Goal: Task Accomplishment & Management: Use online tool/utility

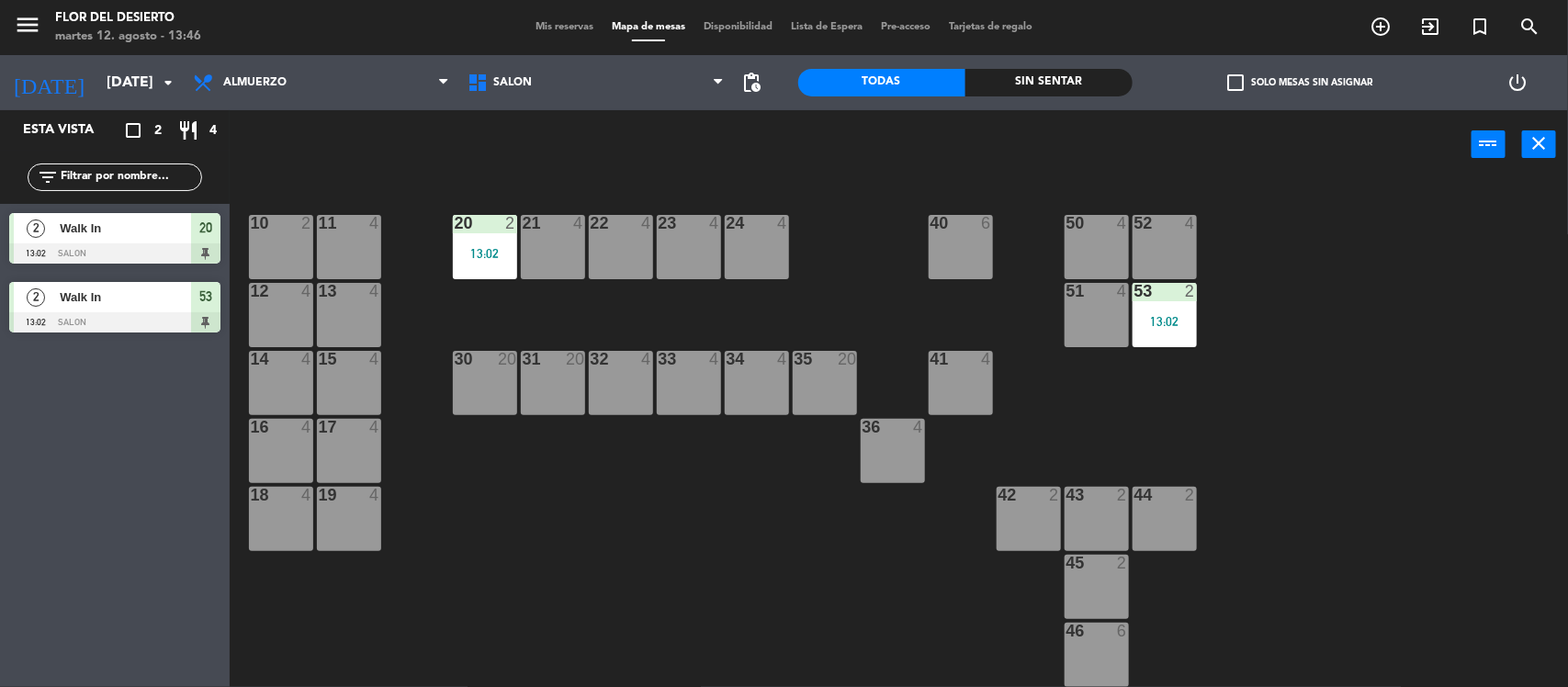
click at [693, 378] on div "33 4" at bounding box center [689, 382] width 64 height 64
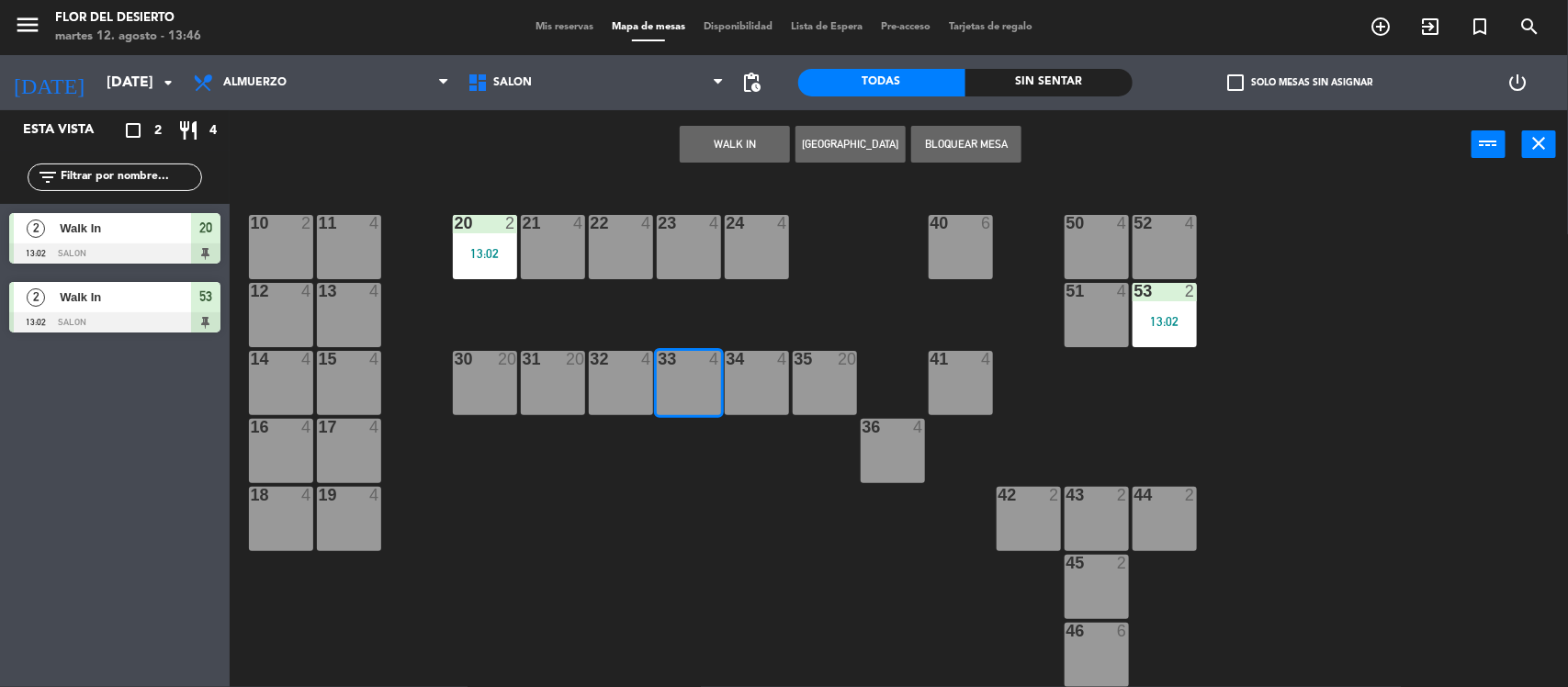
click at [741, 131] on button "WALK IN" at bounding box center [735, 144] width 110 height 37
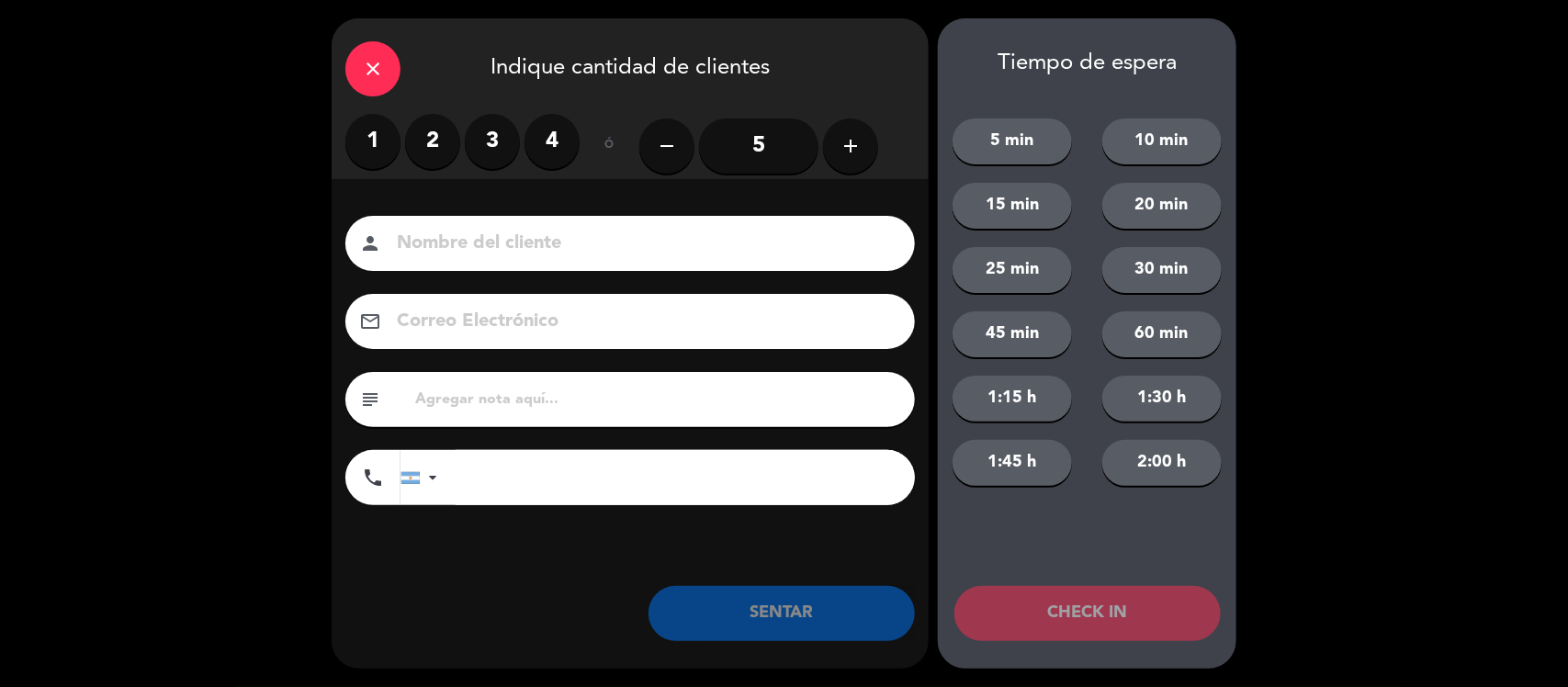
click at [365, 148] on label "1" at bounding box center [373, 142] width 56 height 56
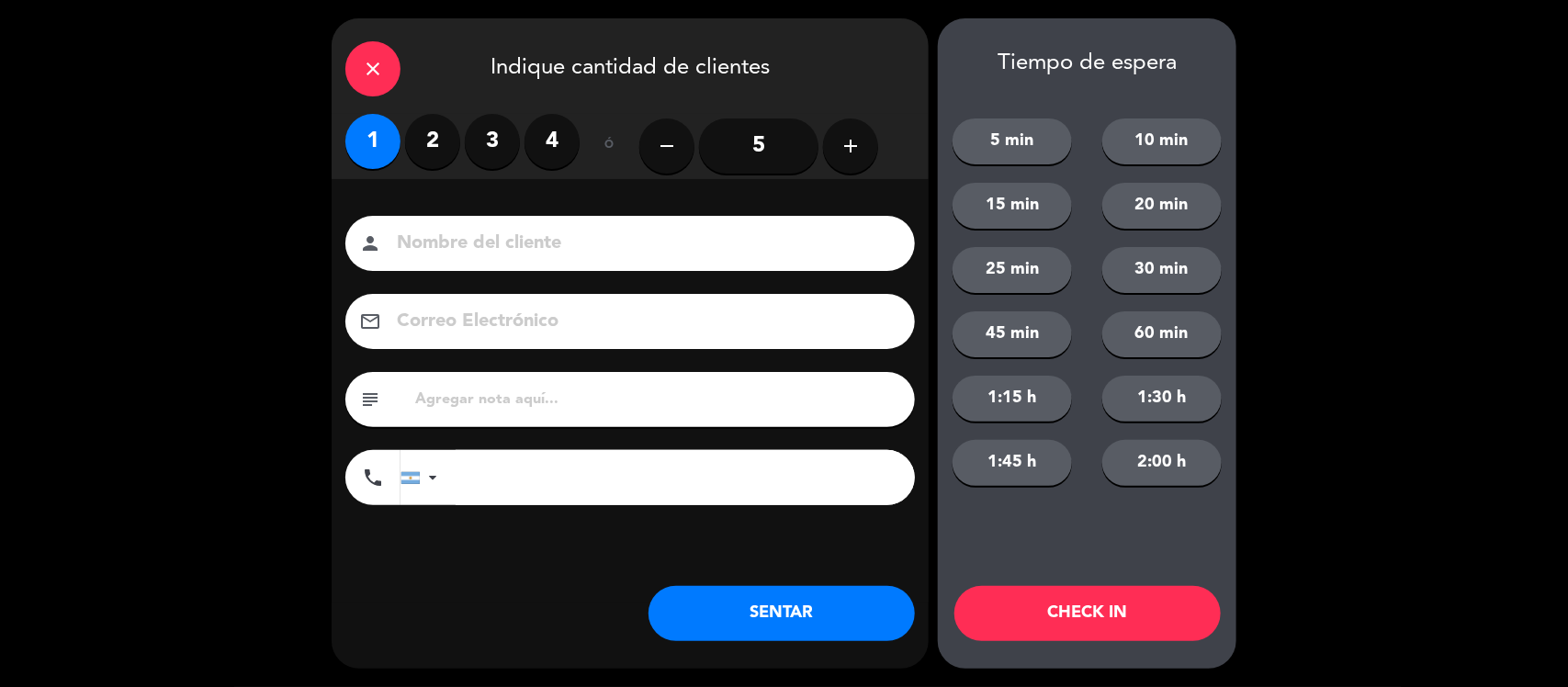
click at [730, 608] on button "SENTAR" at bounding box center [782, 614] width 267 height 56
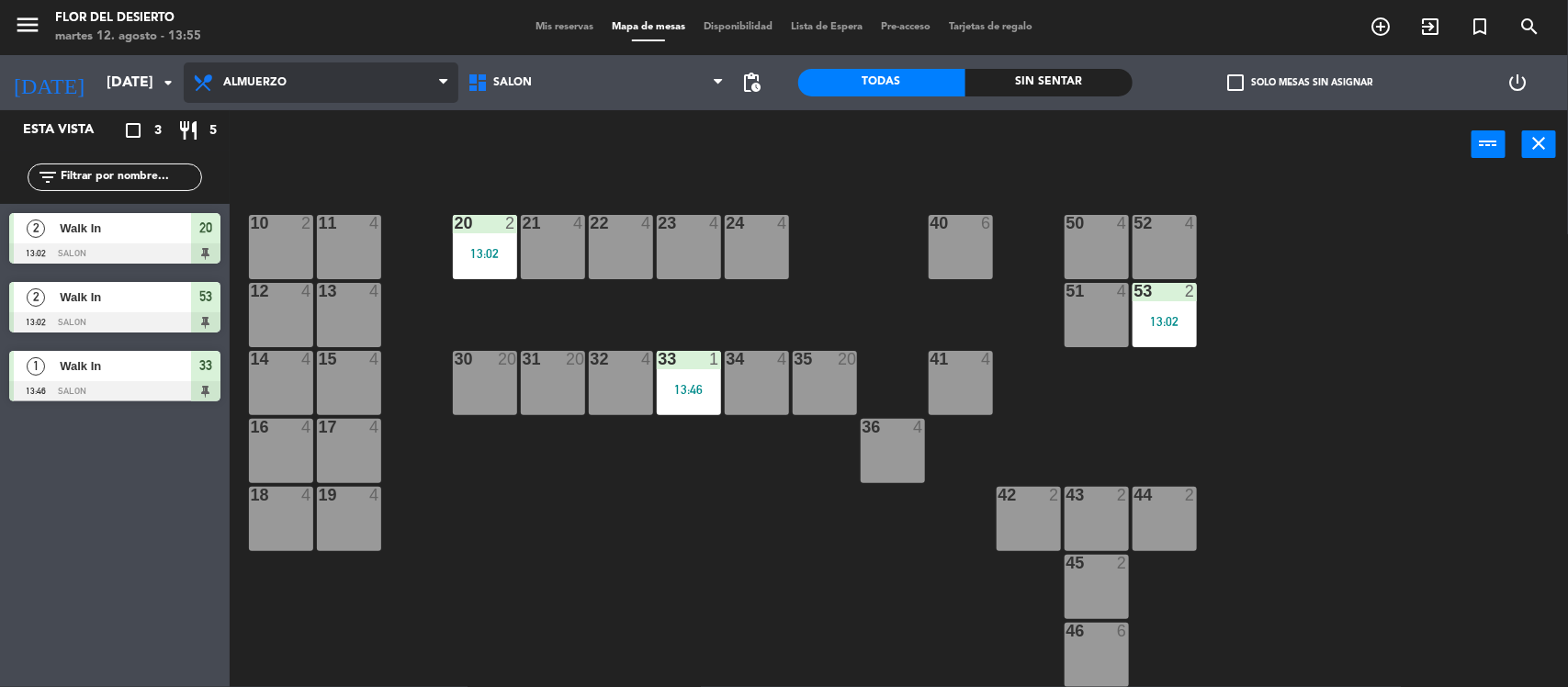
click at [248, 89] on span "Almuerzo" at bounding box center [321, 82] width 275 height 41
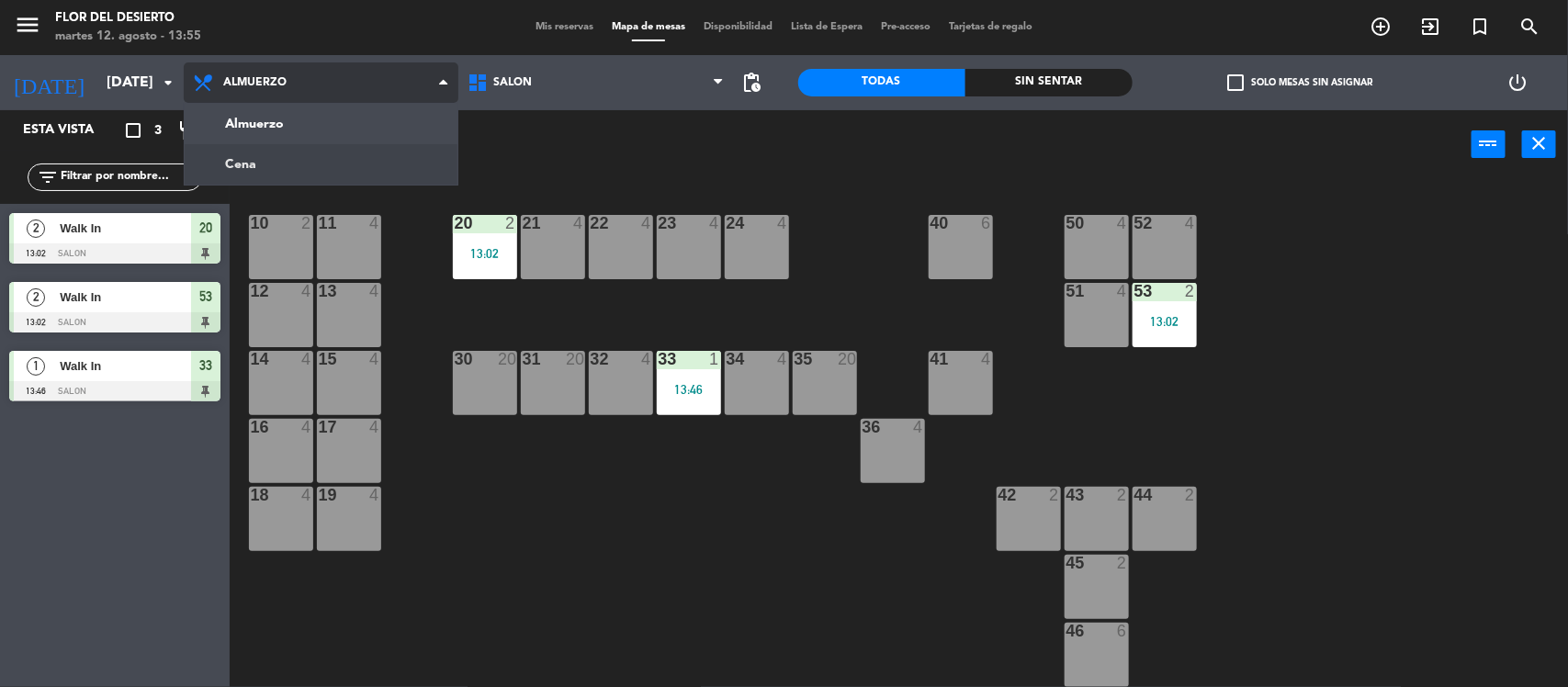
click at [263, 154] on ng-component "menu FLOR DEL DESIERTO [DATE] 12. agosto - 13:55 Mis reservas Mapa de mesas Dis…" at bounding box center [784, 344] width 1568 height 690
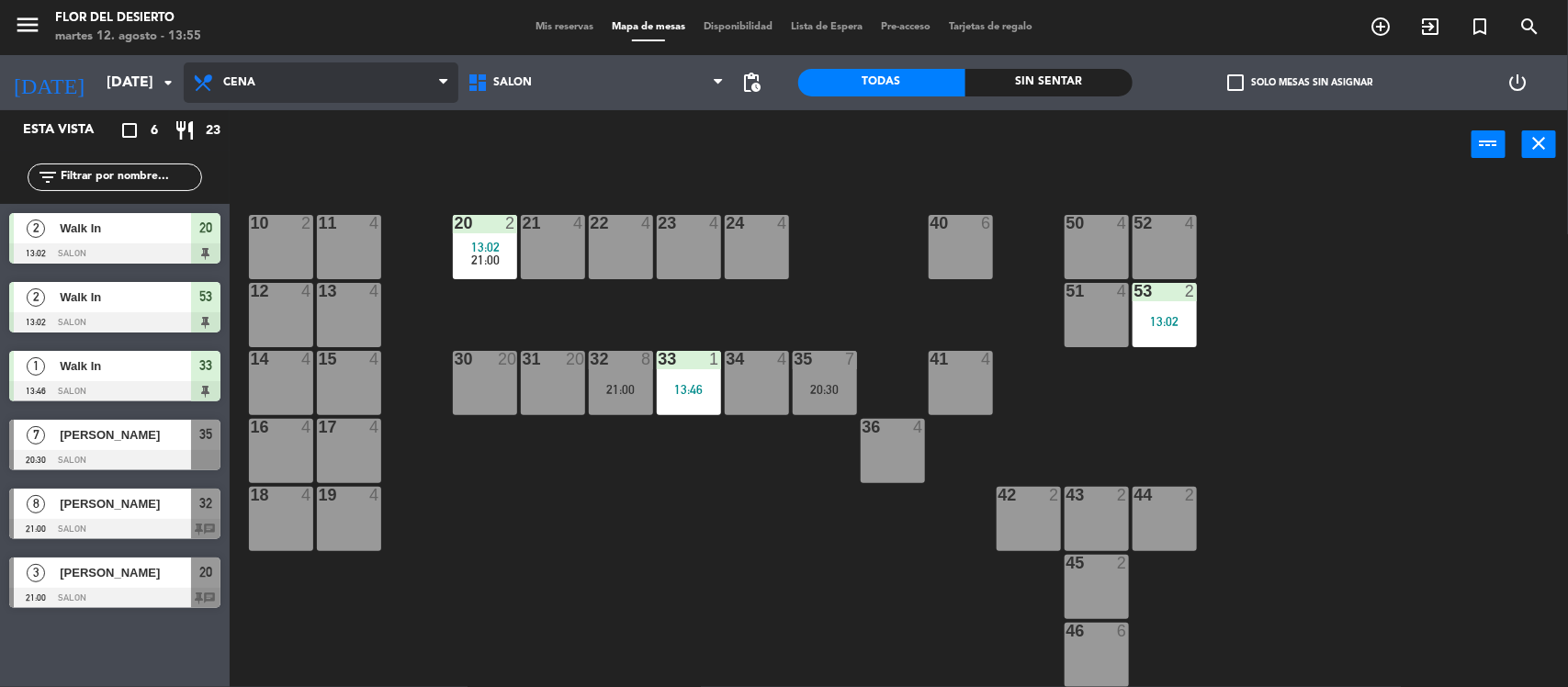
click at [244, 80] on span "Cena" at bounding box center [239, 82] width 32 height 13
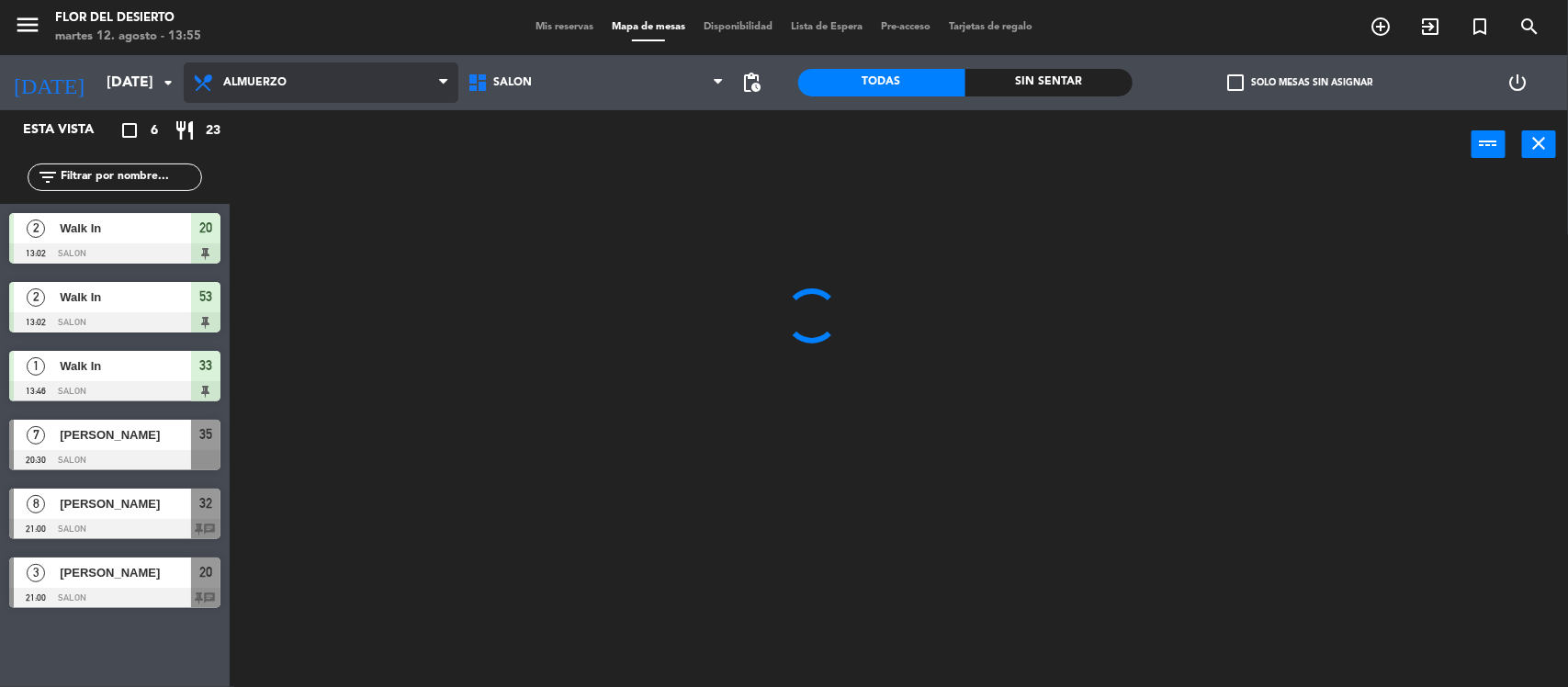
click at [283, 126] on ng-component "menu FLOR DEL DESIERTO [DATE] 12. agosto - 13:55 Mis reservas Mapa de mesas Dis…" at bounding box center [784, 344] width 1568 height 690
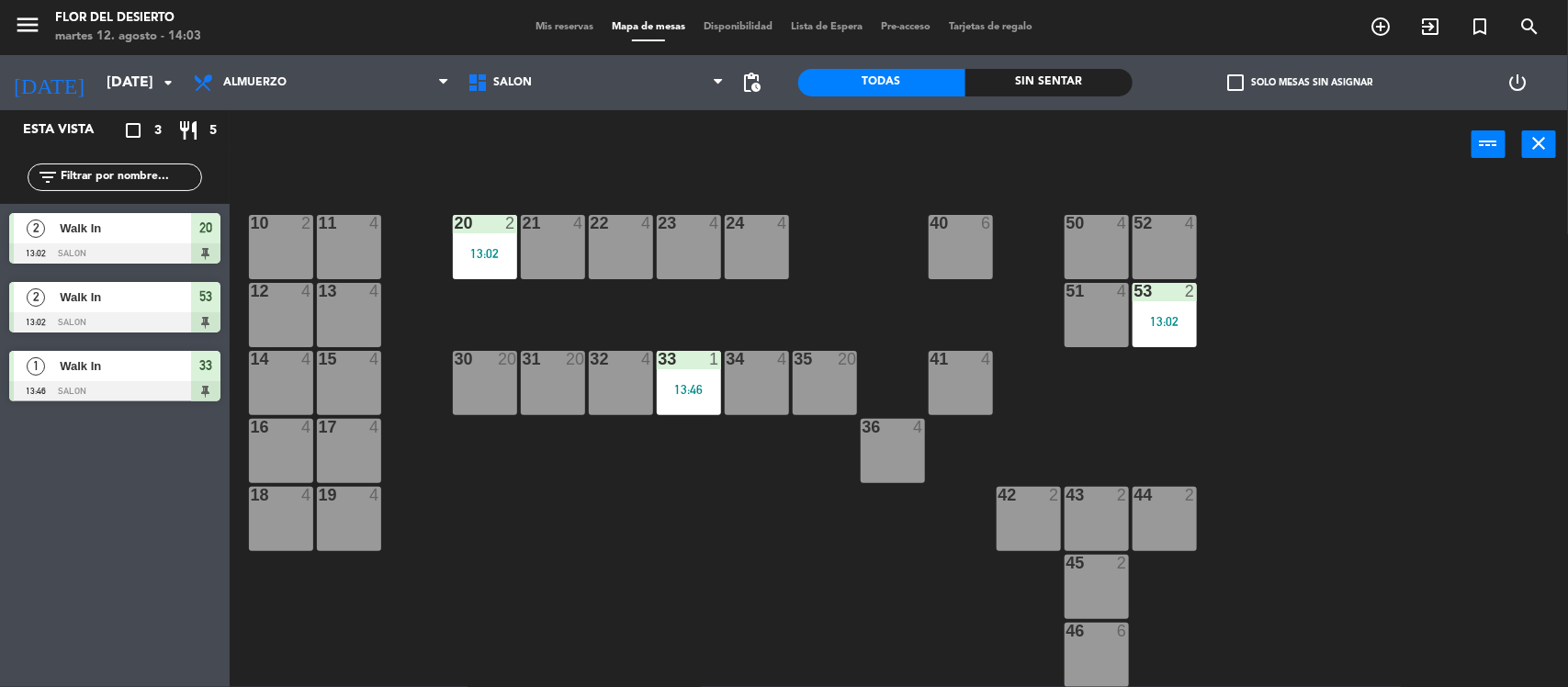
click at [691, 250] on div "23 4" at bounding box center [689, 246] width 64 height 64
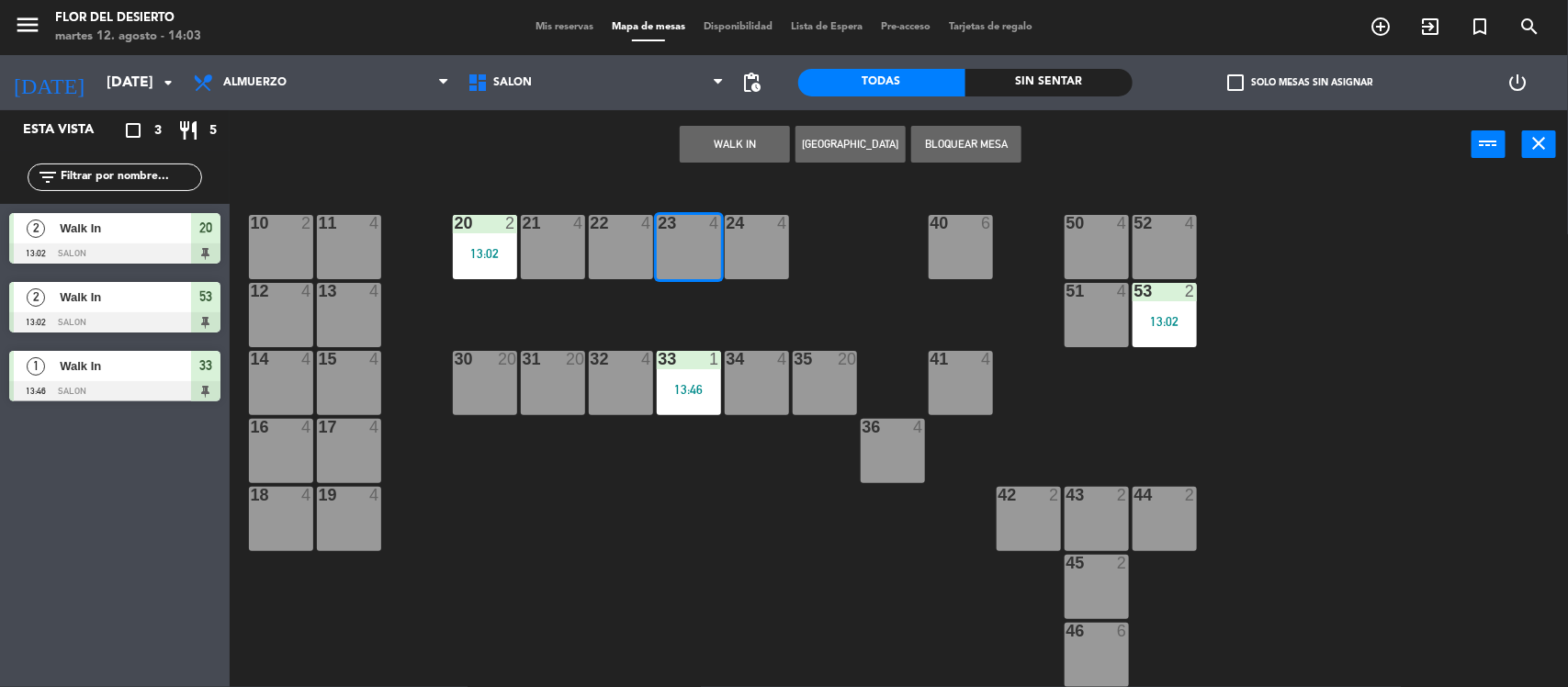
click at [796, 225] on div "4" at bounding box center [787, 223] width 31 height 17
click at [719, 143] on button "WALK IN" at bounding box center [735, 144] width 110 height 37
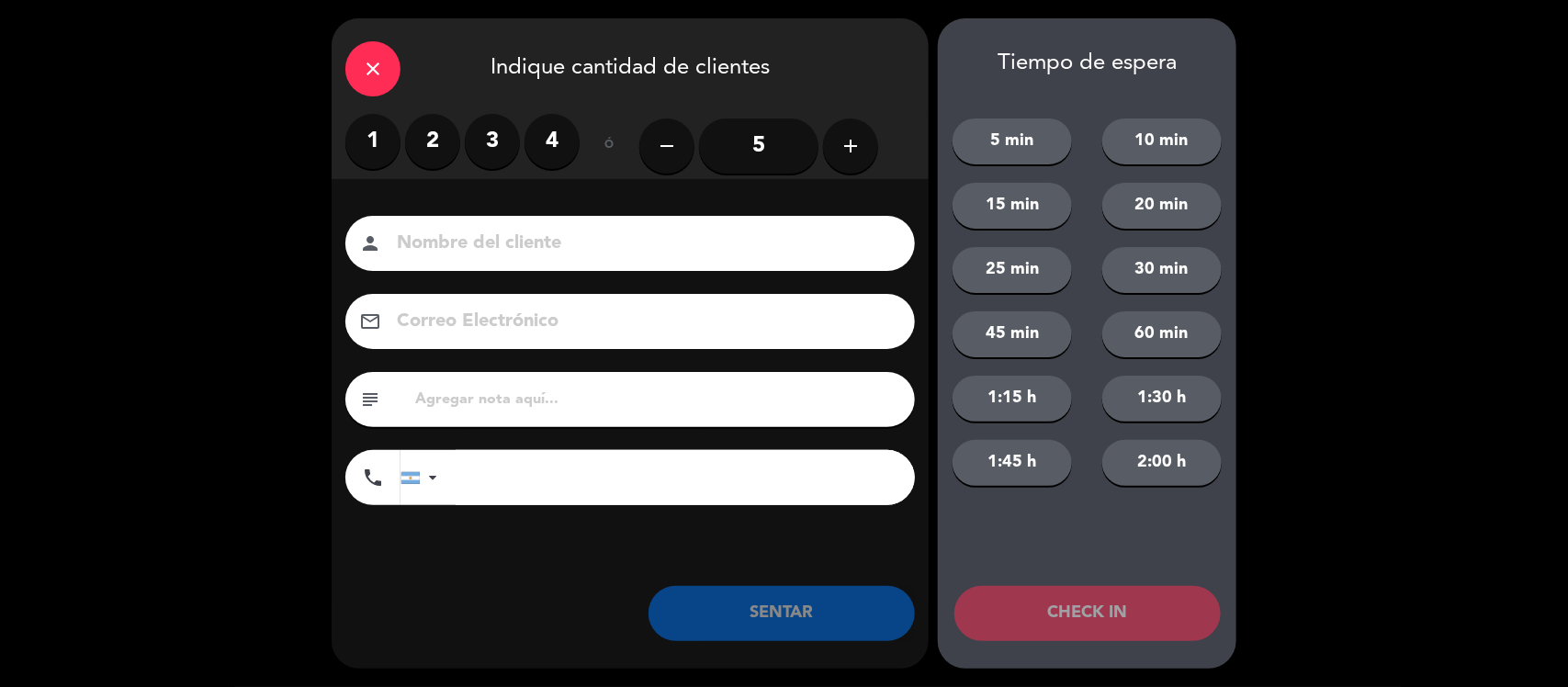
drag, startPoint x: 453, startPoint y: 141, endPoint x: 474, endPoint y: 148, distance: 22.1
click at [453, 144] on label "2" at bounding box center [433, 142] width 56 height 56
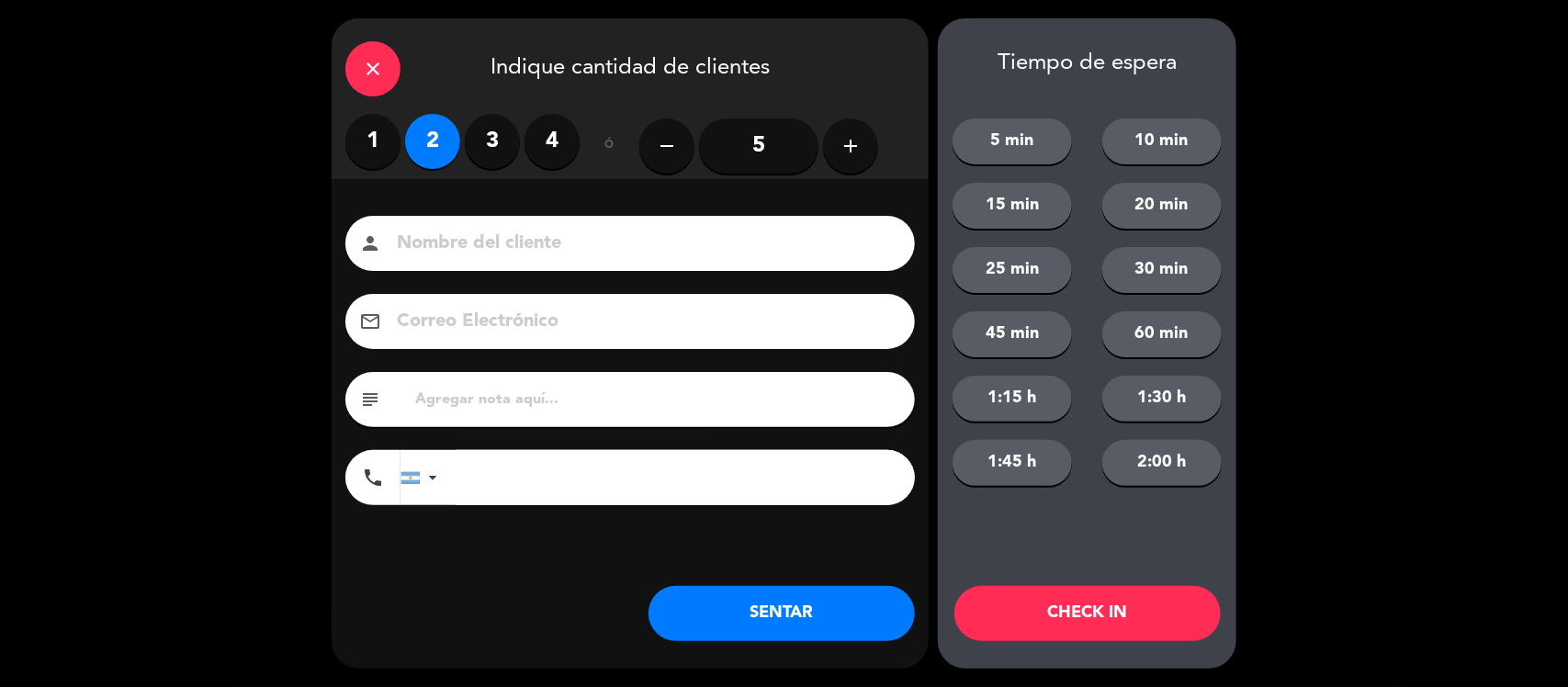
drag, startPoint x: 478, startPoint y: 147, endPoint x: 599, endPoint y: 306, distance: 199.8
click at [479, 147] on label "3" at bounding box center [492, 142] width 56 height 56
click at [745, 600] on button "SENTAR" at bounding box center [782, 614] width 267 height 56
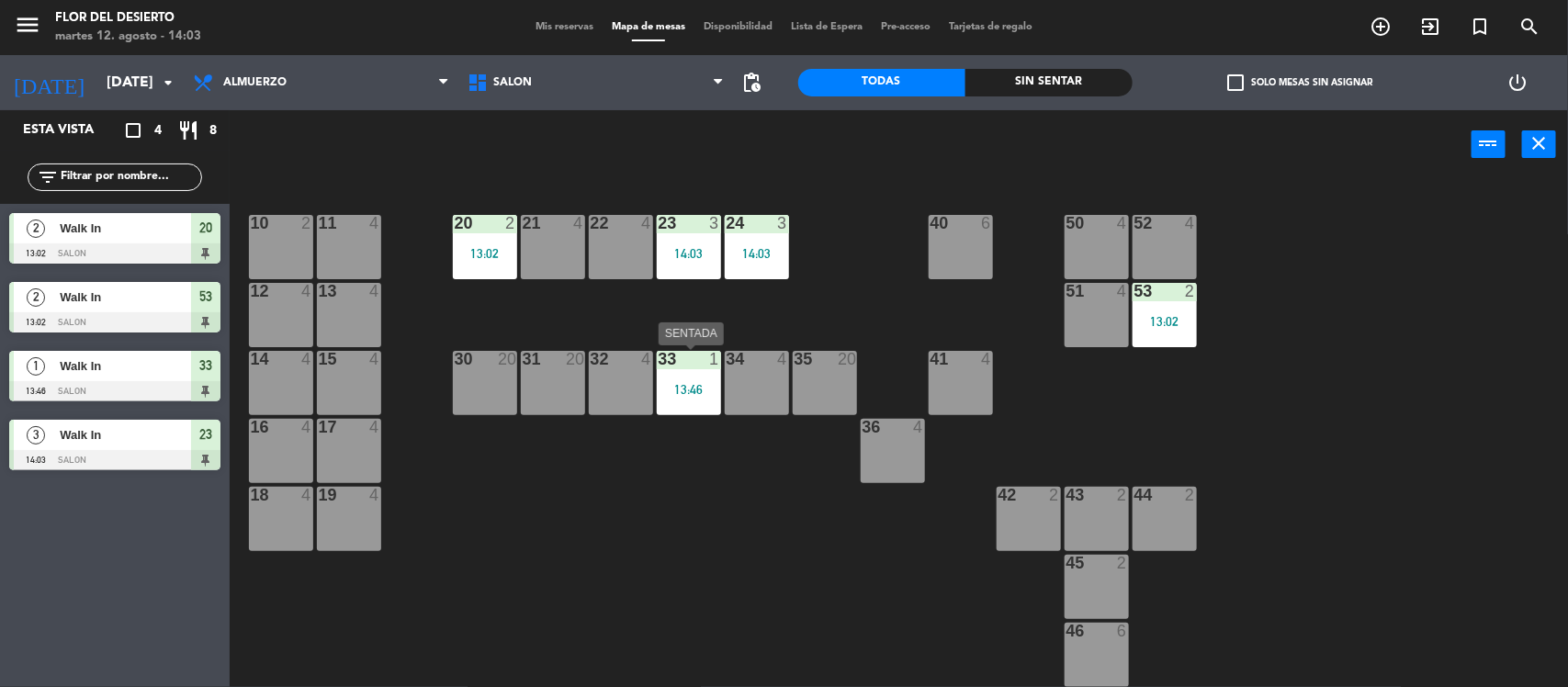
click at [691, 401] on div "33 1 13:46" at bounding box center [689, 382] width 64 height 64
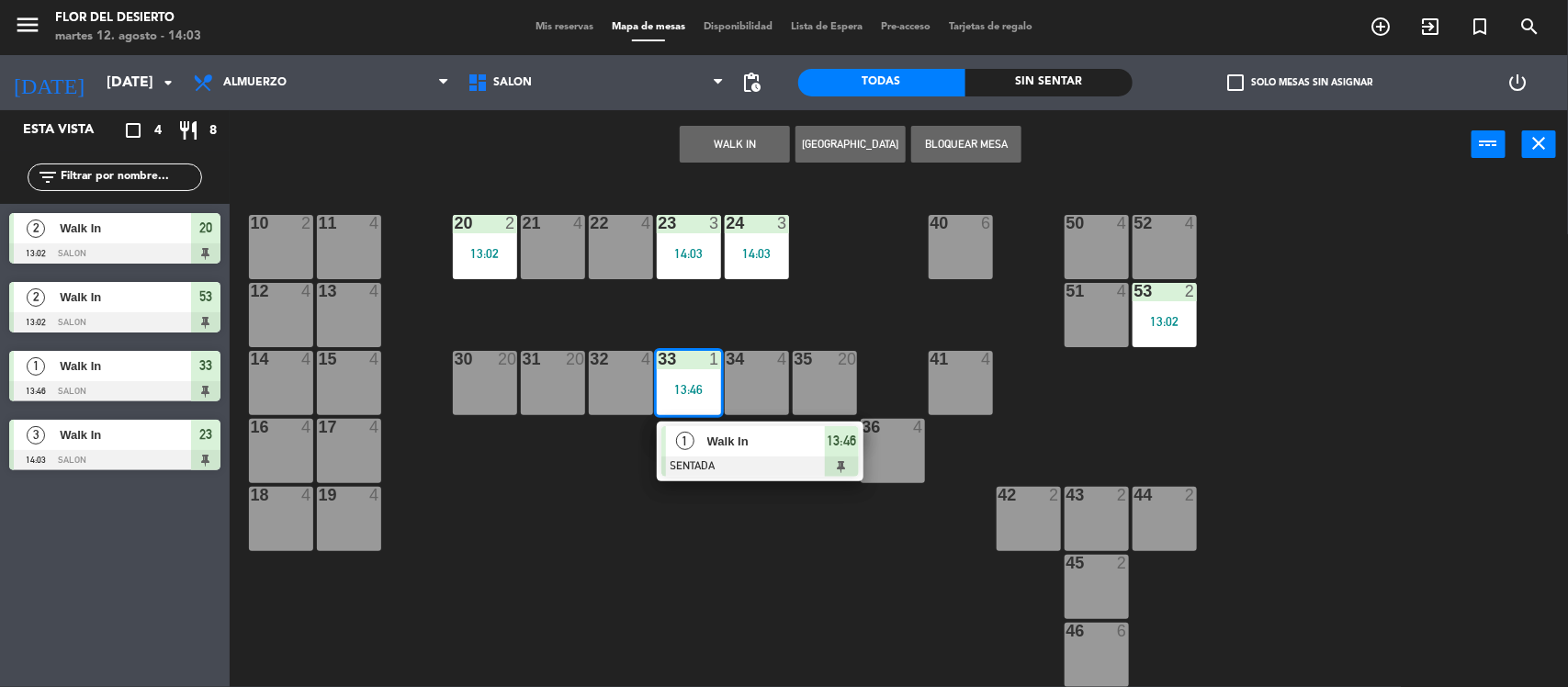
click at [695, 498] on div "10 2 11 4 20 2 13:02 21 4 22 4 23 3 14:03 24 3 14:03 40 6 50 4 52 4 12 4 13 4 5…" at bounding box center [906, 436] width 1323 height 508
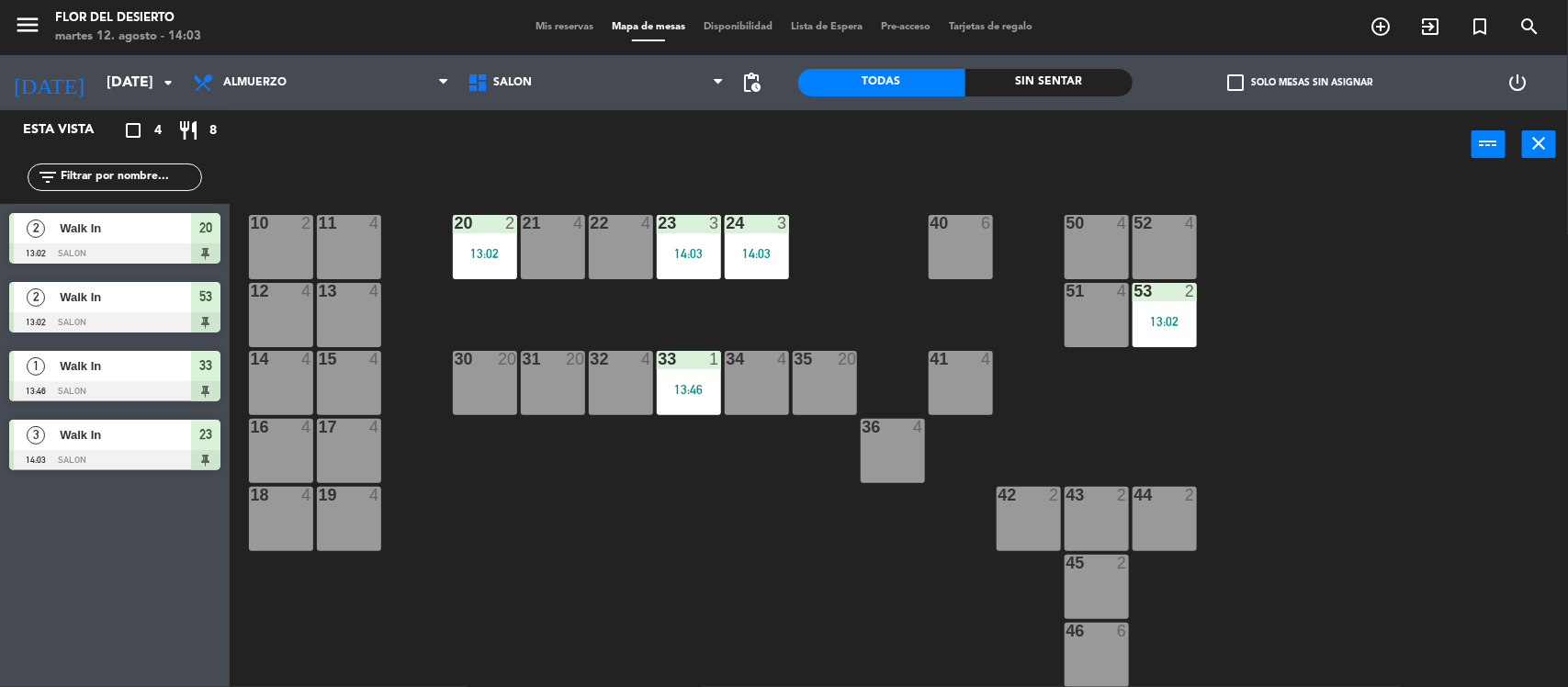
click at [693, 393] on div "13:46" at bounding box center [689, 390] width 64 height 13
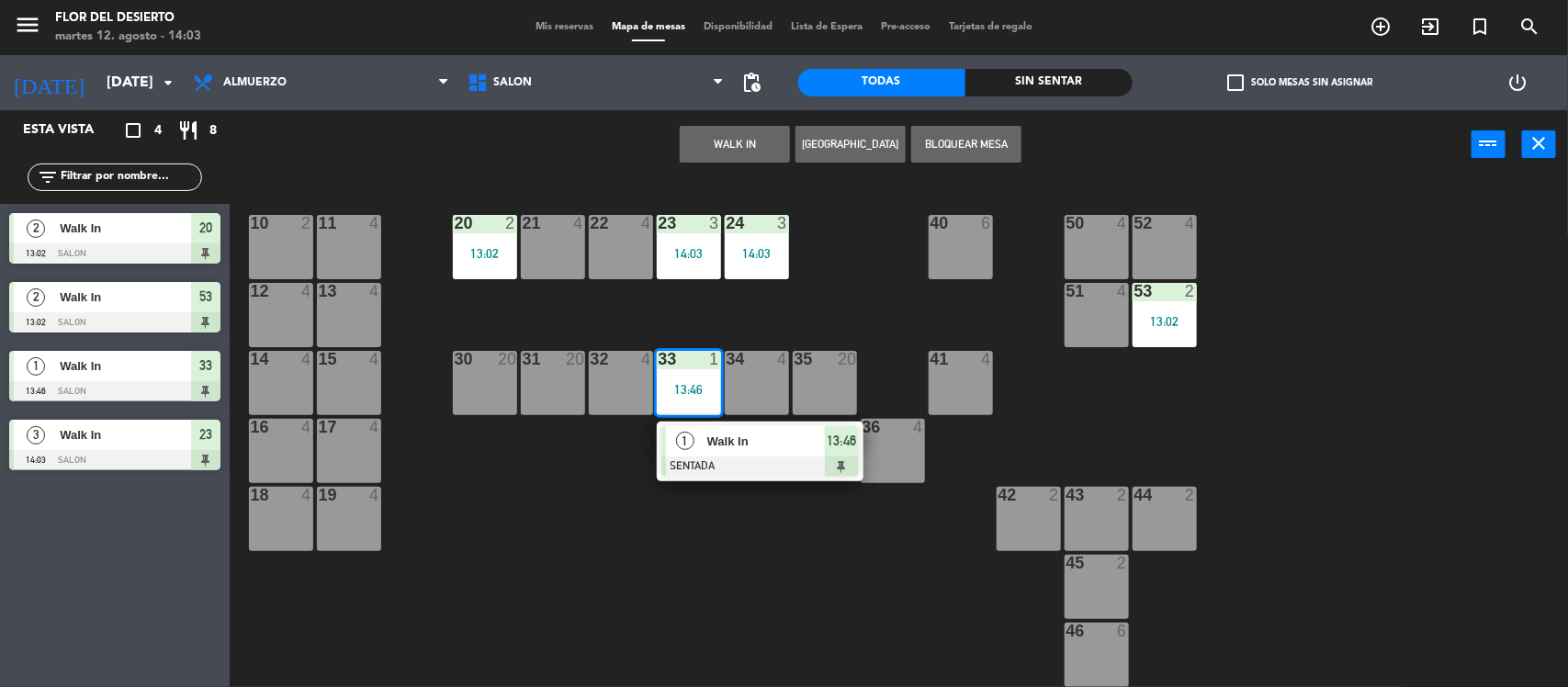
click at [922, 453] on div "36 4" at bounding box center [892, 451] width 64 height 64
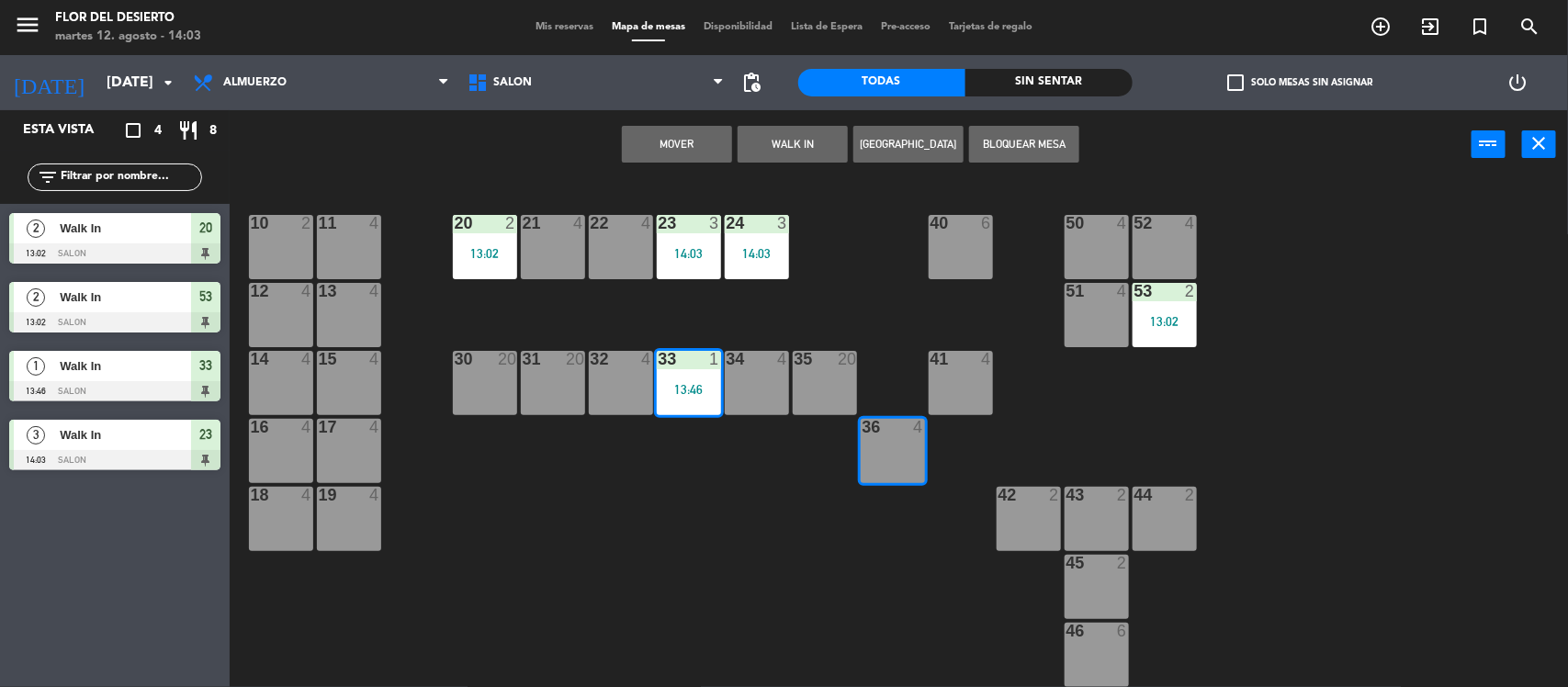
click at [713, 126] on button "Mover" at bounding box center [677, 144] width 110 height 37
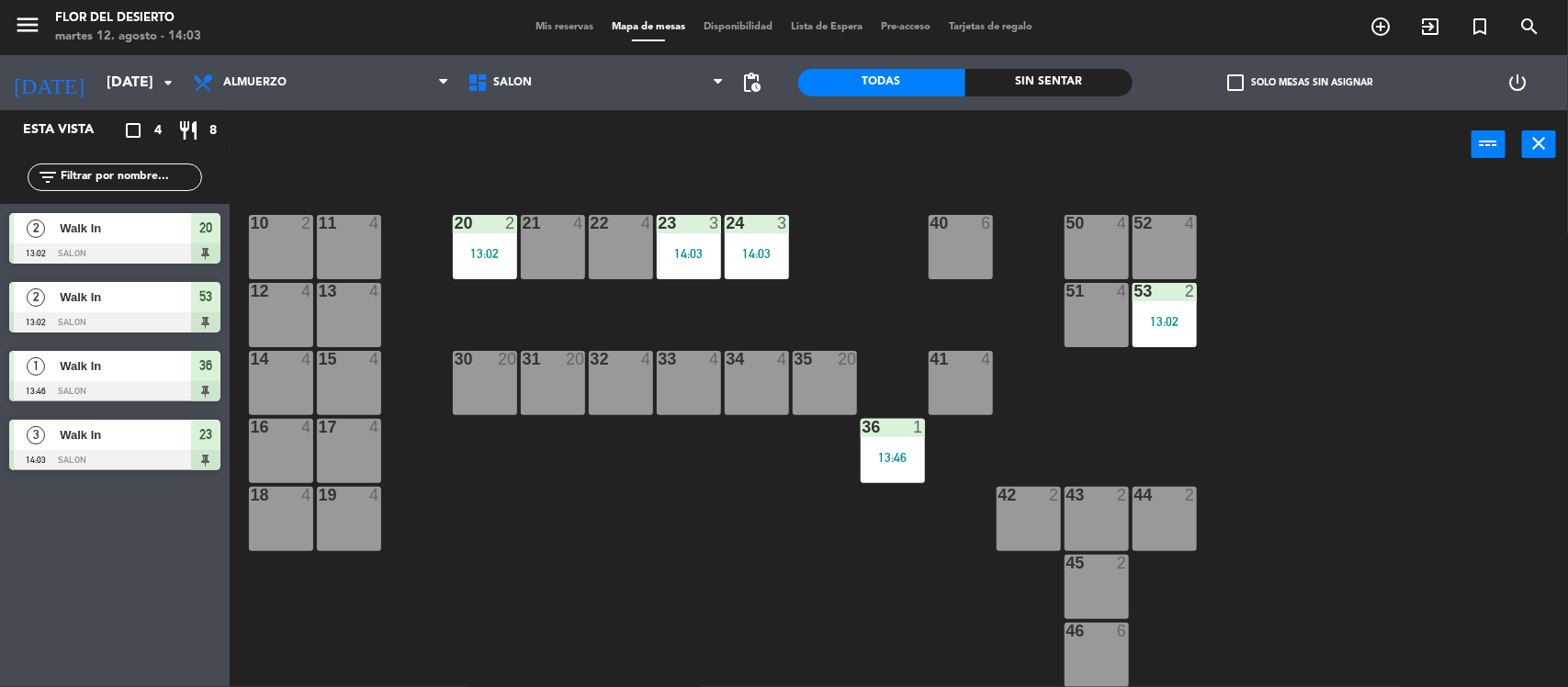
click at [330, 435] on div "17 4" at bounding box center [348, 429] width 64 height 19
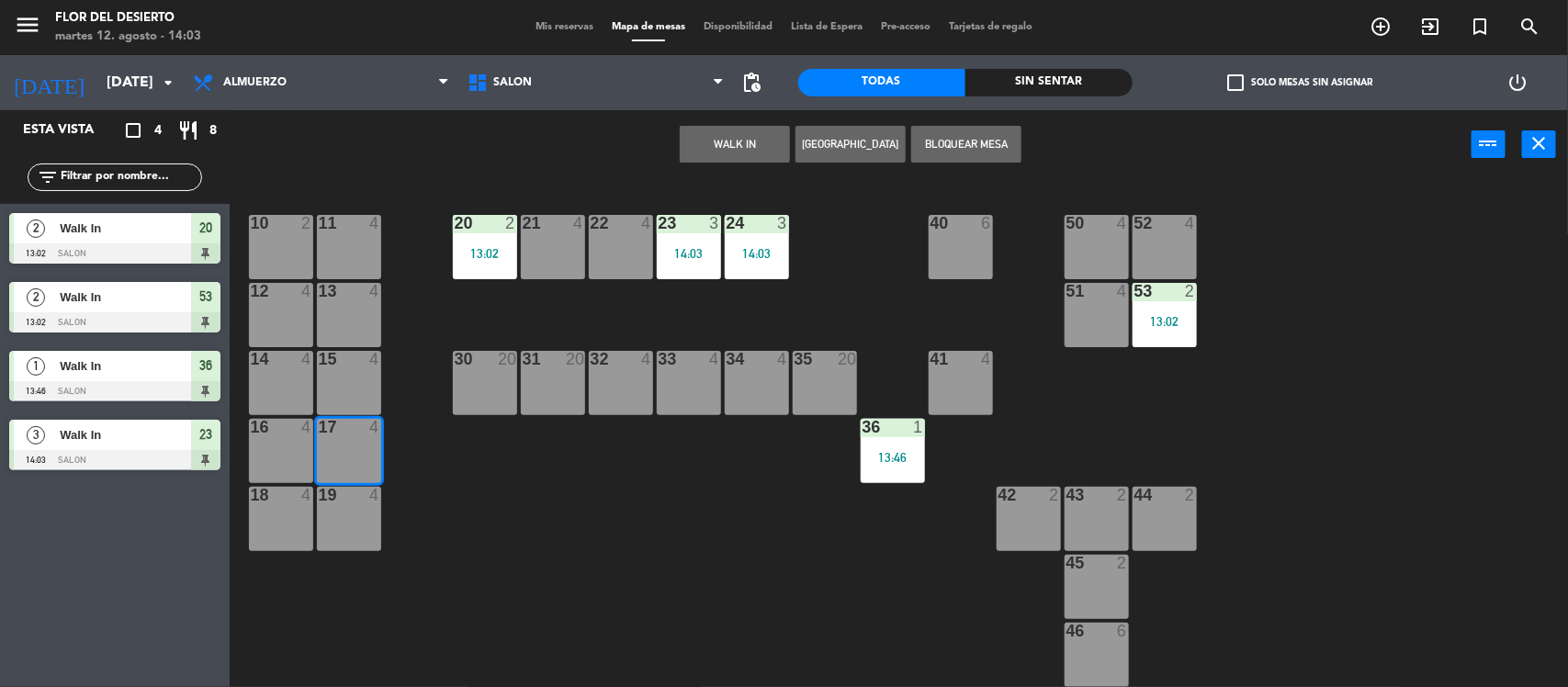
click at [329, 381] on div "15 4" at bounding box center [348, 382] width 64 height 64
click at [745, 141] on button "WALK IN" at bounding box center [735, 144] width 110 height 37
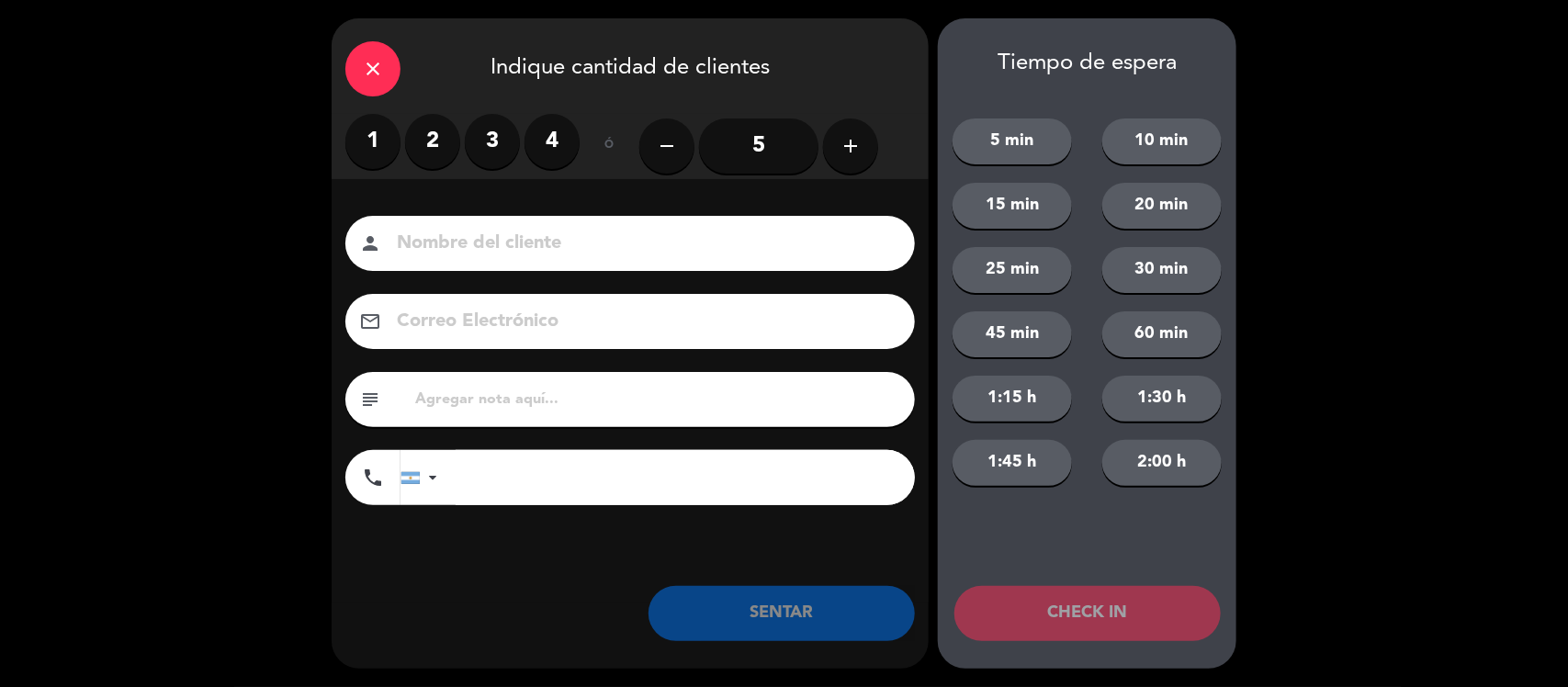
click at [840, 141] on icon "add" at bounding box center [851, 146] width 22 height 22
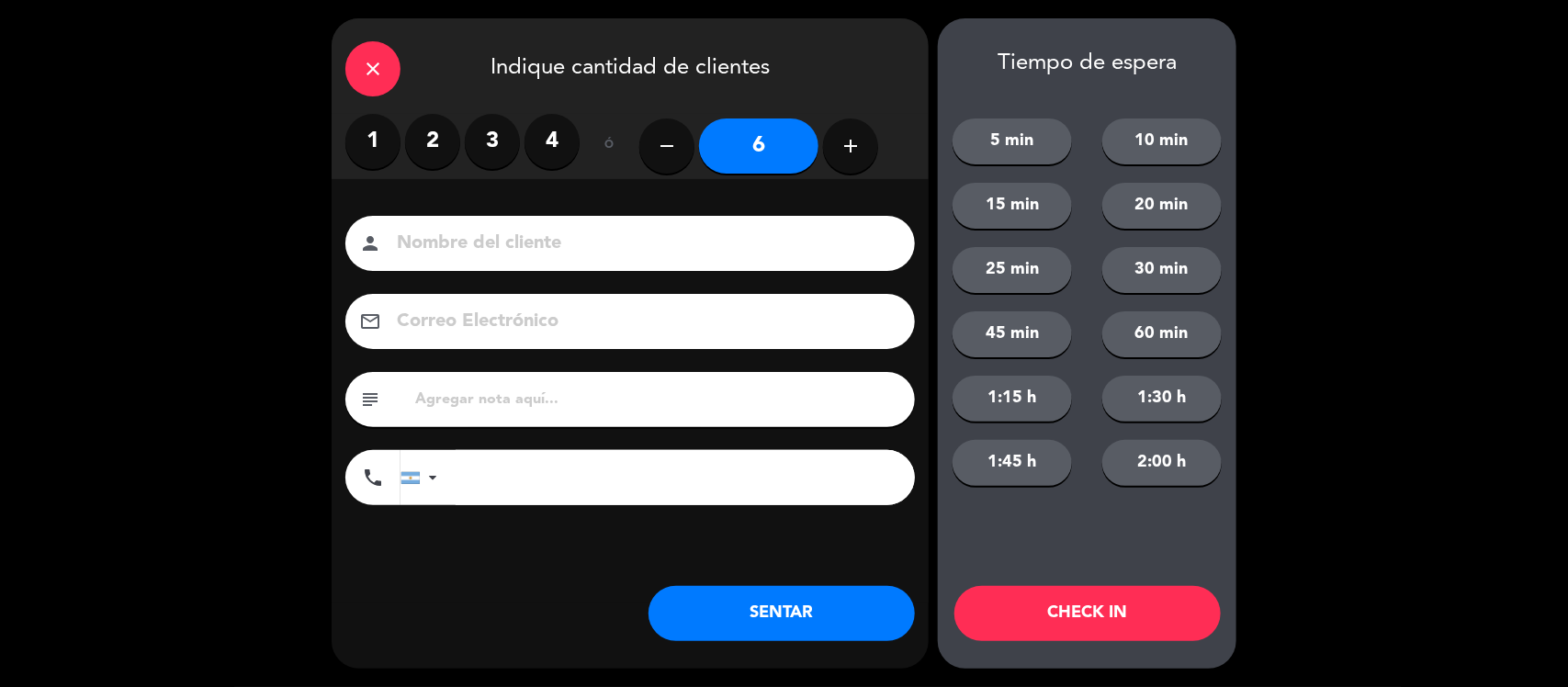
click at [665, 244] on input at bounding box center [643, 244] width 496 height 32
drag, startPoint x: 651, startPoint y: 249, endPoint x: 545, endPoint y: 244, distance: 106.1
click at [545, 244] on input "AS TRASLADOS MEND" at bounding box center [643, 244] width 496 height 32
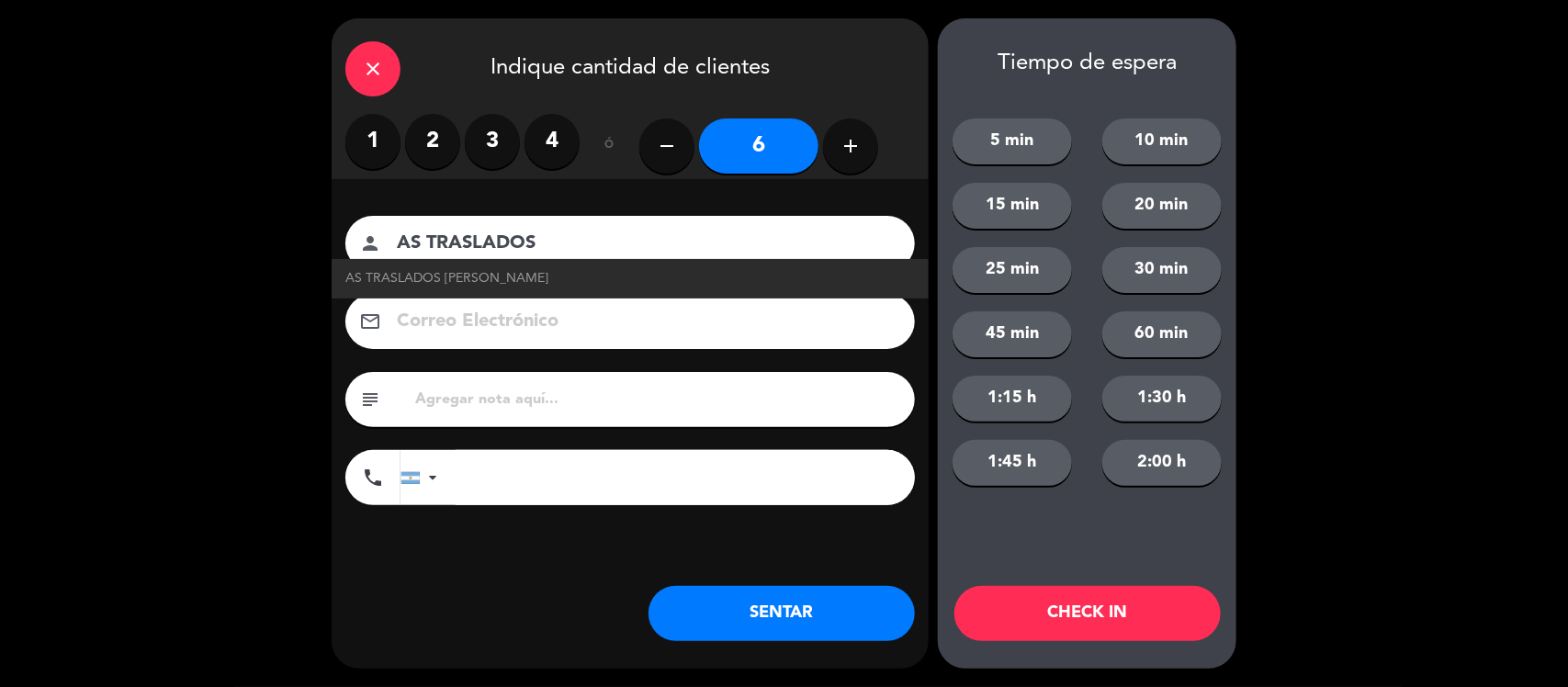
type input "AS TRASLADOS"
click at [617, 264] on li "AS TRASLADOS [PERSON_NAME]" at bounding box center [629, 279] width 597 height 40
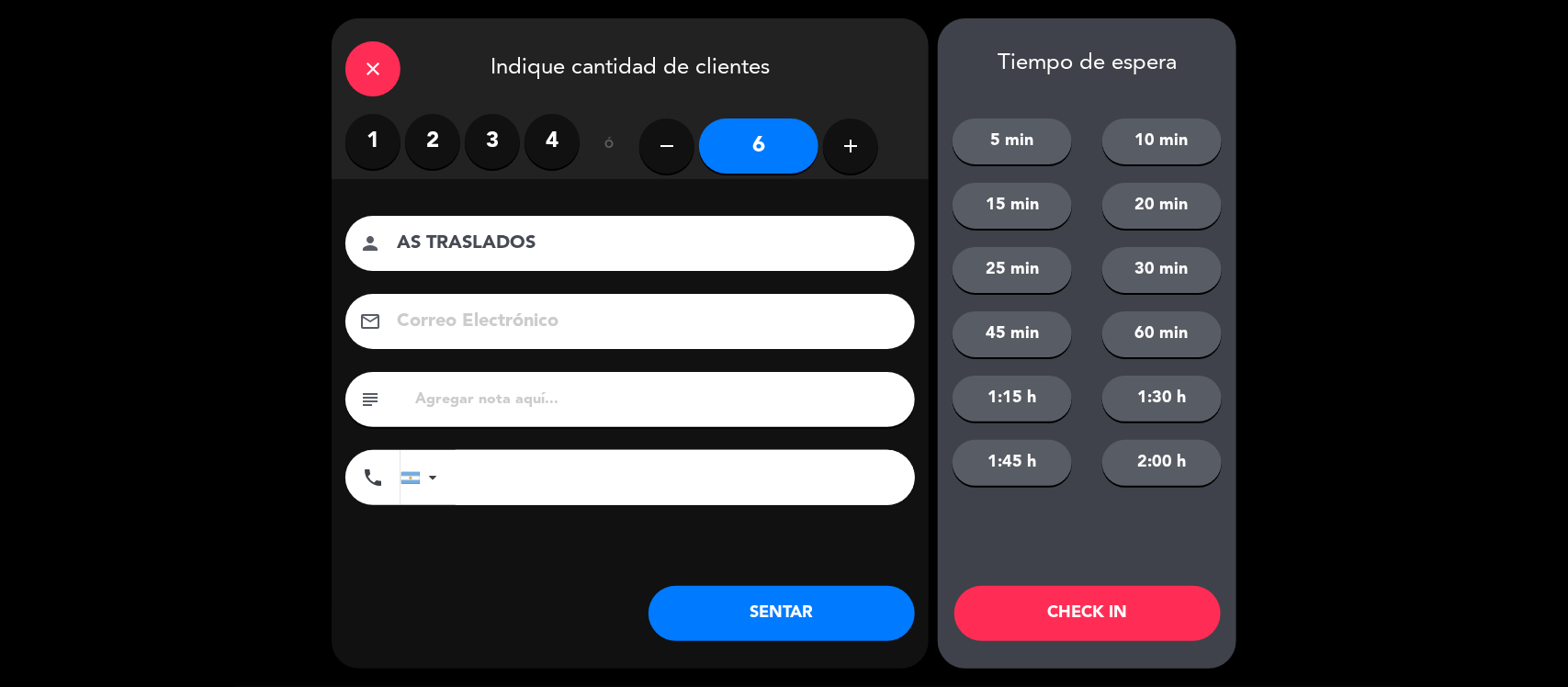
click at [759, 593] on button "SENTAR" at bounding box center [782, 614] width 267 height 56
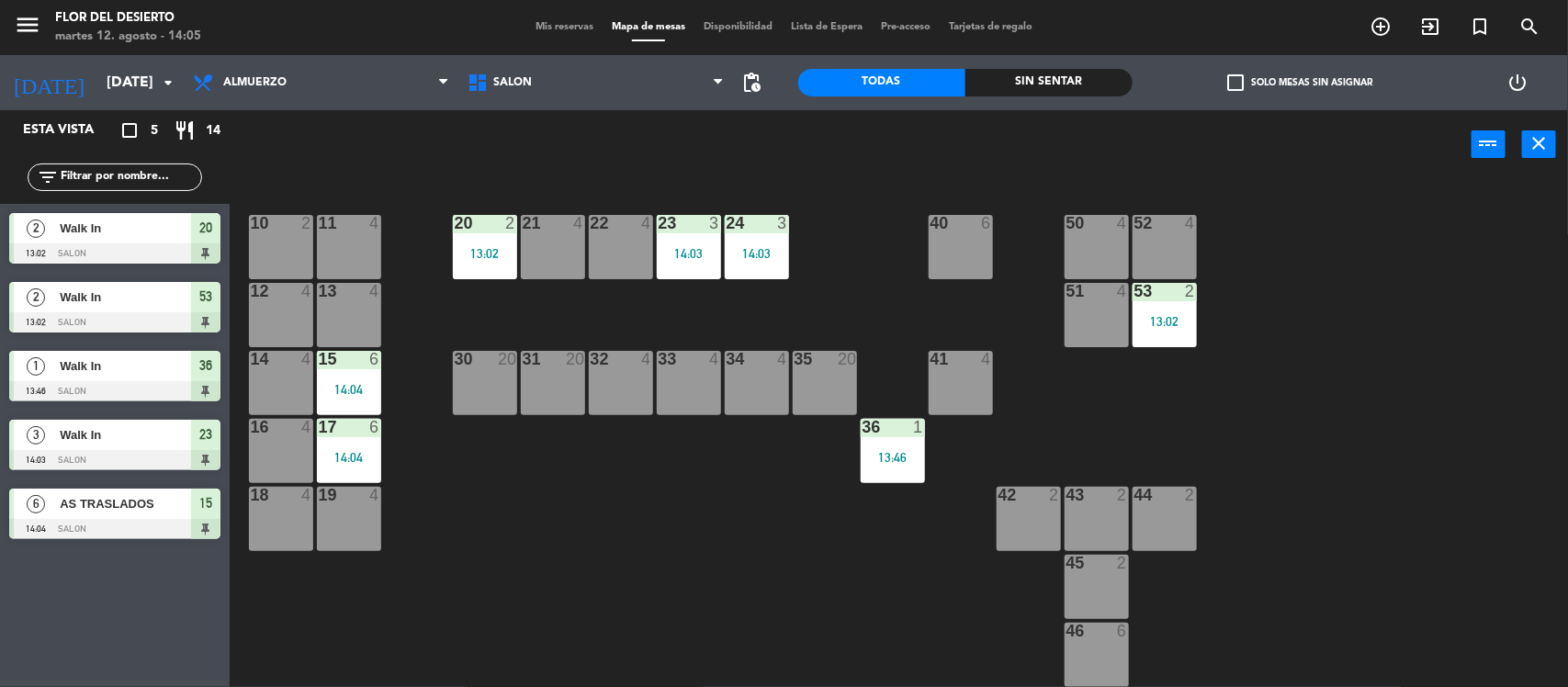
click at [562, 24] on span "Mis reservas" at bounding box center [565, 27] width 76 height 10
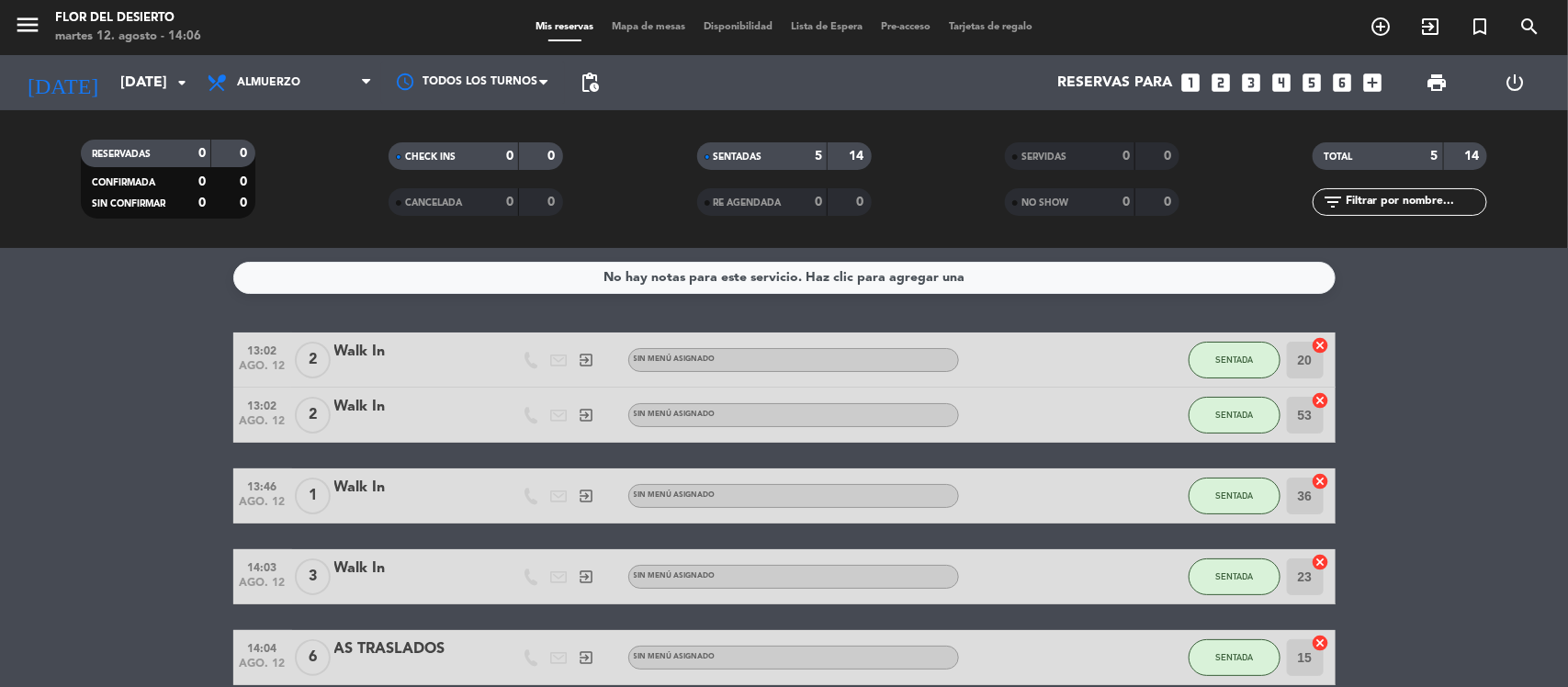
click at [641, 39] on div "menu FLOR DEL DESIERTO [DATE] 12. agosto - 14:06 Mis reservas Mapa de mesas Dis…" at bounding box center [784, 28] width 1568 height 56
click at [654, 25] on span "Mapa de mesas" at bounding box center [648, 27] width 92 height 10
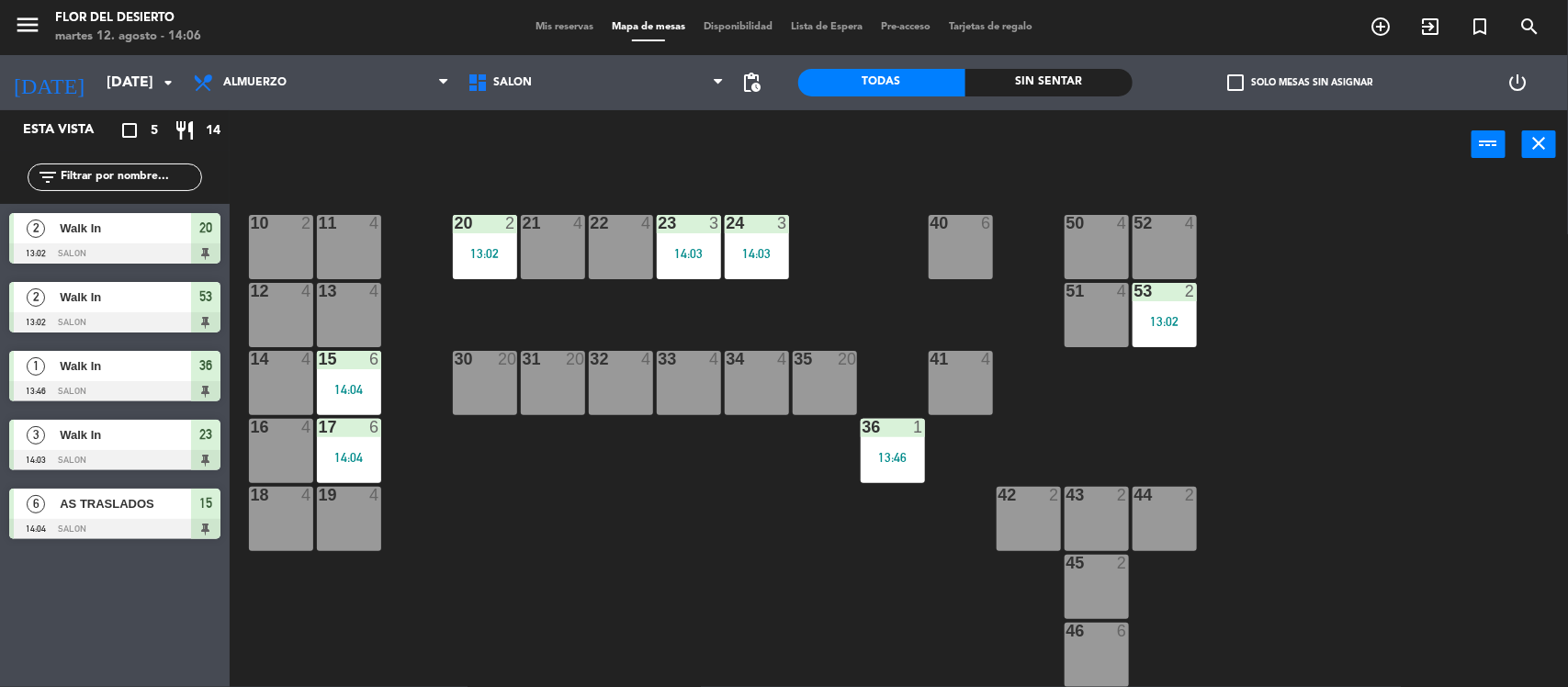
click at [347, 302] on div "13 4" at bounding box center [348, 315] width 64 height 64
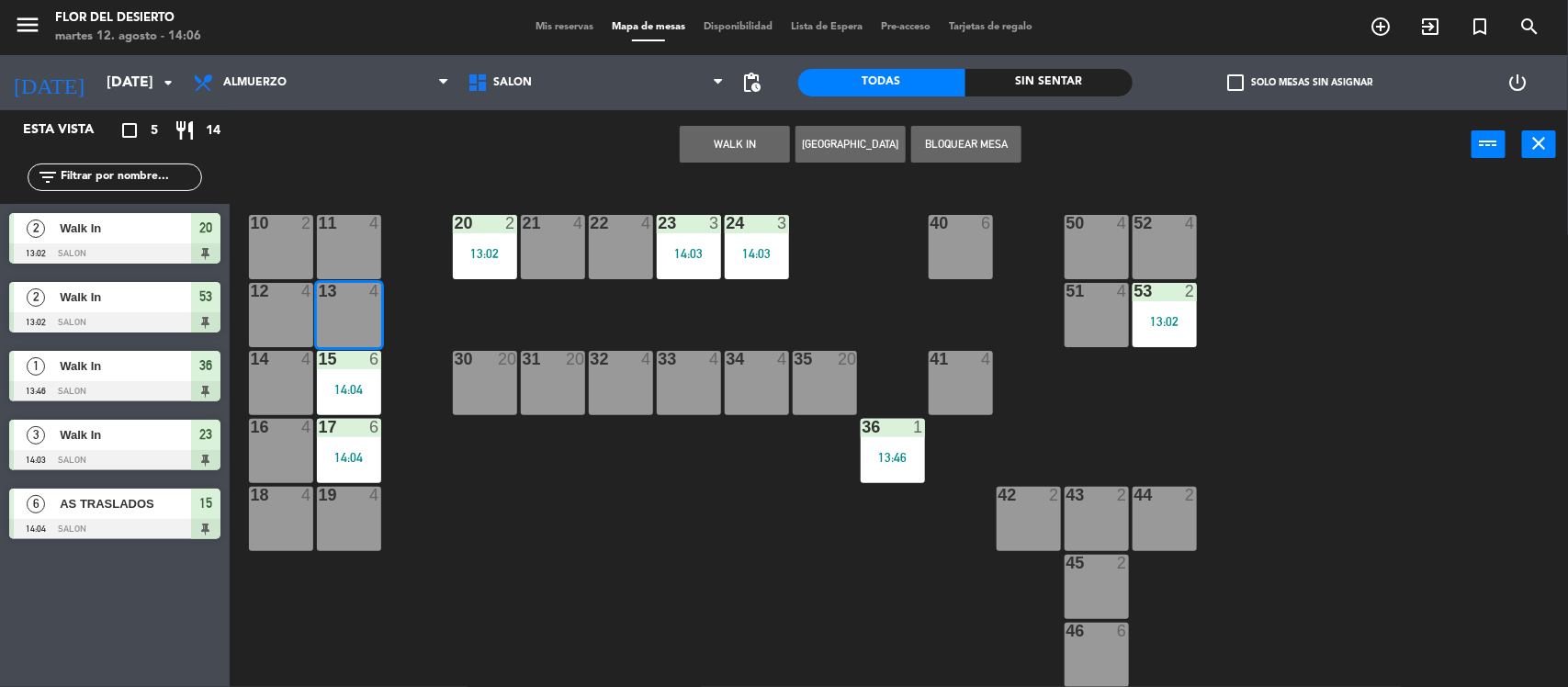
click at [740, 157] on button "WALK IN" at bounding box center [735, 144] width 110 height 37
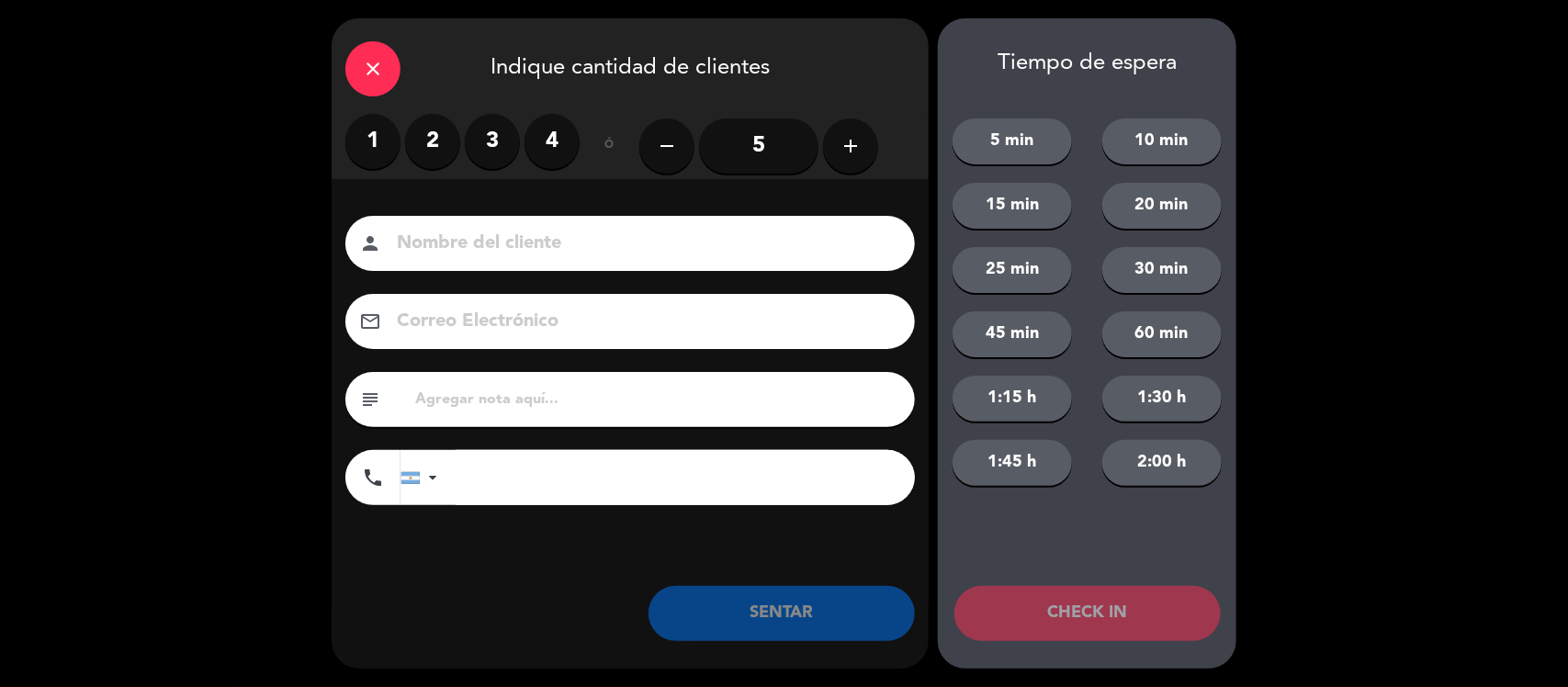
click at [435, 135] on label "2" at bounding box center [433, 142] width 56 height 56
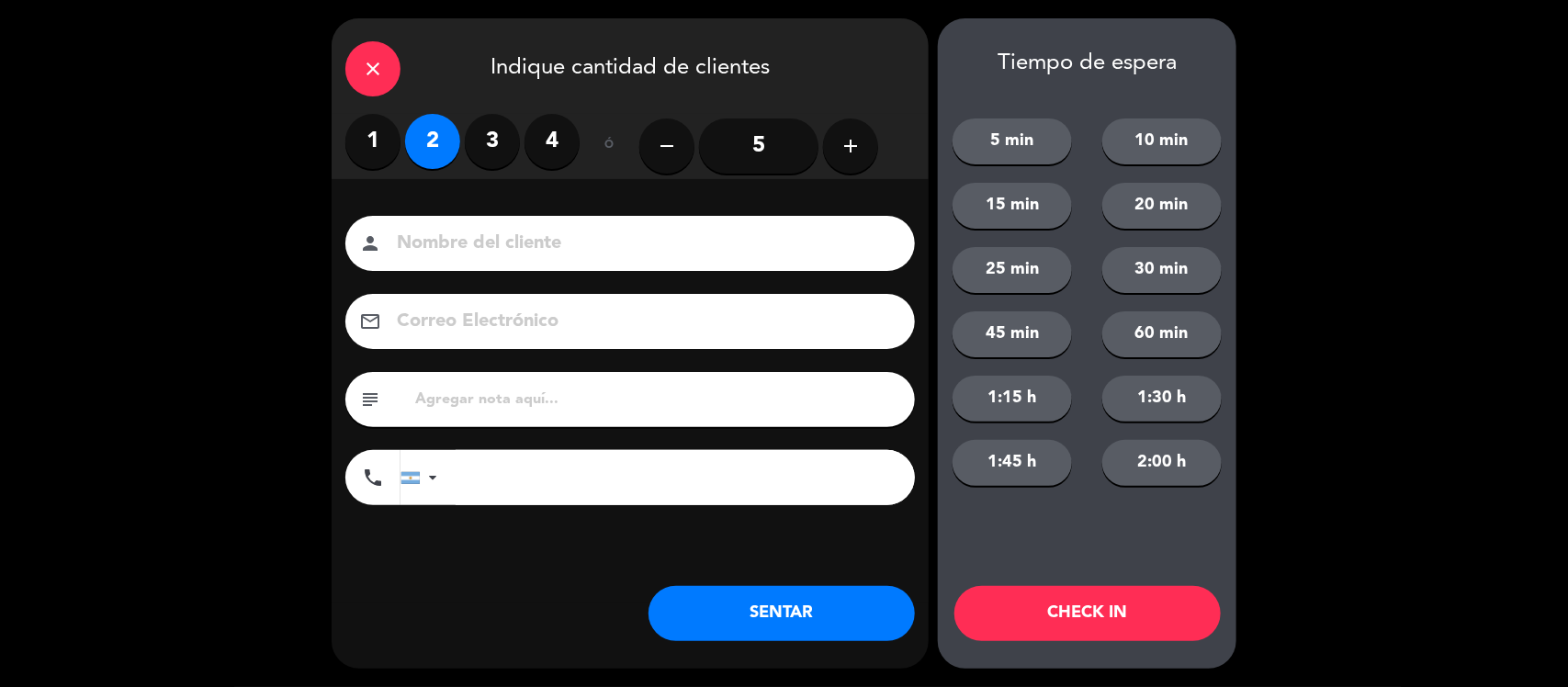
click at [747, 618] on button "SENTAR" at bounding box center [782, 614] width 267 height 56
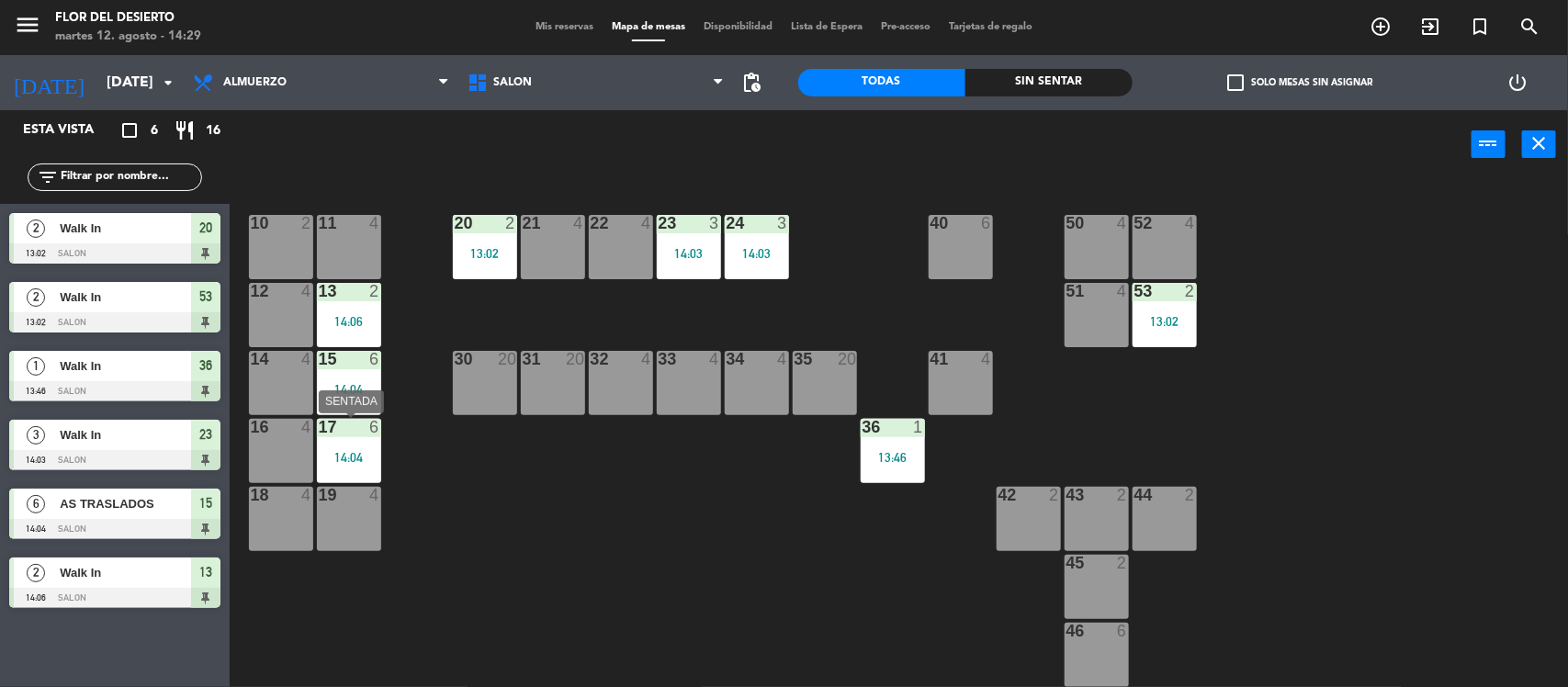
click at [350, 455] on div "14:04" at bounding box center [348, 457] width 64 height 13
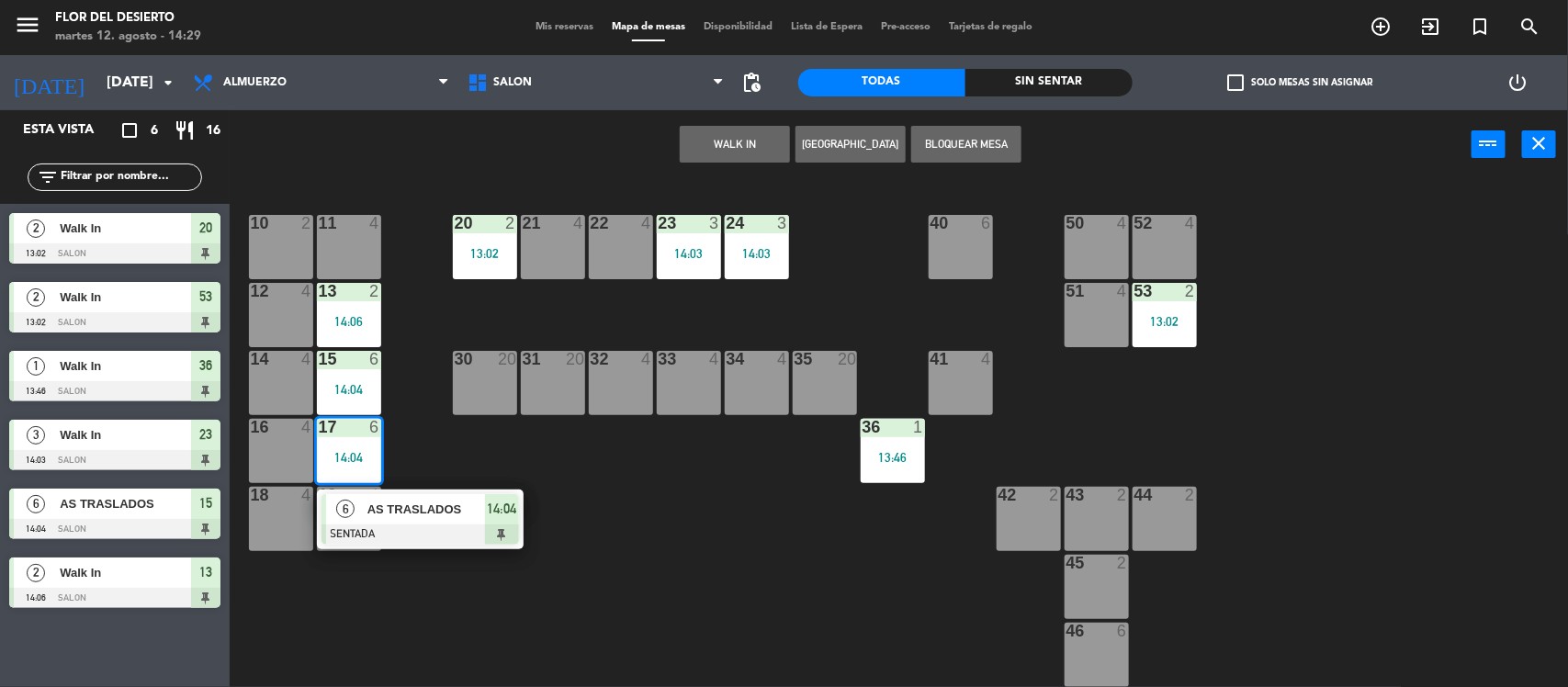
click at [482, 612] on div "10 2 11 4 20 2 13:02 21 4 22 4 23 3 14:03 24 3 14:03 40 6 50 4 52 4 12 4 13 2 1…" at bounding box center [906, 436] width 1323 height 508
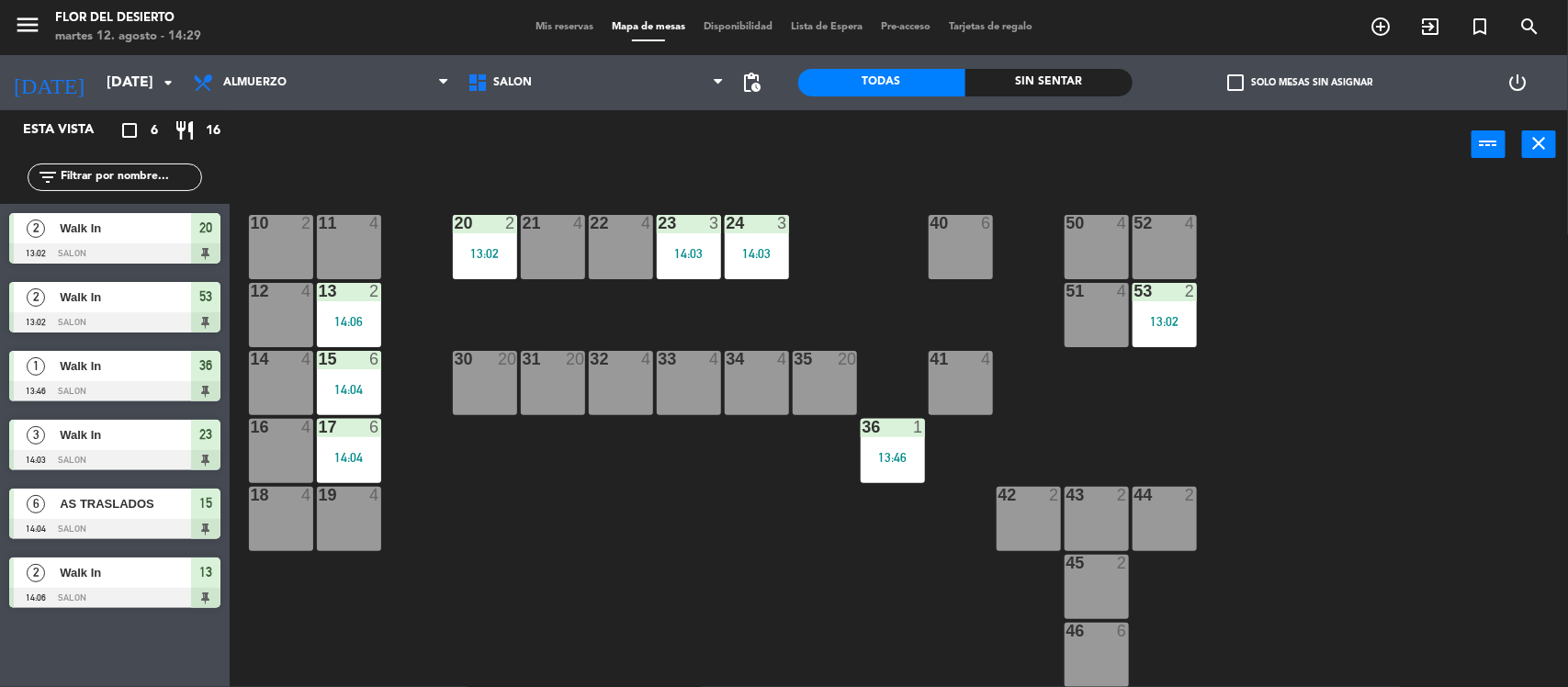
click at [355, 310] on div "13 2 14:06" at bounding box center [348, 315] width 64 height 64
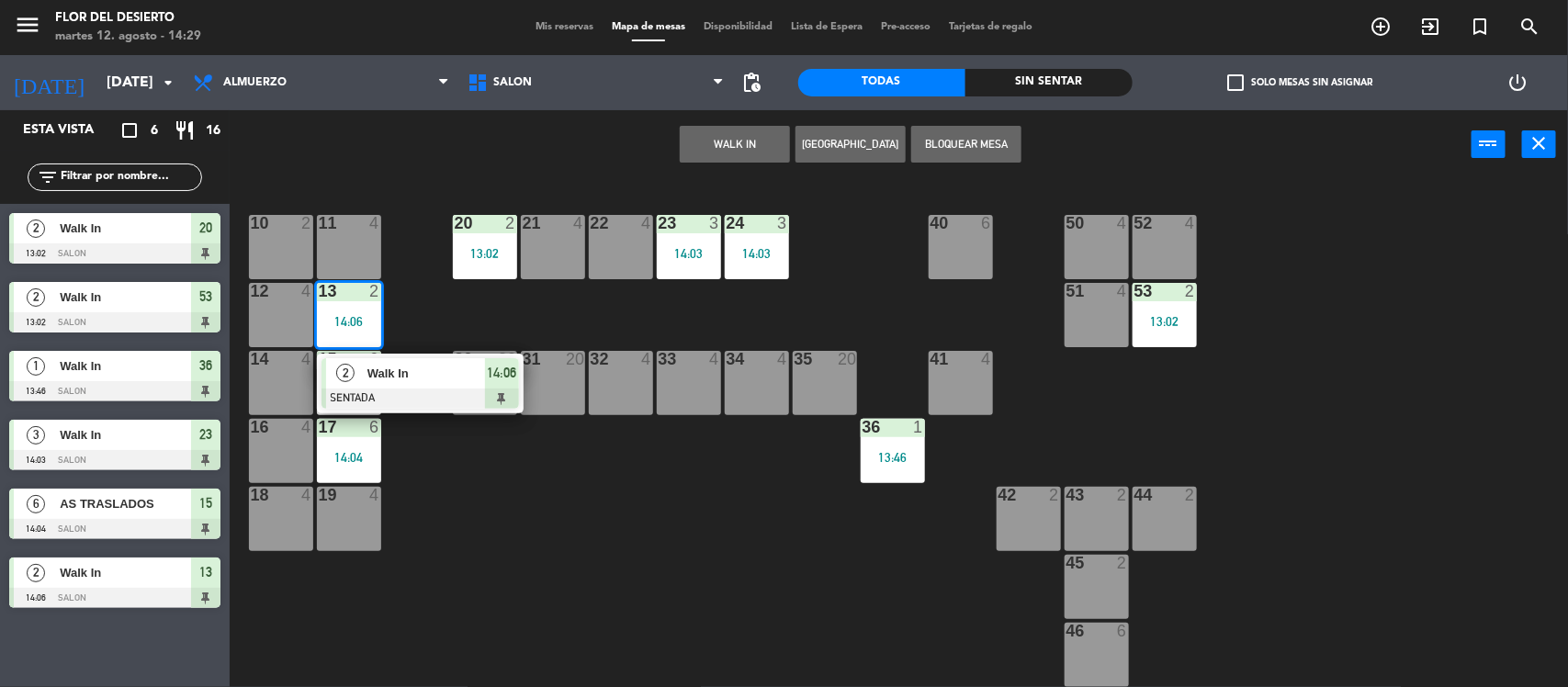
click at [490, 531] on div "10 2 11 4 20 2 13:02 21 4 22 4 23 3 14:03 24 3 14:03 40 6 50 4 52 4 12 4 13 2 1…" at bounding box center [906, 436] width 1323 height 508
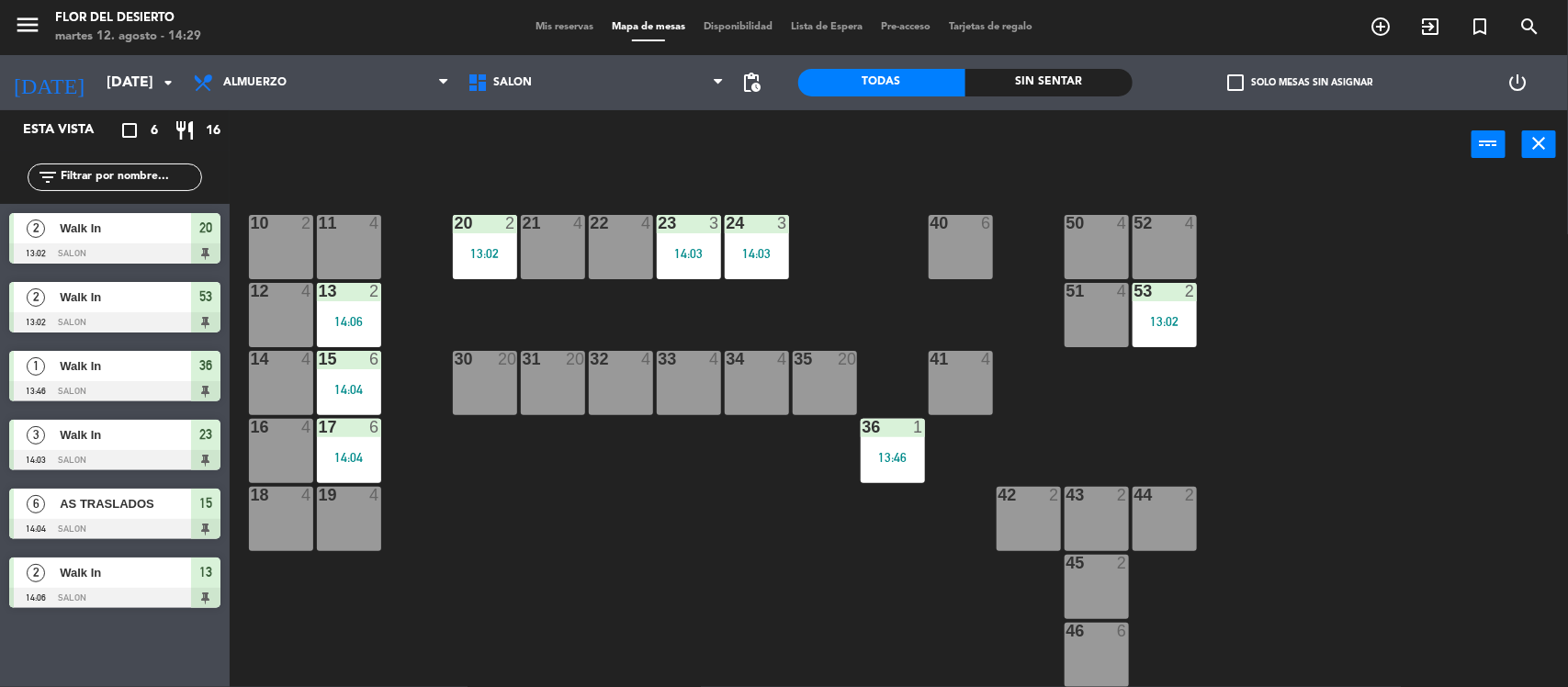
click at [369, 400] on div "15 6 14:04" at bounding box center [348, 382] width 64 height 64
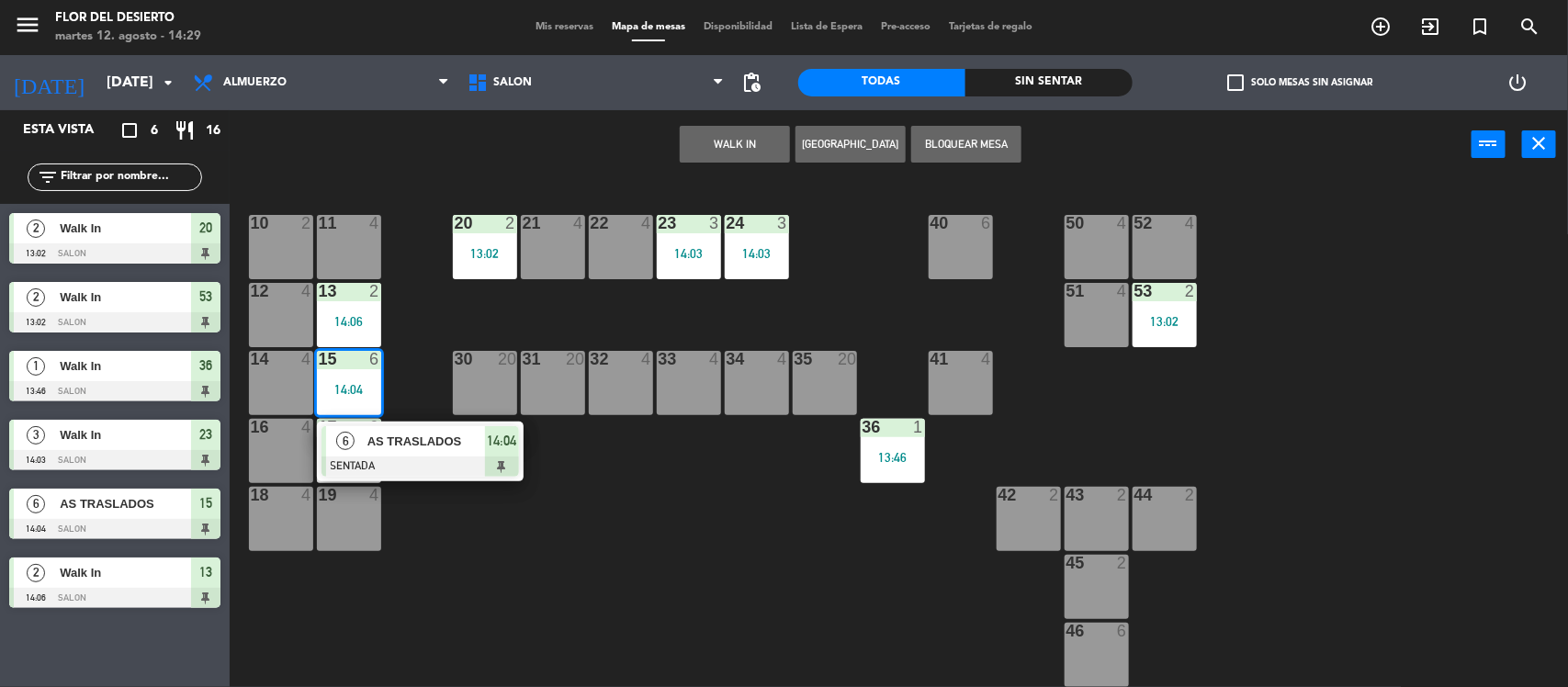
click at [476, 512] on div "10 2 11 4 20 2 13:02 21 4 22 4 23 3 14:03 24 3 14:03 40 6 50 4 52 4 12 4 13 2 1…" at bounding box center [906, 436] width 1323 height 508
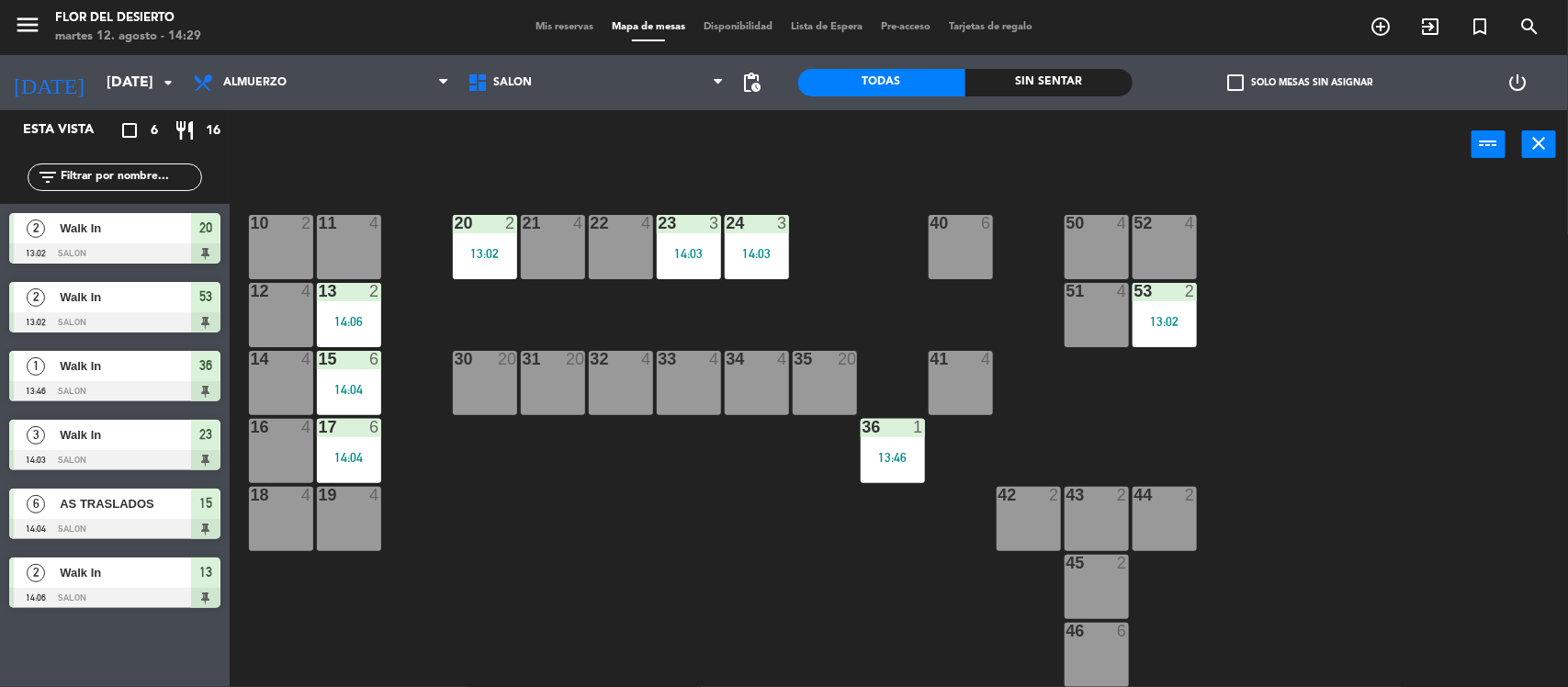
click at [335, 392] on div "14:04" at bounding box center [348, 390] width 64 height 13
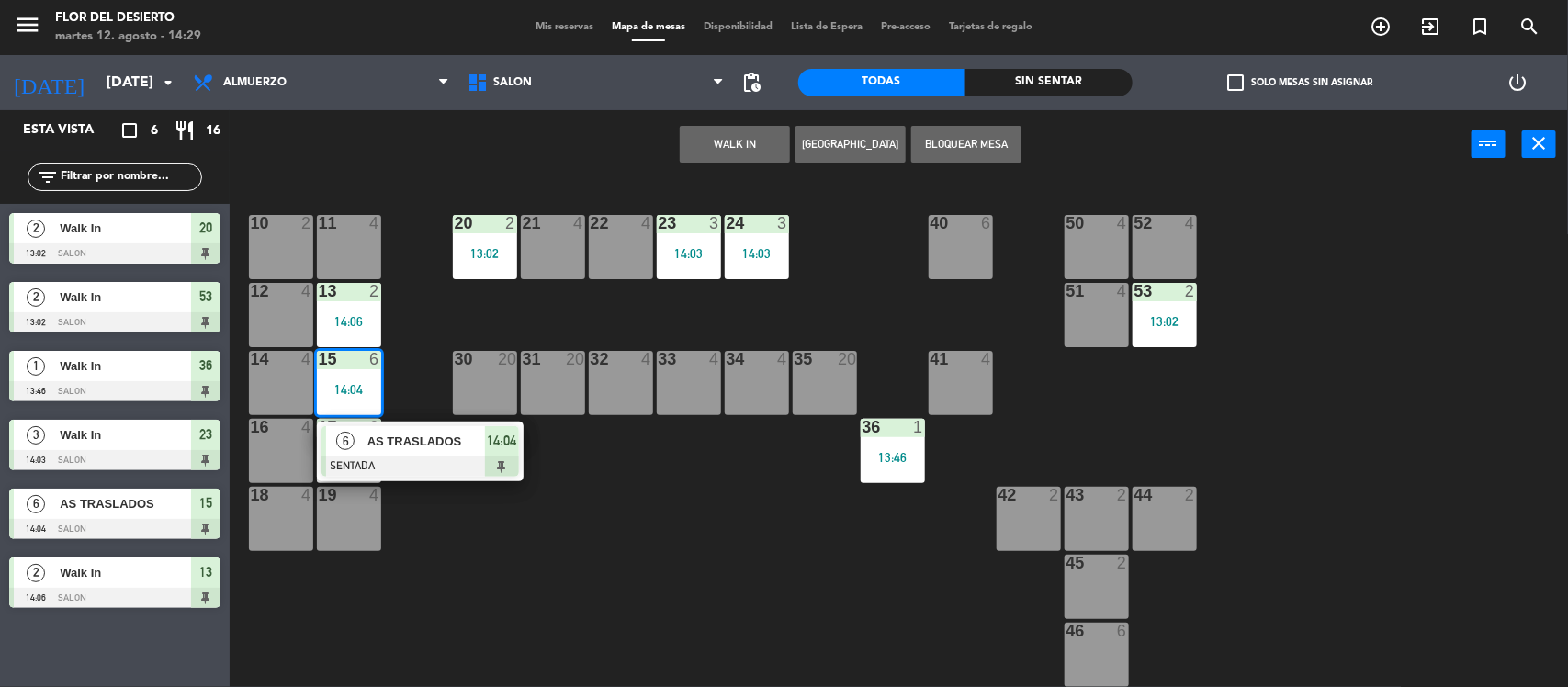
click at [400, 538] on div "10 2 11 4 20 2 13:02 21 4 22 4 23 3 14:03 24 3 14:03 40 6 50 4 52 4 12 4 13 2 1…" at bounding box center [906, 436] width 1323 height 508
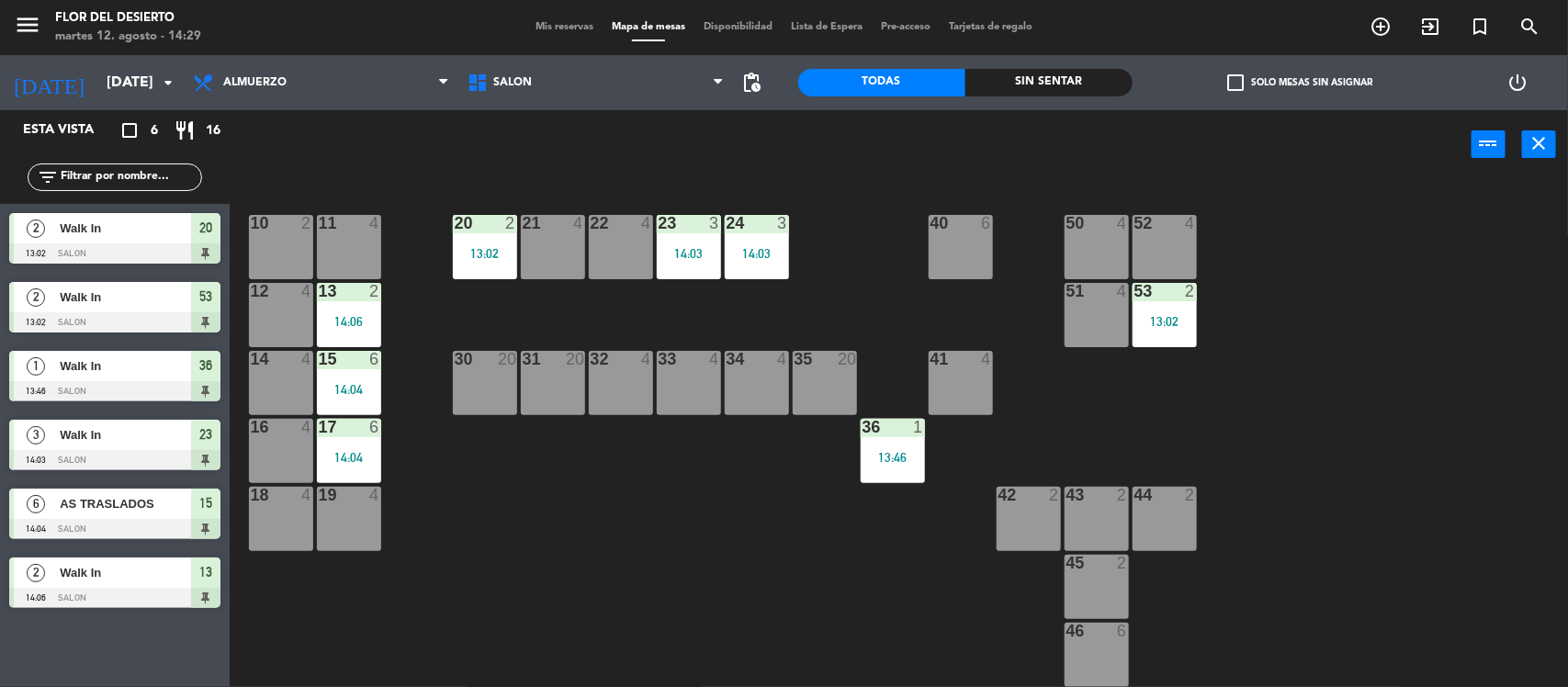
click at [342, 460] on div "14:04" at bounding box center [348, 457] width 64 height 13
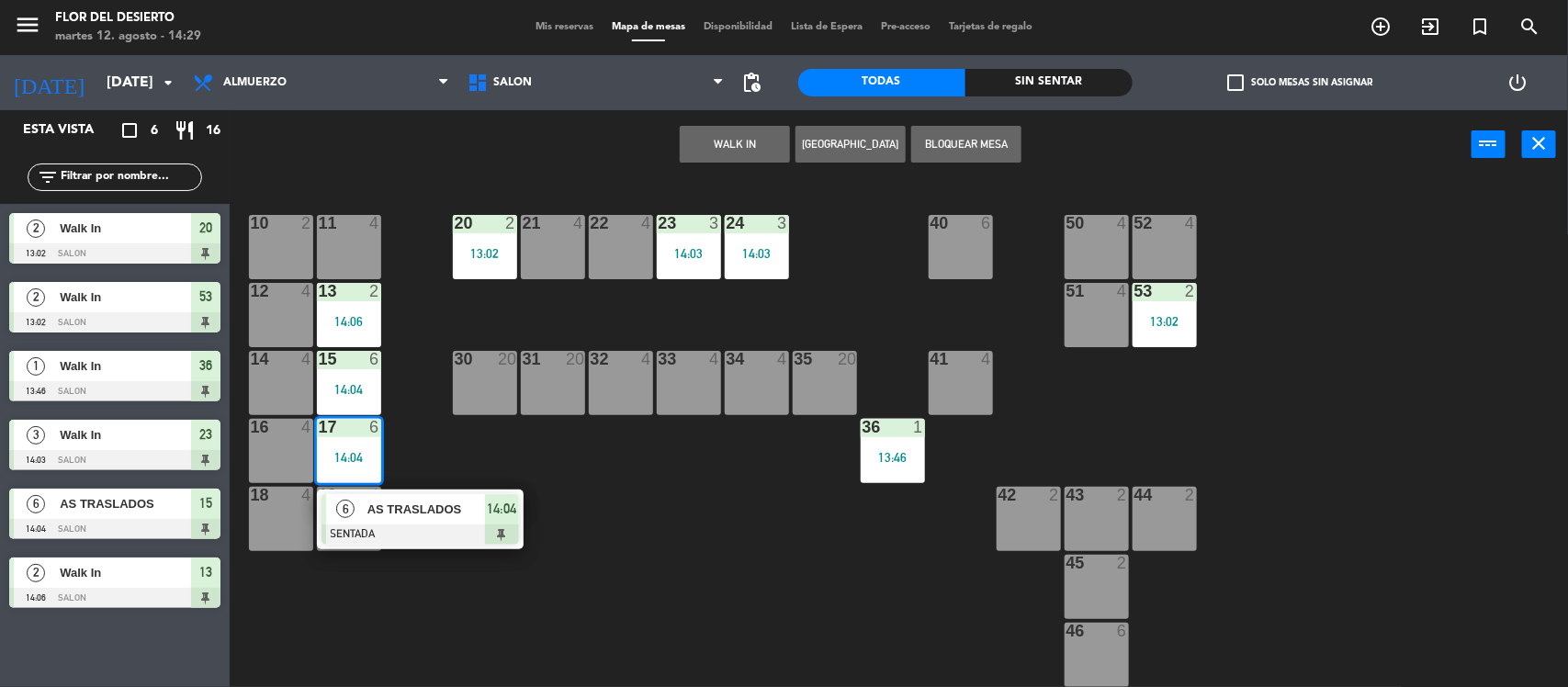
click at [271, 529] on div "18 4" at bounding box center [280, 518] width 64 height 64
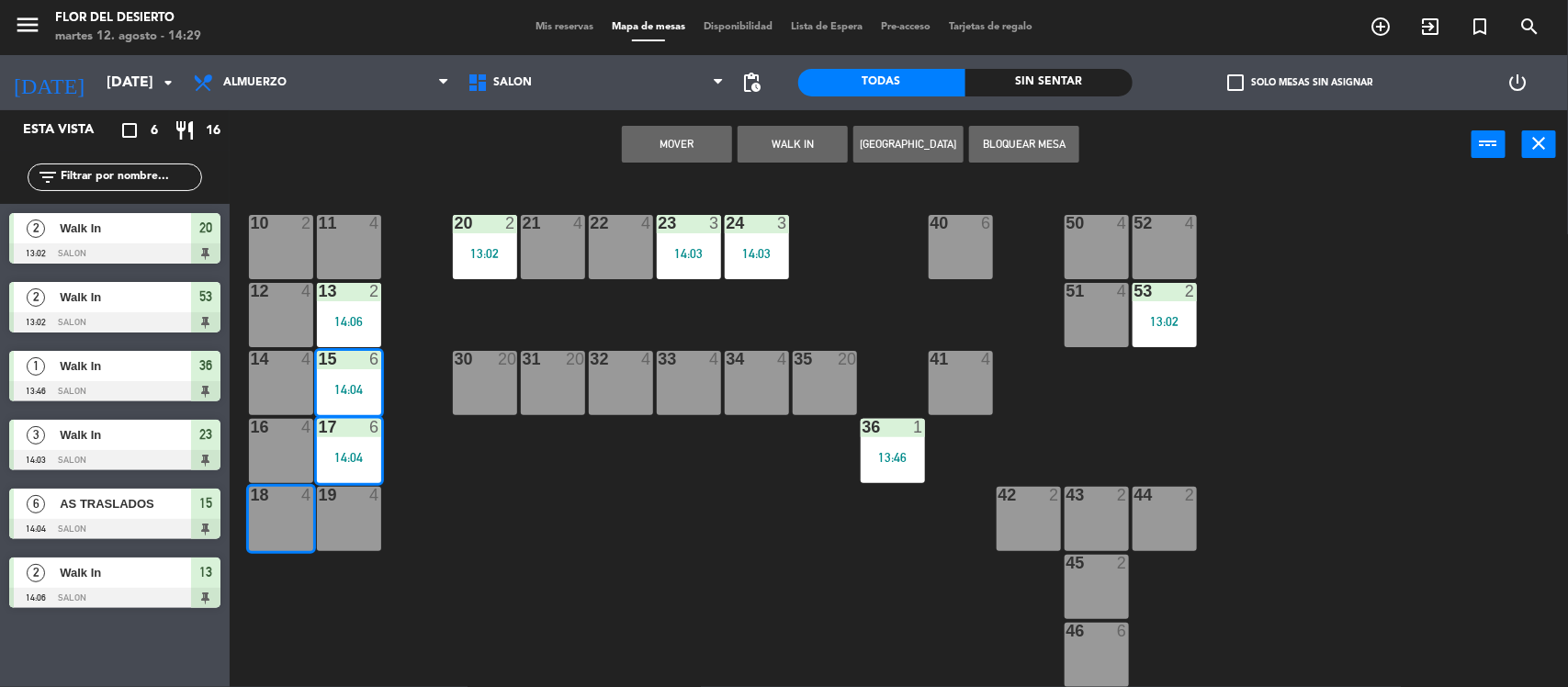
click at [286, 445] on div "16 4" at bounding box center [280, 451] width 64 height 64
click at [664, 148] on button "Mover y Unir" at bounding box center [677, 144] width 110 height 37
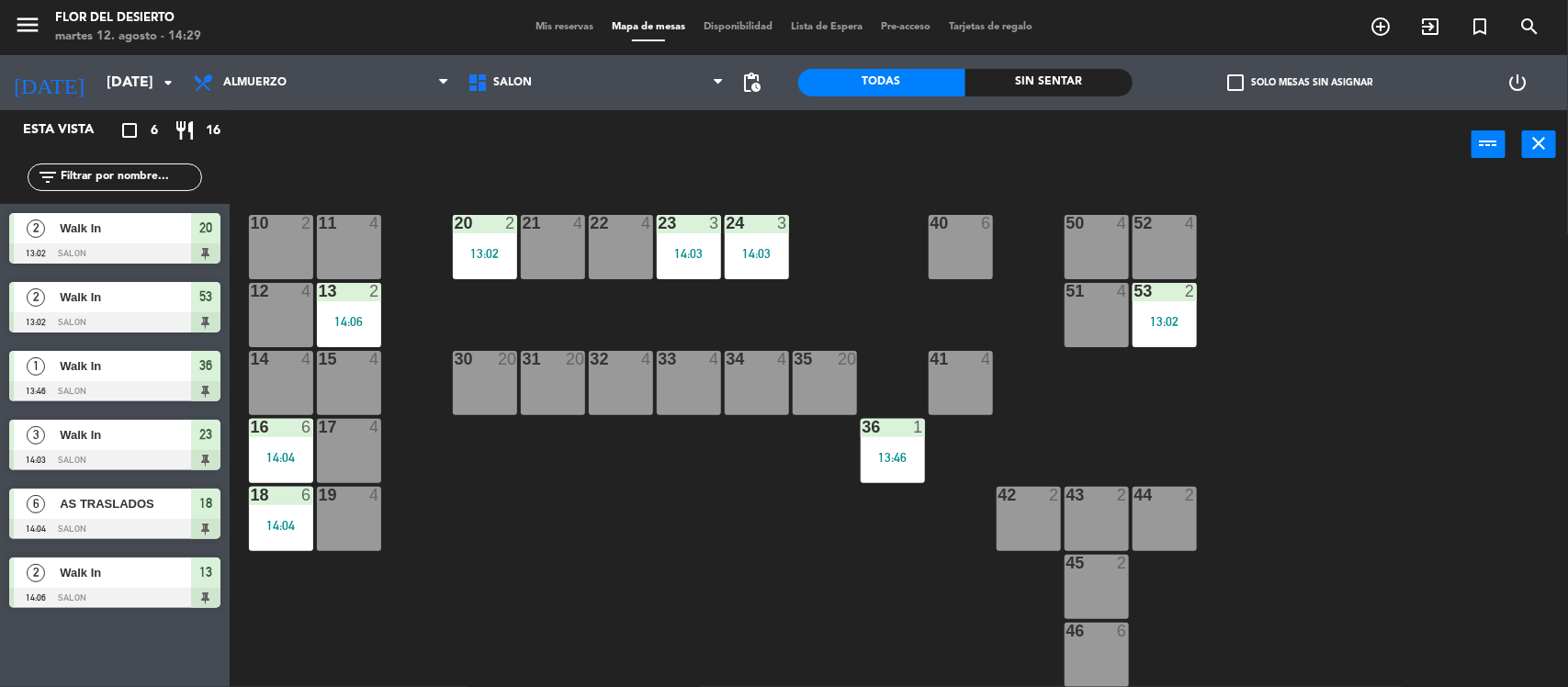
click at [335, 315] on div "14:06" at bounding box center [348, 321] width 64 height 13
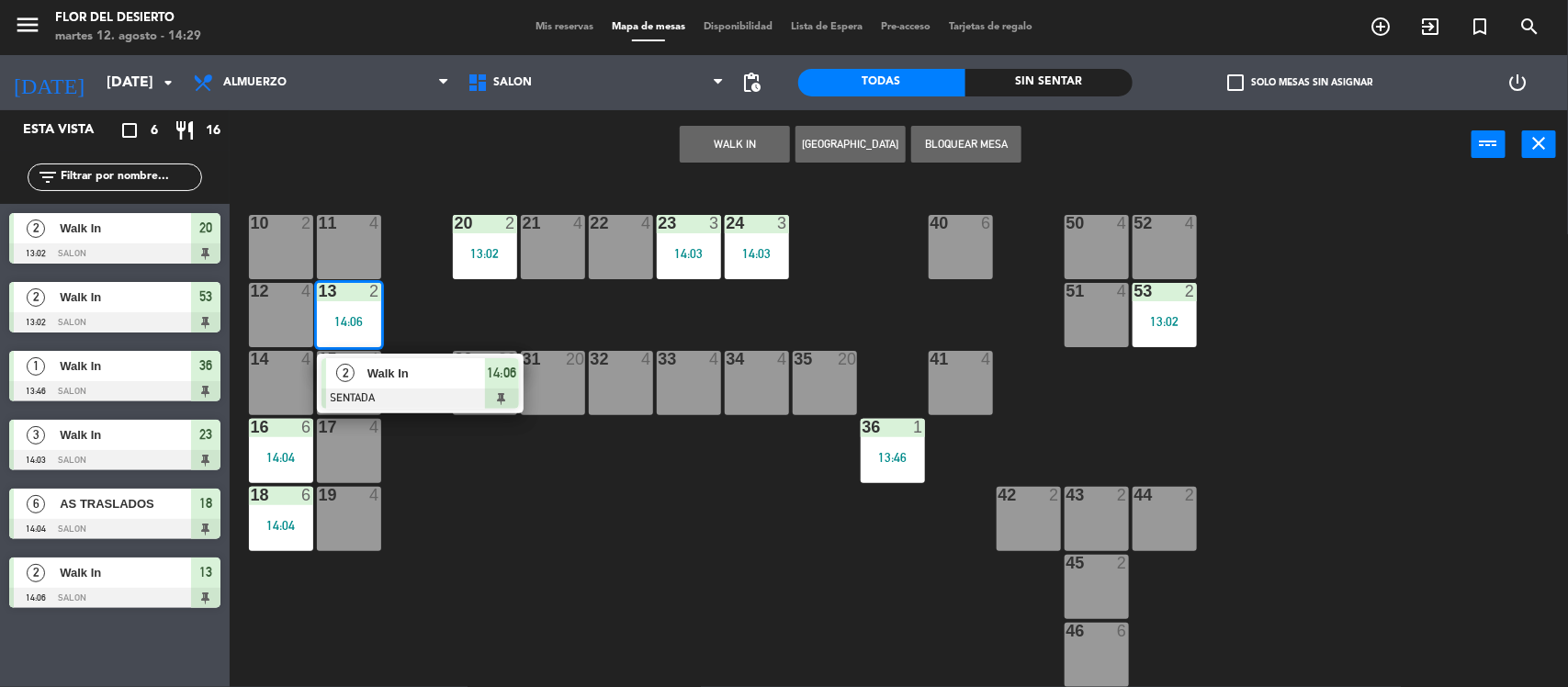
click at [260, 392] on div "14 4" at bounding box center [280, 382] width 64 height 64
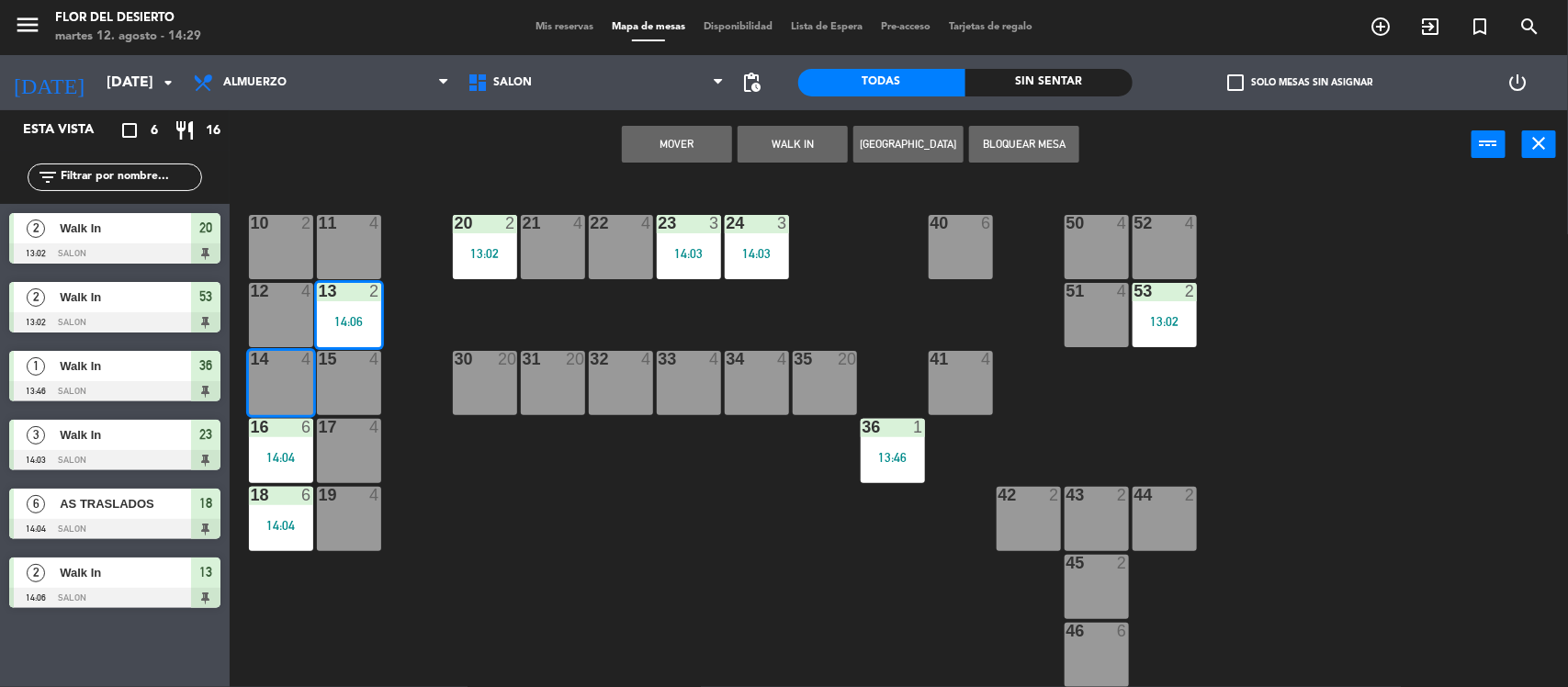
click at [665, 158] on button "Mover" at bounding box center [677, 144] width 110 height 37
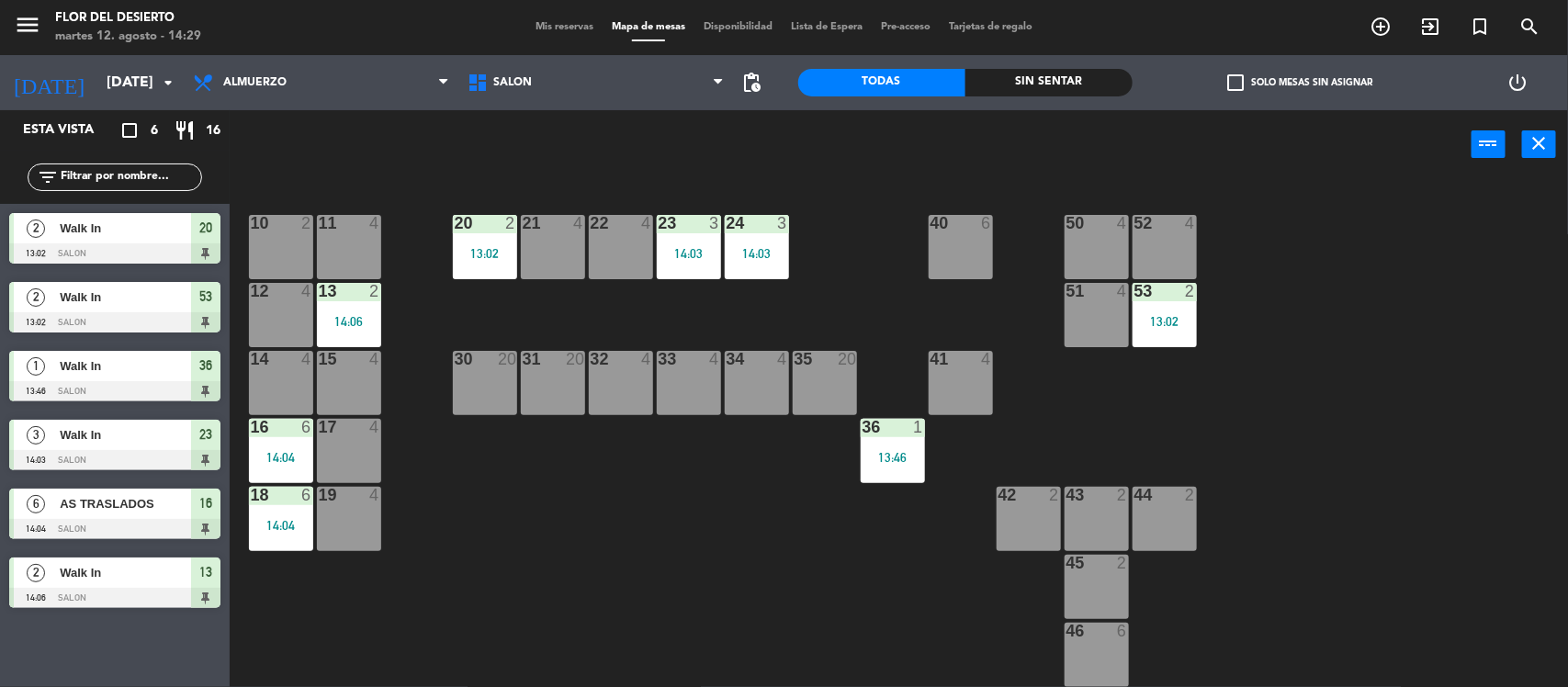
drag, startPoint x: 344, startPoint y: 310, endPoint x: 345, endPoint y: 319, distance: 9.1
click at [345, 310] on div "13 2 14:06" at bounding box center [348, 315] width 64 height 64
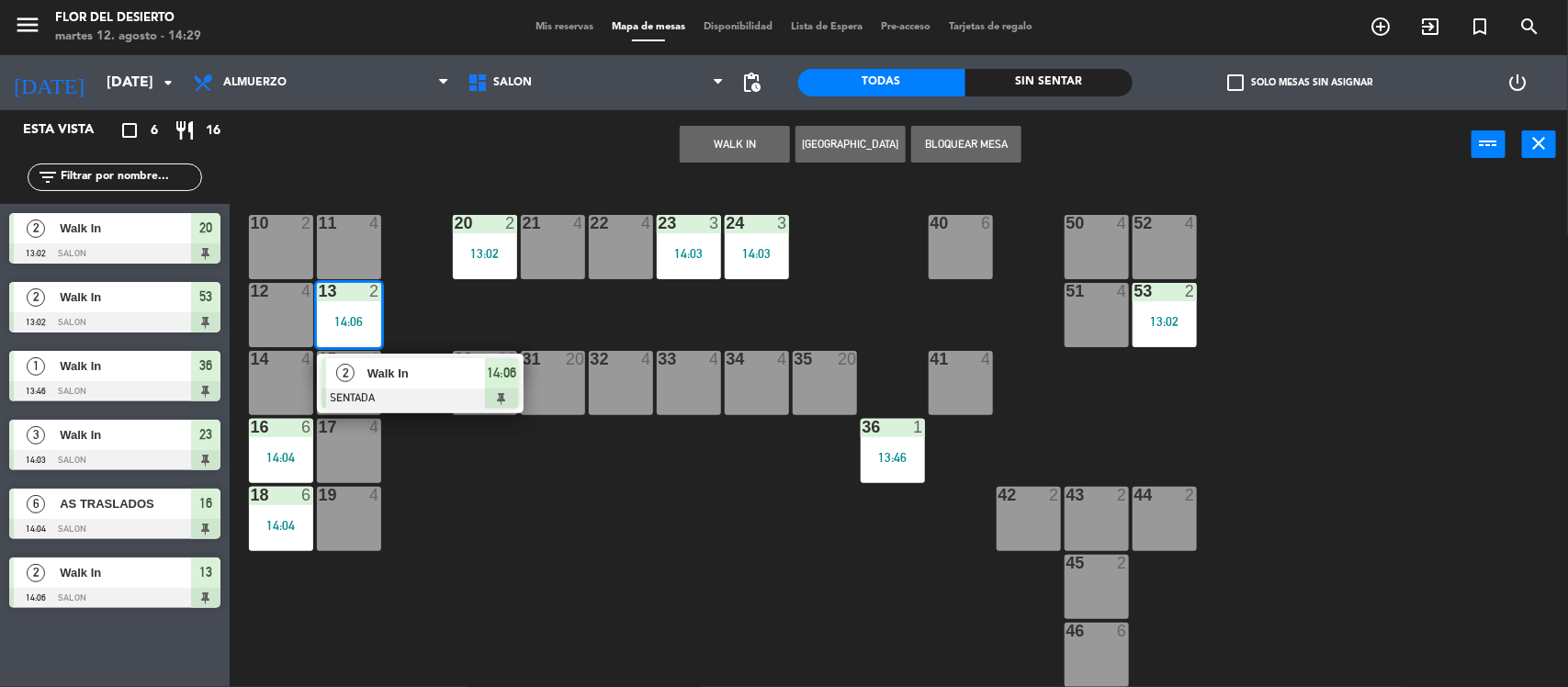
click at [259, 389] on div "14 4" at bounding box center [280, 382] width 64 height 64
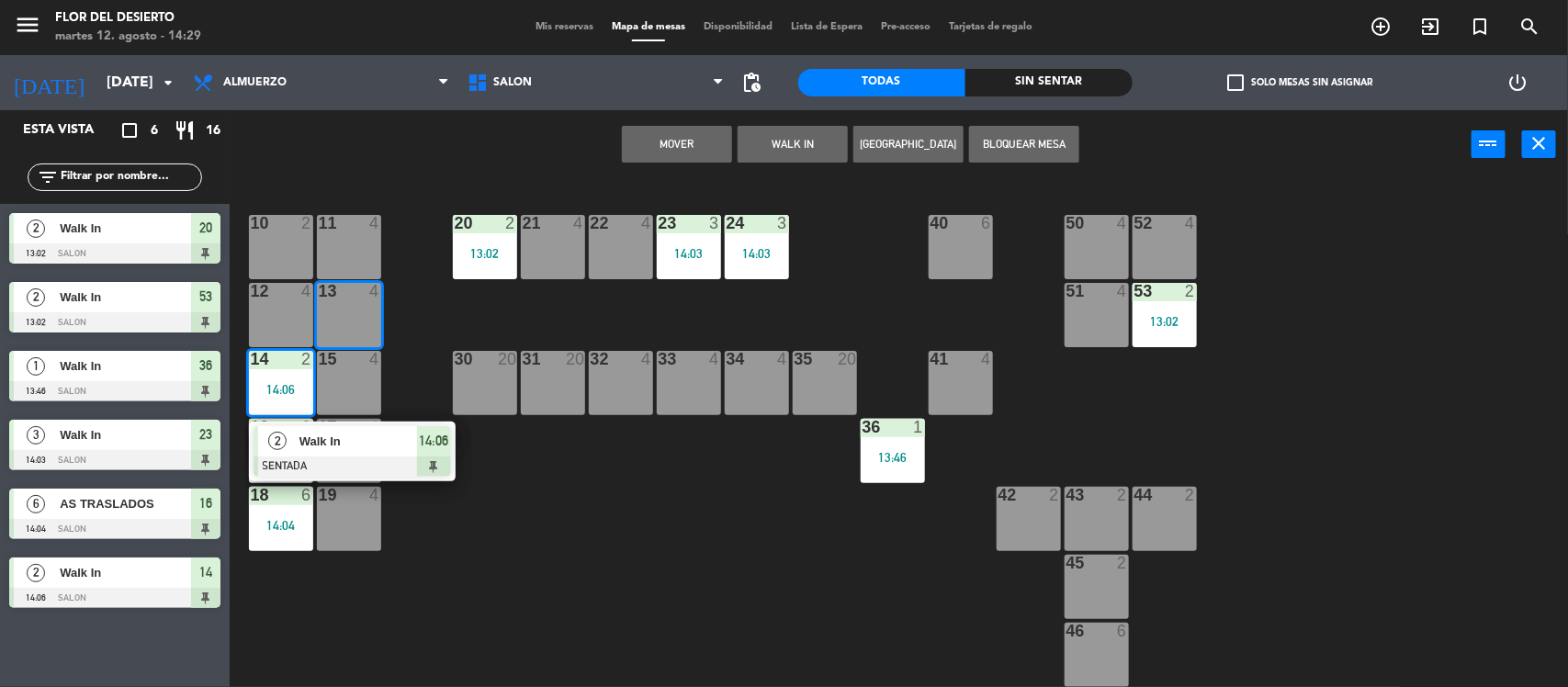
click at [707, 141] on button "Mover" at bounding box center [677, 144] width 110 height 37
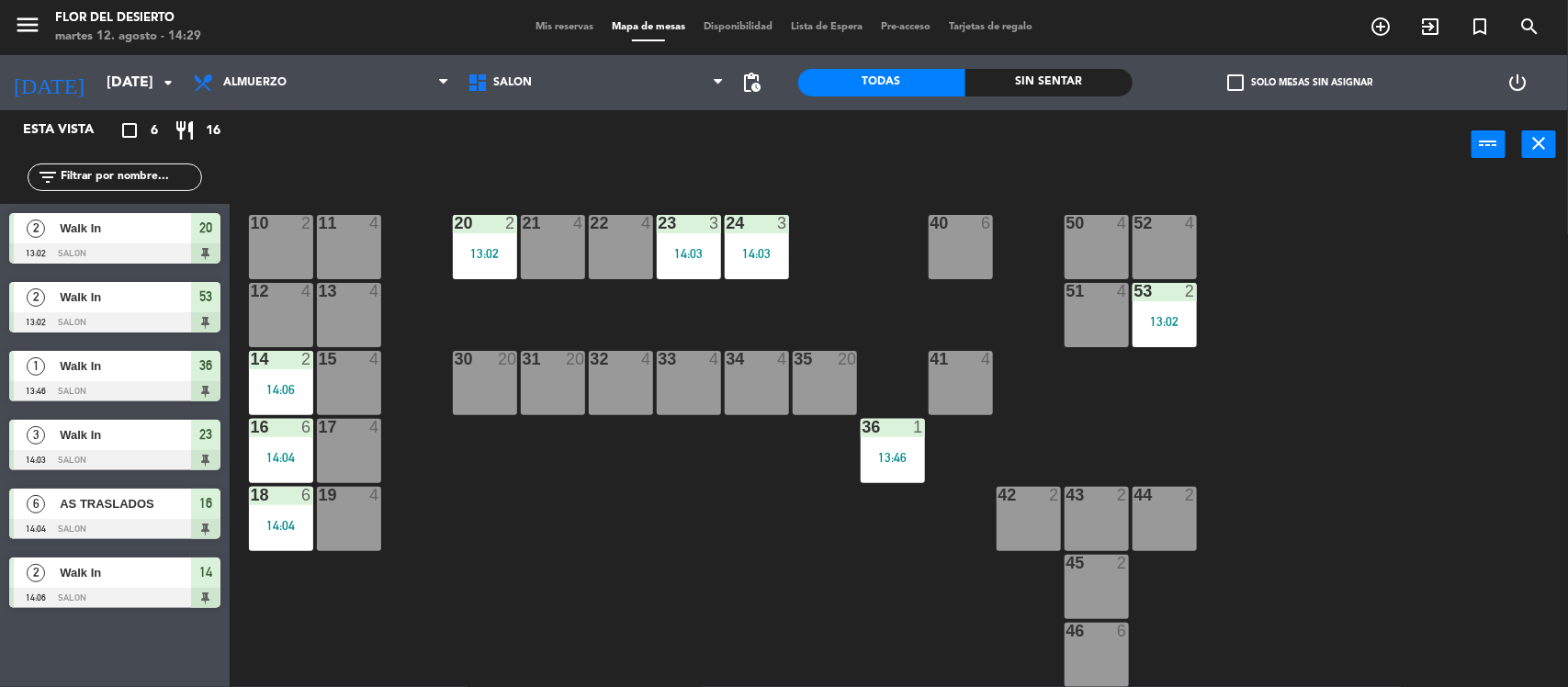
click at [317, 301] on div "13 4" at bounding box center [348, 293] width 64 height 19
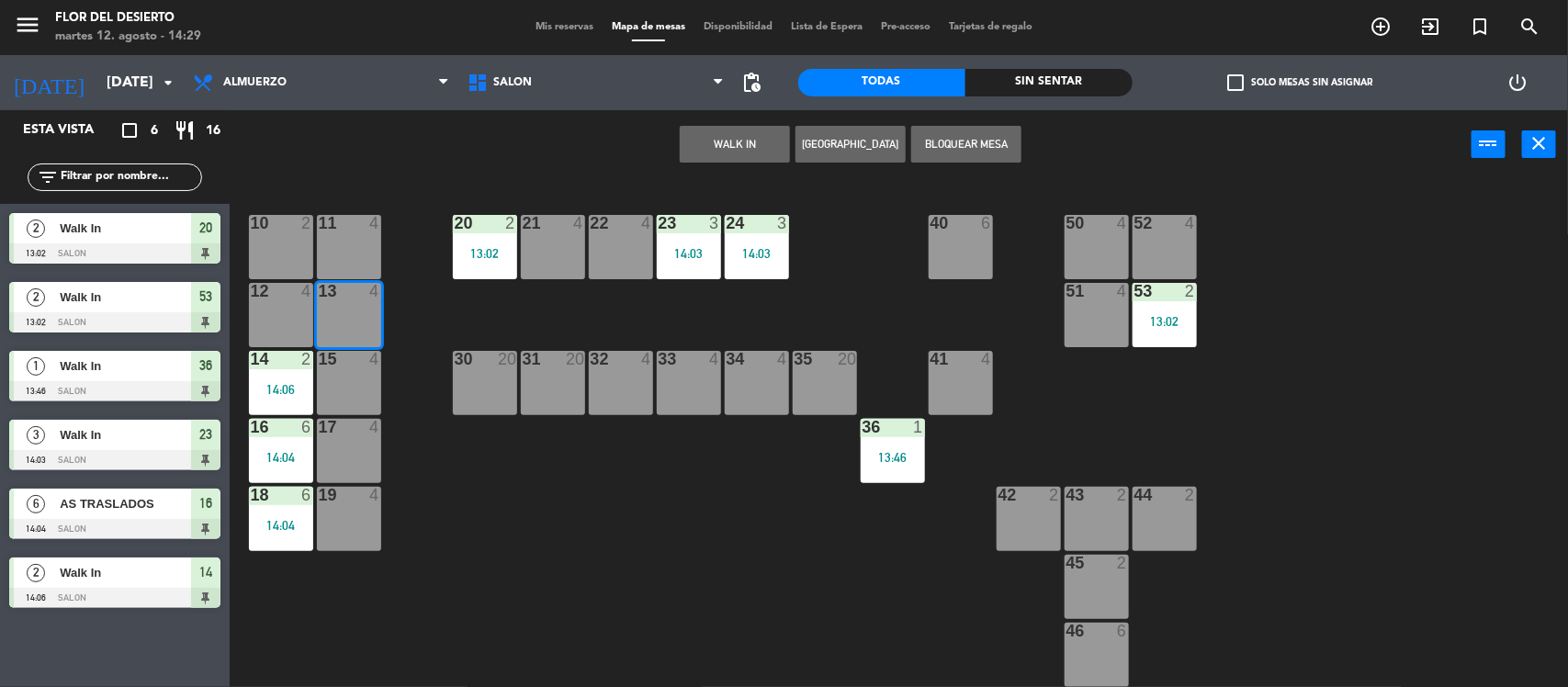
click at [703, 157] on button "WALK IN" at bounding box center [735, 144] width 110 height 37
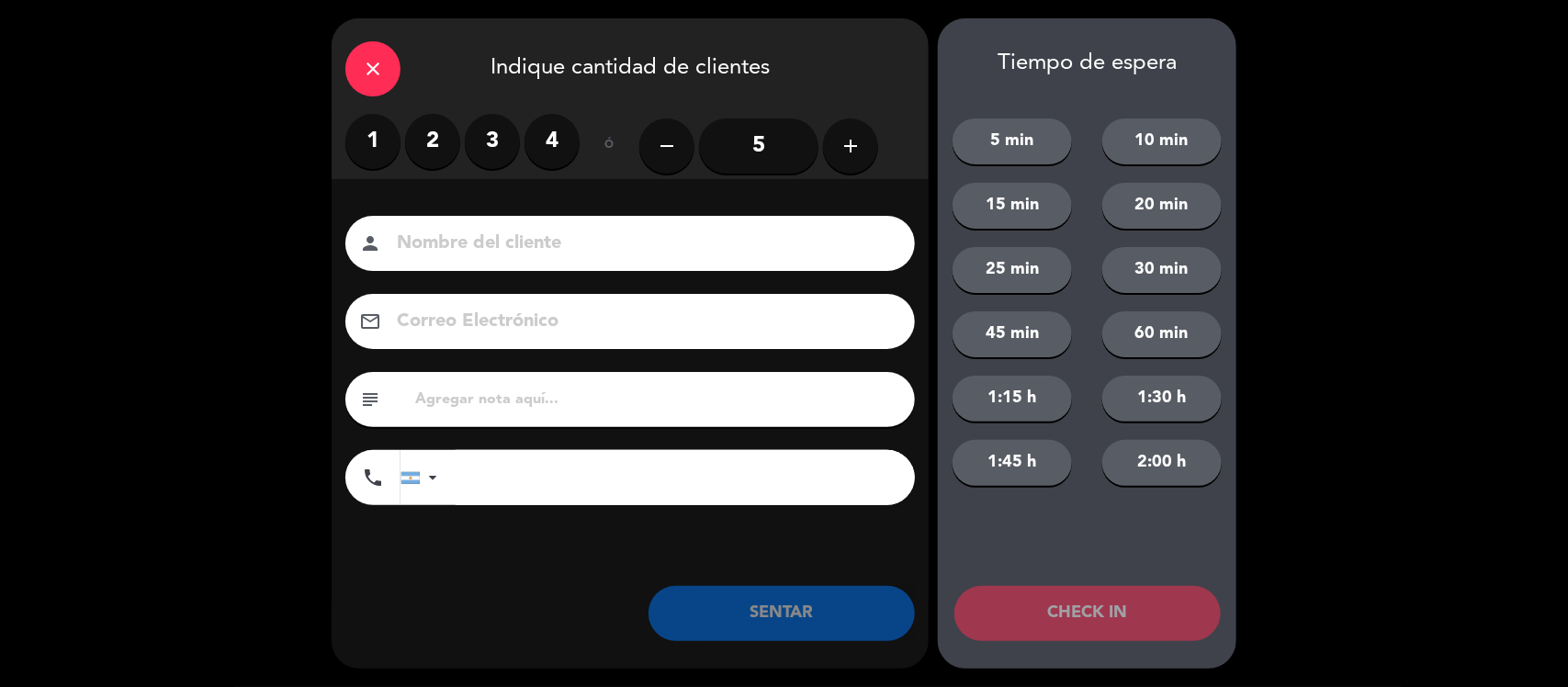
click at [419, 126] on label "2" at bounding box center [433, 142] width 56 height 56
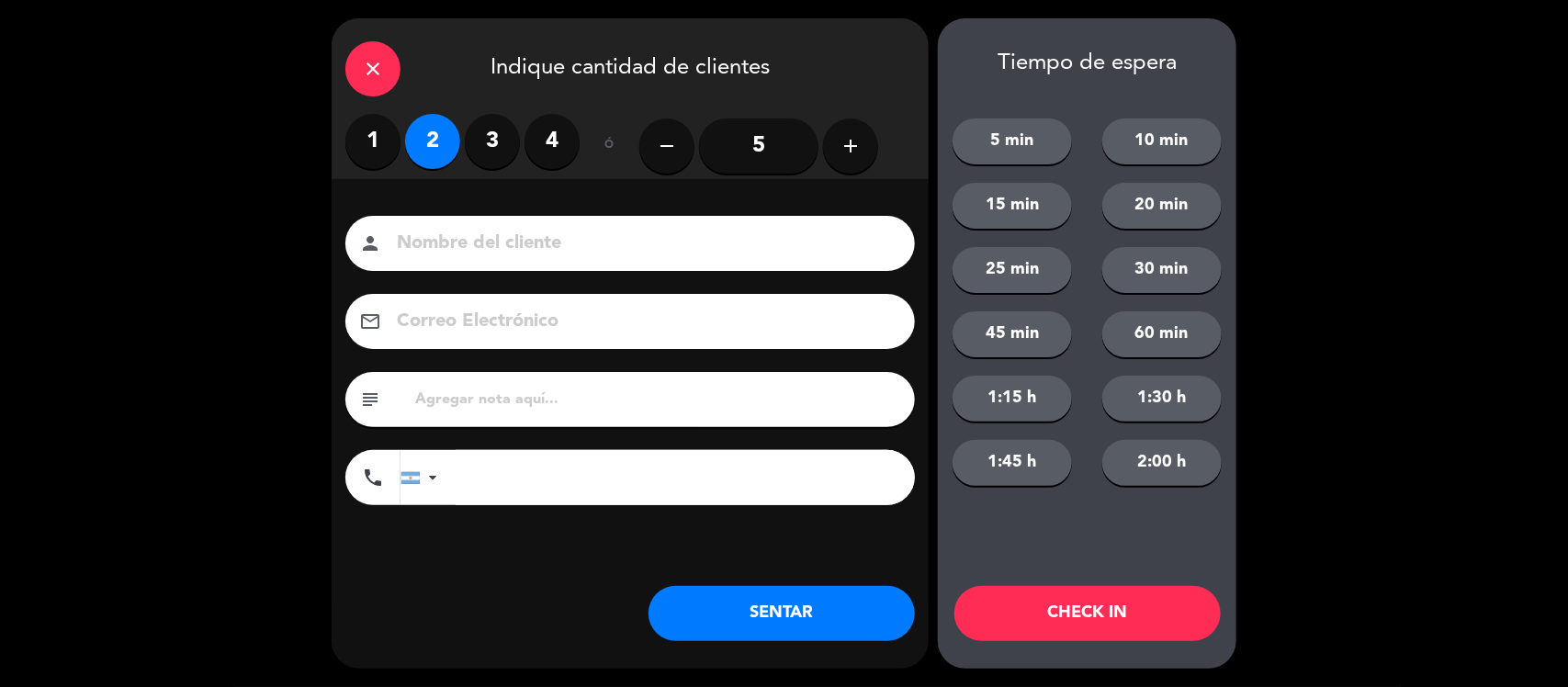
click at [400, 133] on label "1" at bounding box center [373, 142] width 56 height 56
click at [735, 599] on button "SENTAR" at bounding box center [782, 614] width 267 height 56
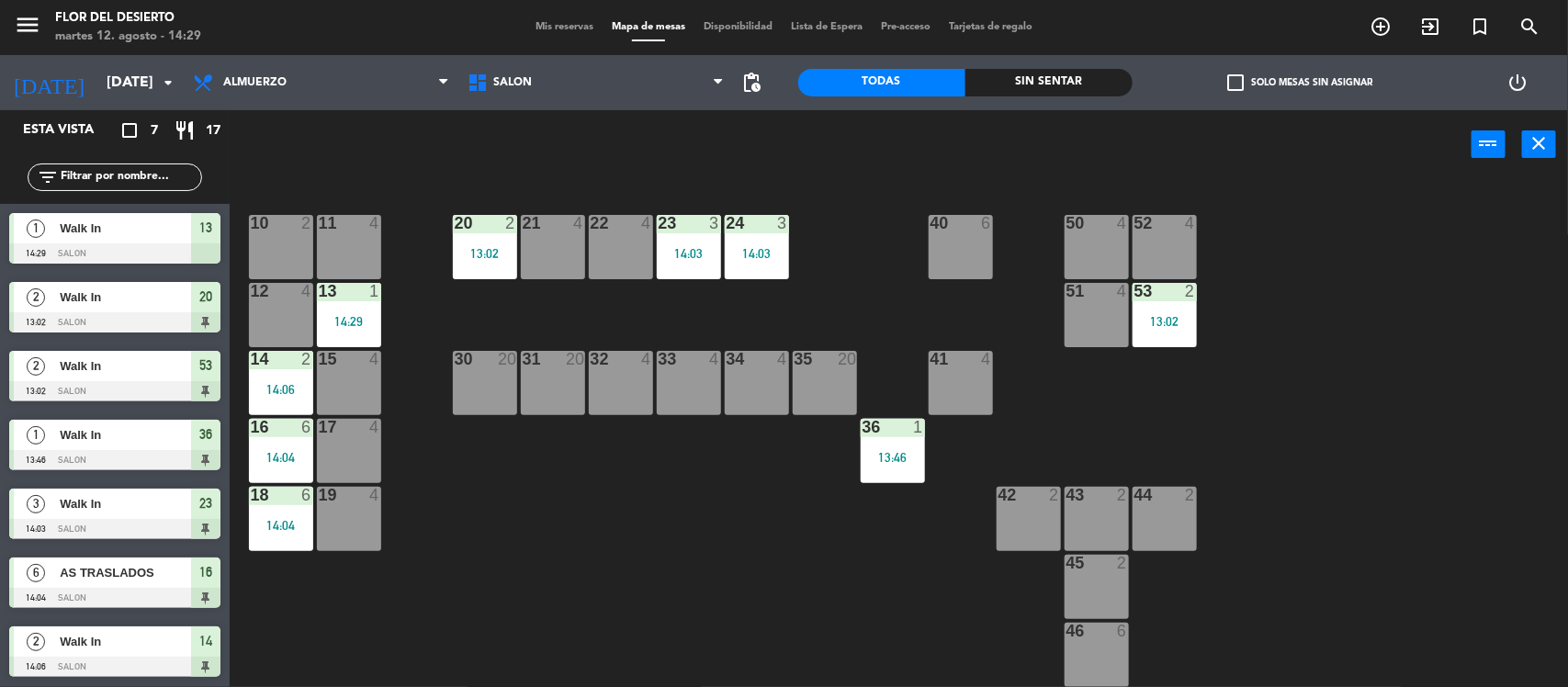
click at [280, 240] on div "10 2" at bounding box center [280, 246] width 64 height 64
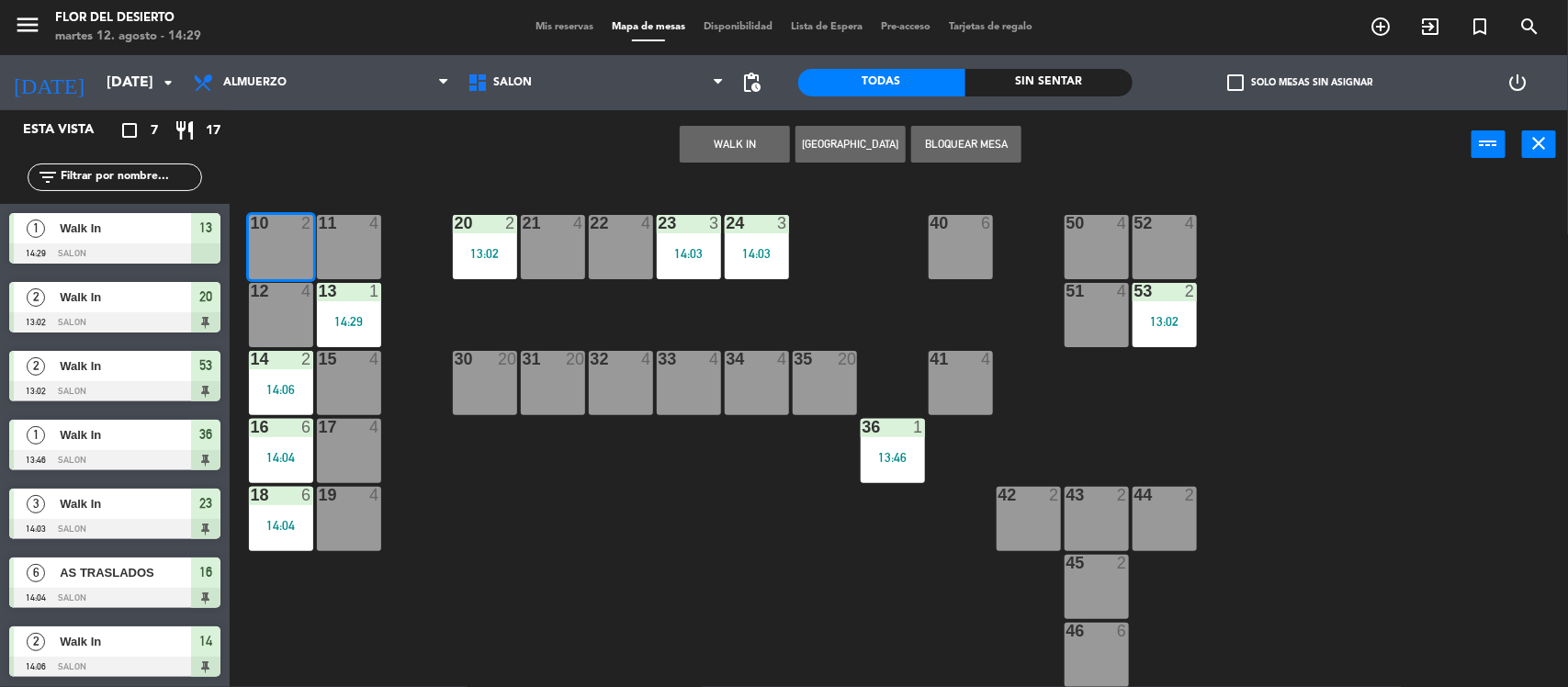
drag, startPoint x: 297, startPoint y: 306, endPoint x: 829, endPoint y: 141, distance: 557.0
click at [301, 306] on div "12 4" at bounding box center [280, 315] width 64 height 64
click at [710, 130] on button "WALK IN" at bounding box center [735, 144] width 110 height 37
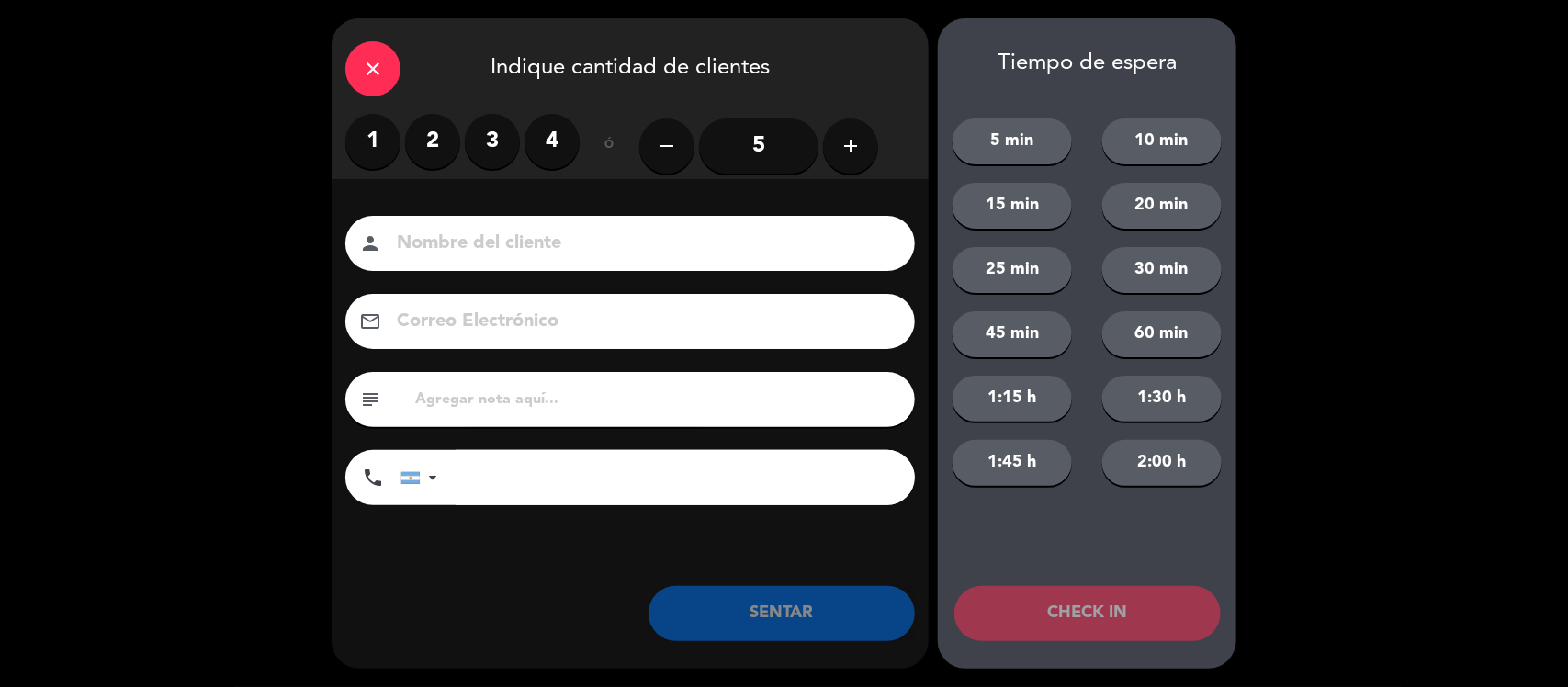
drag, startPoint x: 535, startPoint y: 149, endPoint x: 574, endPoint y: 203, distance: 66.6
click at [540, 153] on label "4" at bounding box center [553, 142] width 56 height 56
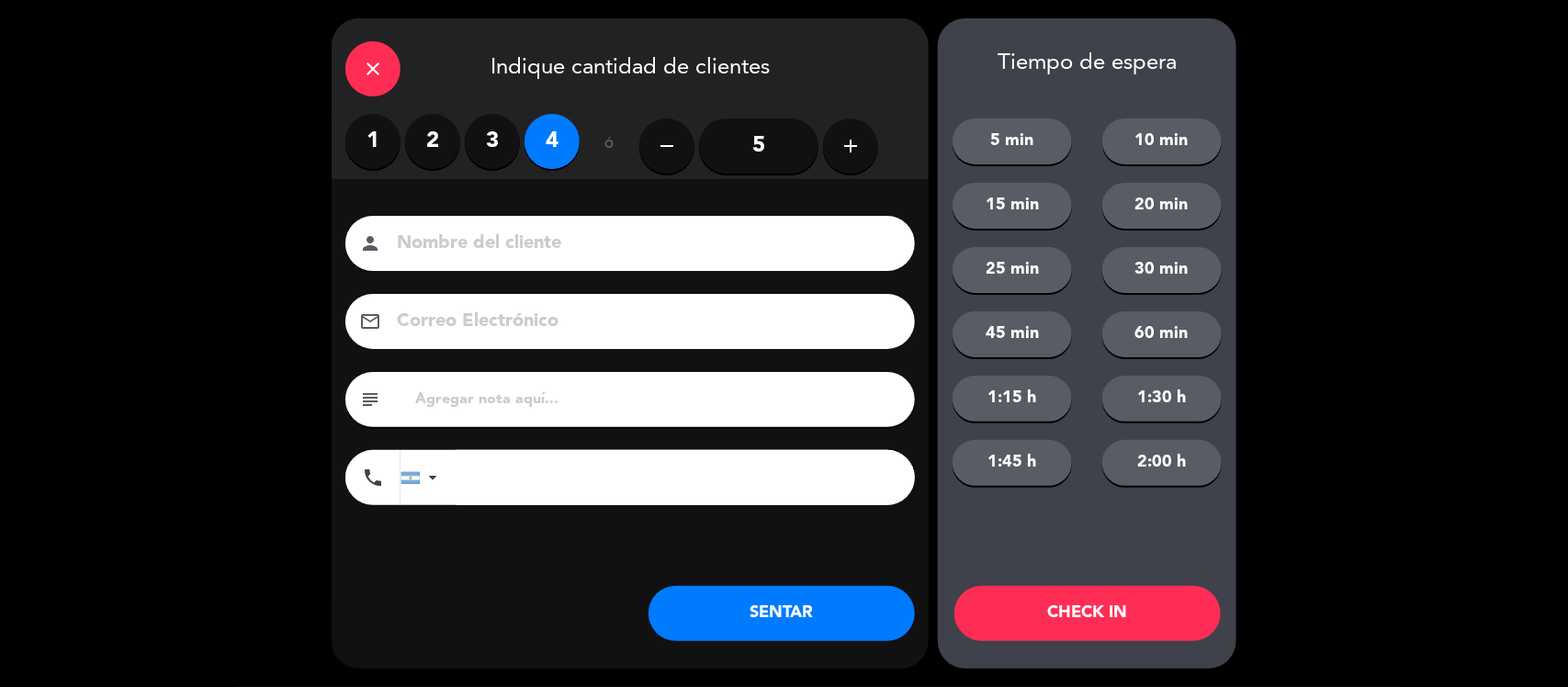
click at [737, 603] on button "SENTAR" at bounding box center [782, 614] width 267 height 56
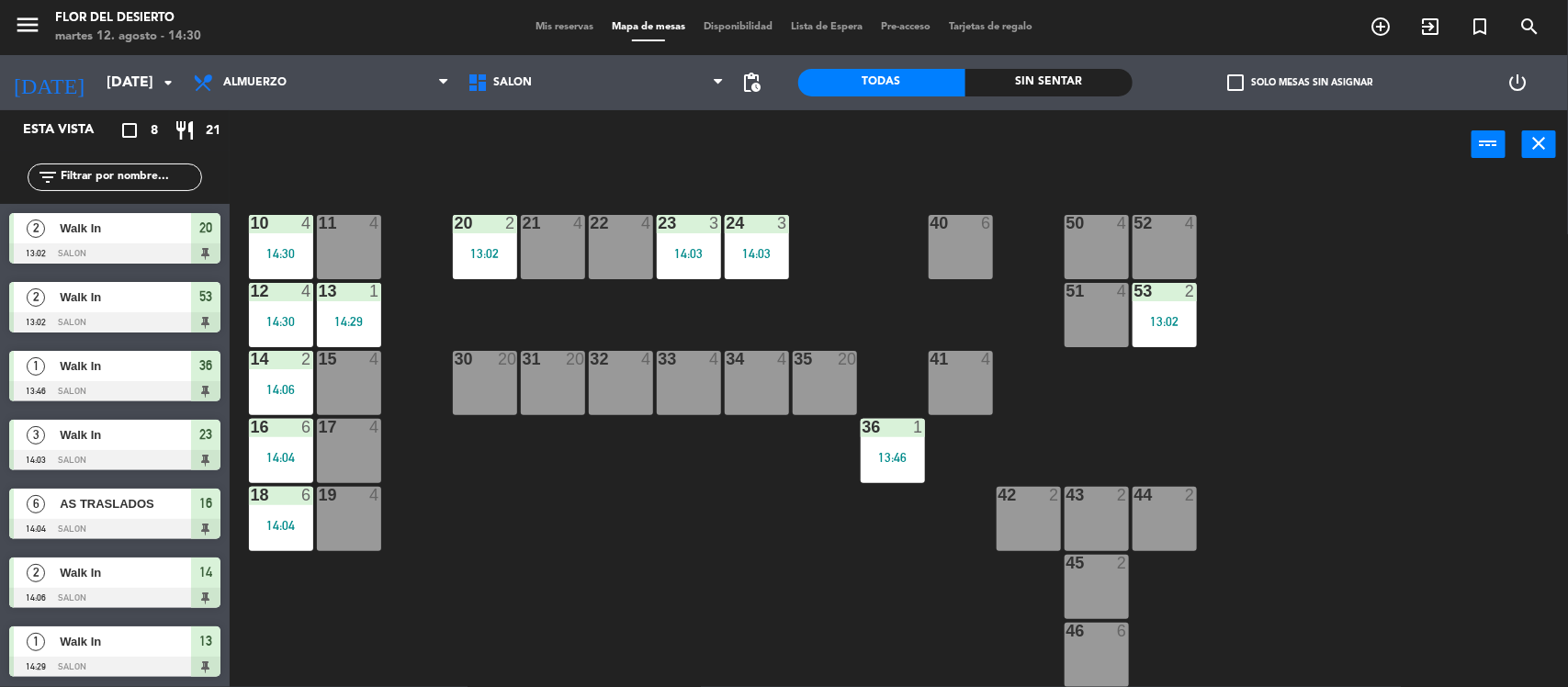
click at [797, 388] on div "35 20" at bounding box center [825, 382] width 64 height 64
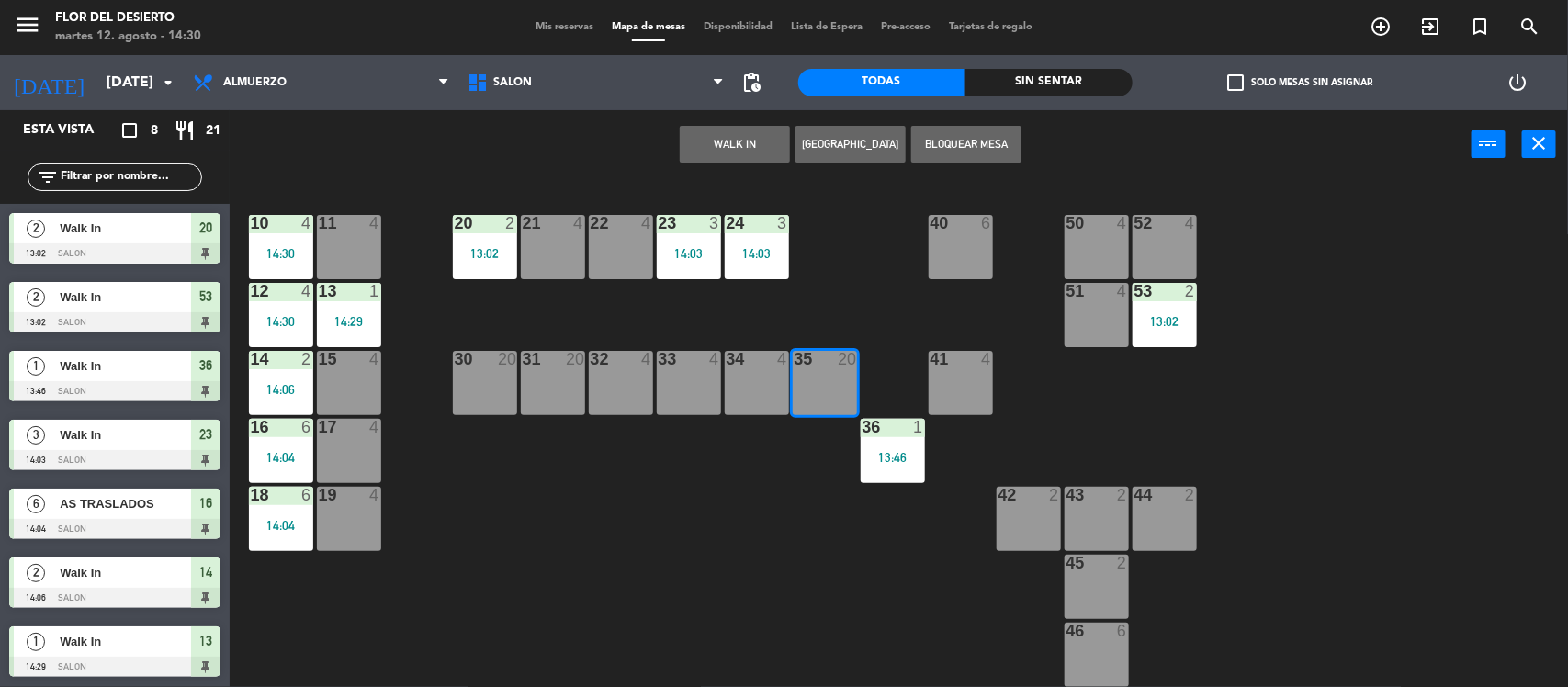
click at [746, 131] on button "WALK IN" at bounding box center [735, 144] width 110 height 37
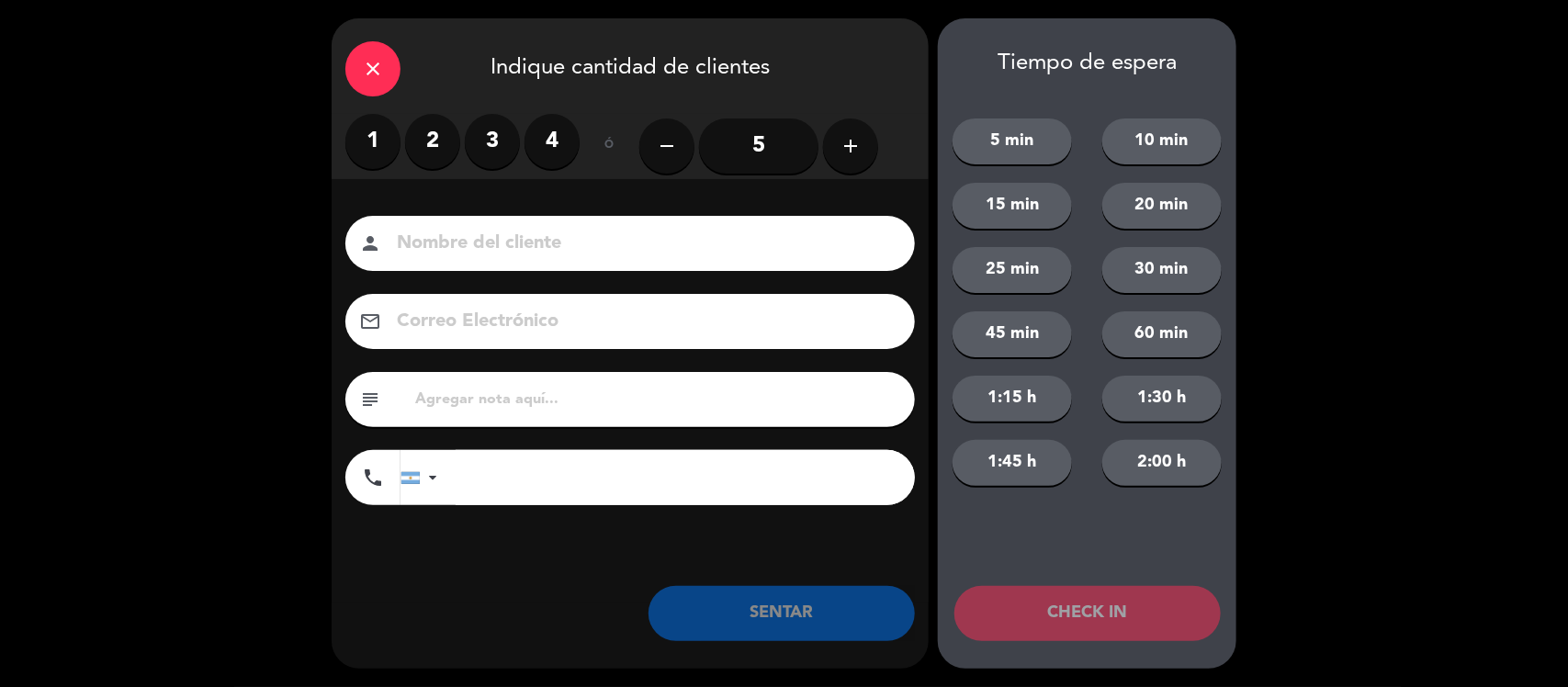
click at [377, 125] on label "1" at bounding box center [373, 142] width 56 height 56
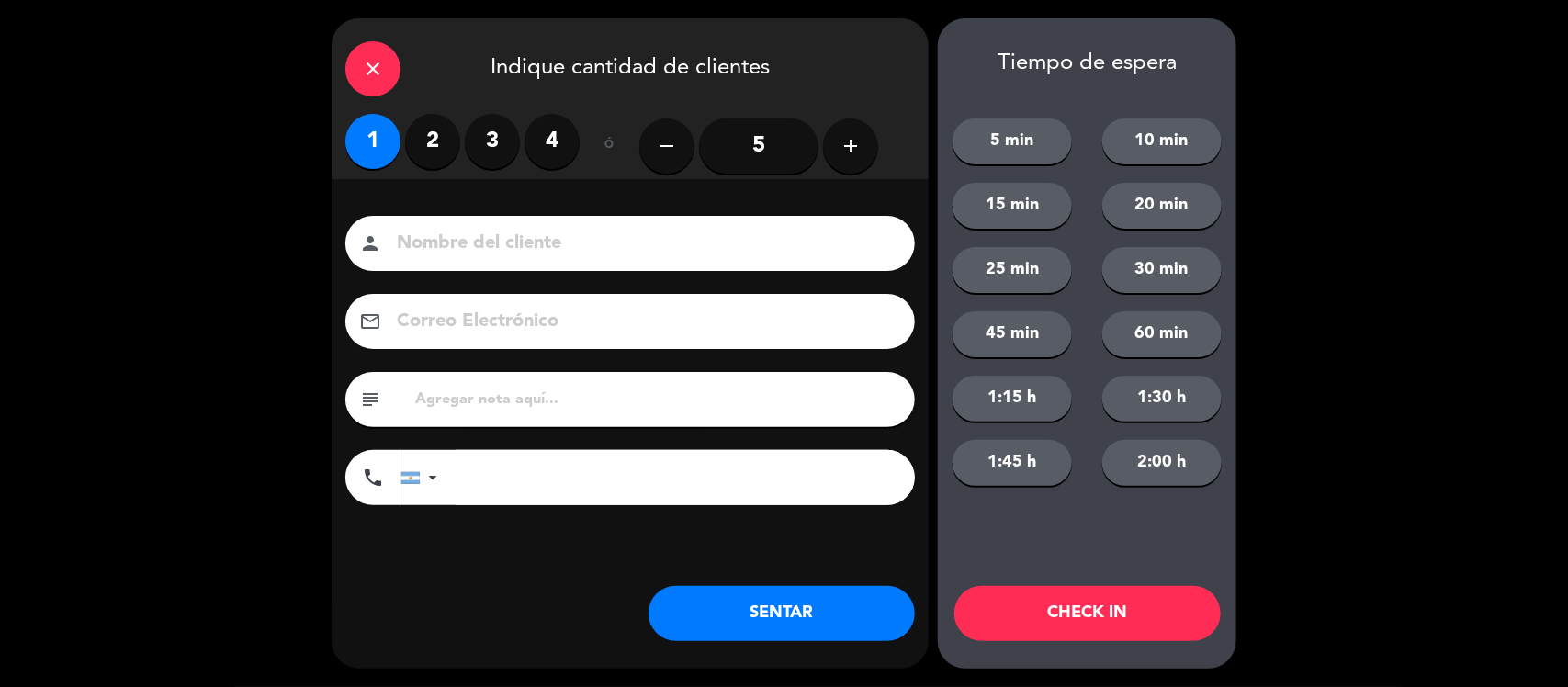
click at [802, 641] on button "SENTAR" at bounding box center [782, 614] width 267 height 56
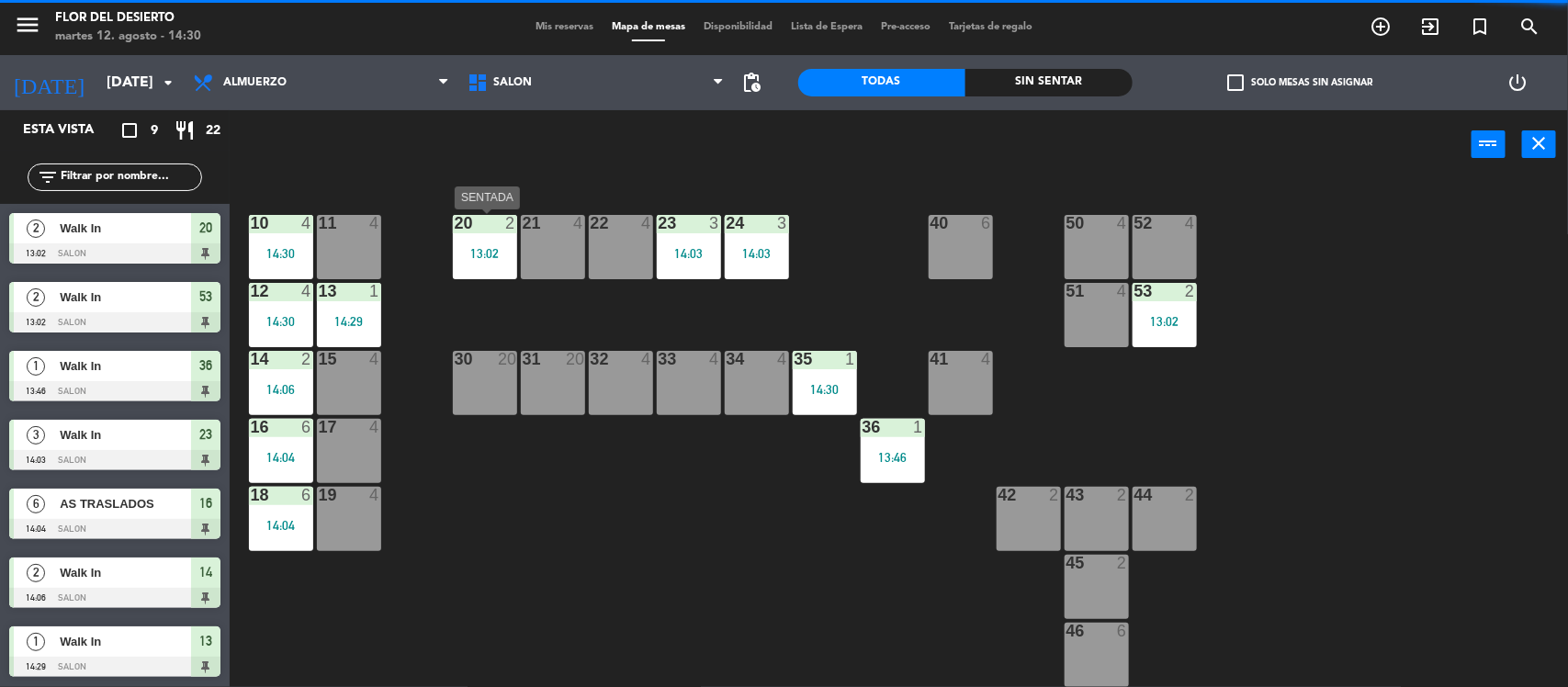
click at [469, 262] on div "20 2 13:02" at bounding box center [484, 246] width 64 height 64
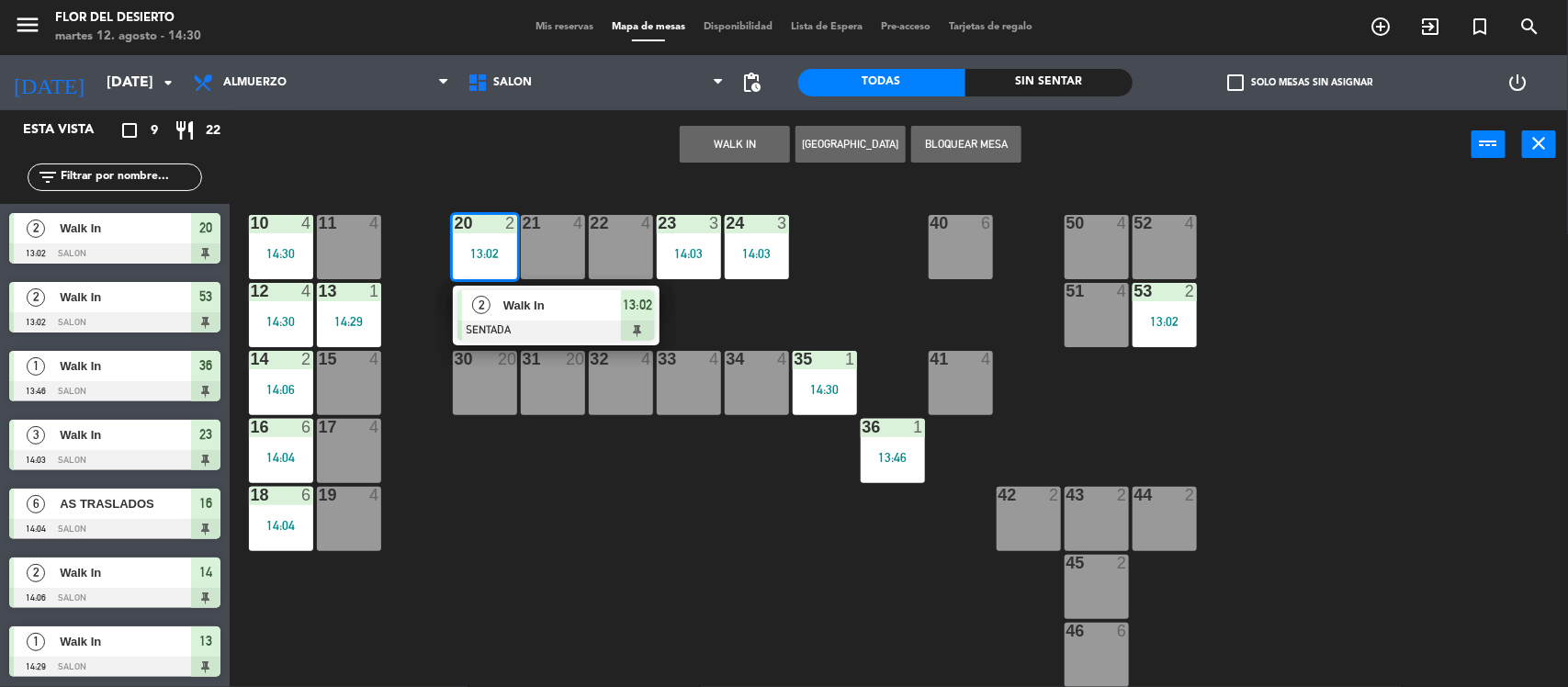
click at [524, 328] on div at bounding box center [555, 331] width 197 height 20
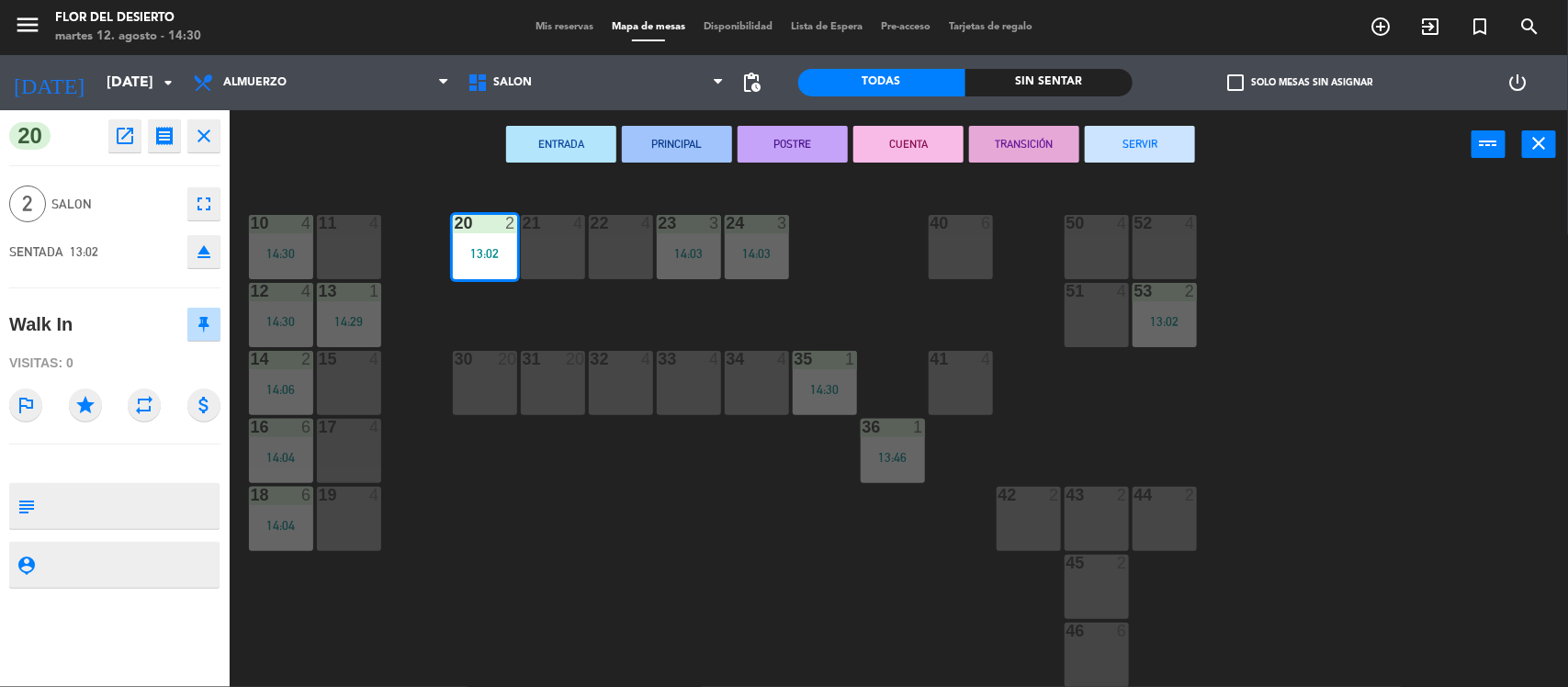
click at [1140, 148] on button "SERVIR" at bounding box center [1139, 144] width 110 height 37
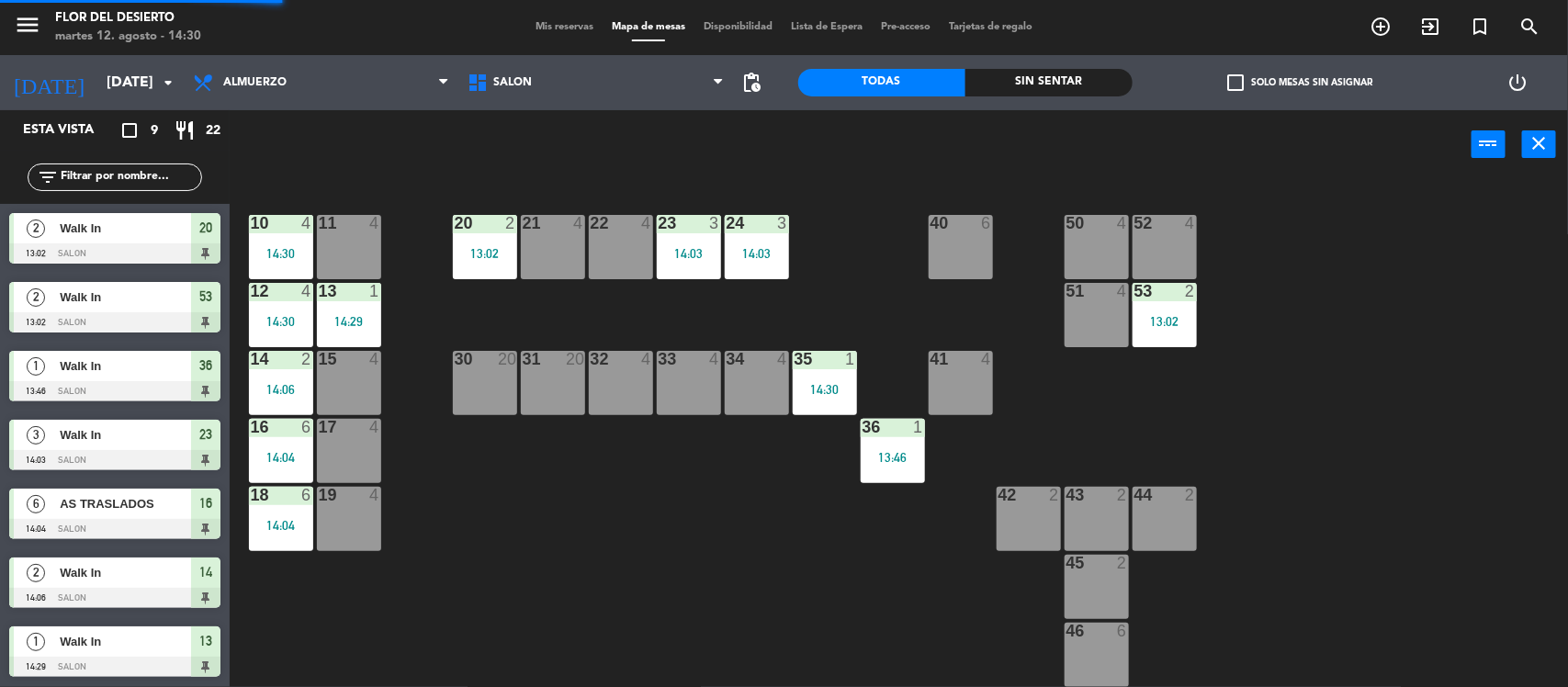
click at [436, 254] on div "10 4 14:30 11 4 20 2 13:02 21 4 22 4 23 3 14:03 24 3 14:03 40 6 50 4 52 4 12 4 …" at bounding box center [906, 436] width 1323 height 508
click at [488, 253] on div "13:02" at bounding box center [484, 254] width 64 height 13
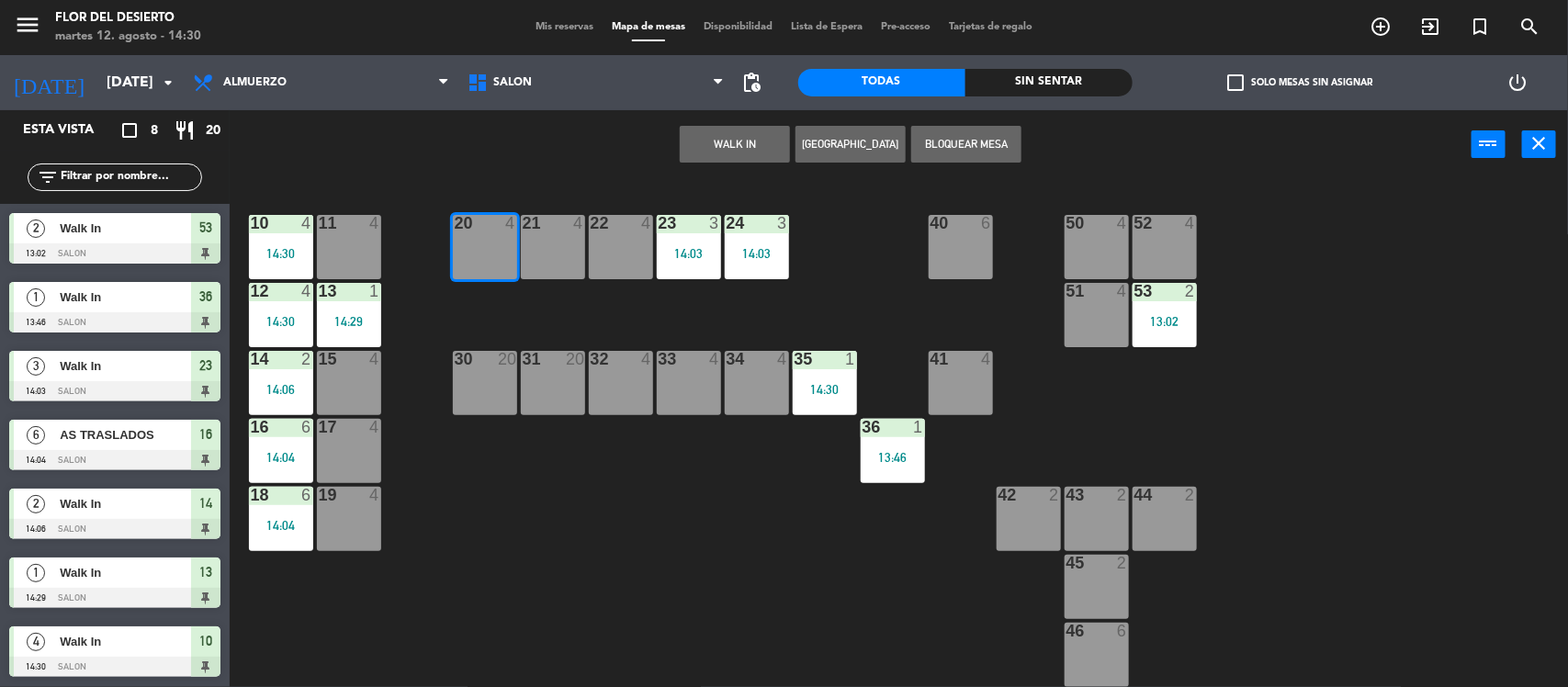
click at [479, 269] on div "20 4" at bounding box center [484, 246] width 64 height 64
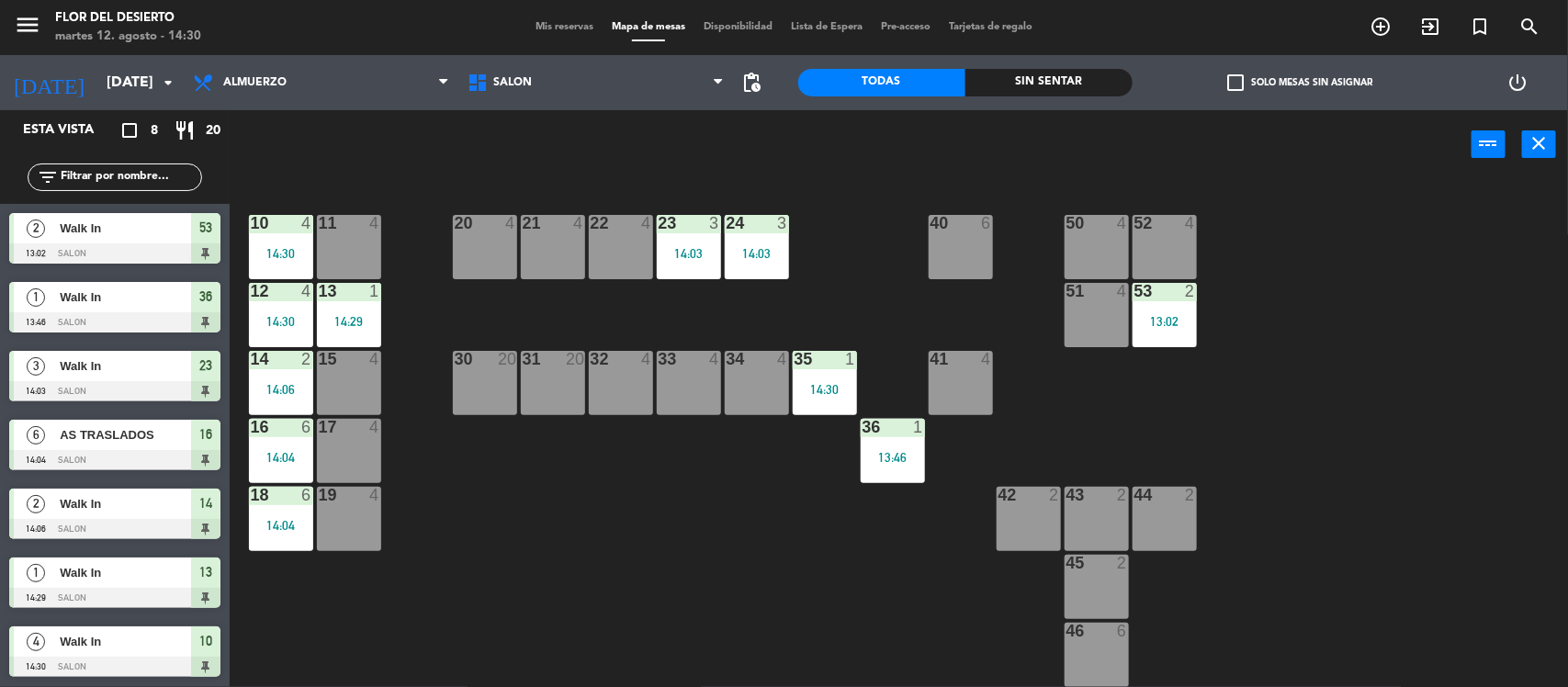
click at [442, 250] on div "10 4 14:30 11 4 20 4 21 4 22 4 23 3 14:03 24 3 14:03 40 6 50 4 52 4 12 4 14:30 …" at bounding box center [906, 436] width 1323 height 508
click at [465, 246] on div "20 4" at bounding box center [484, 246] width 64 height 64
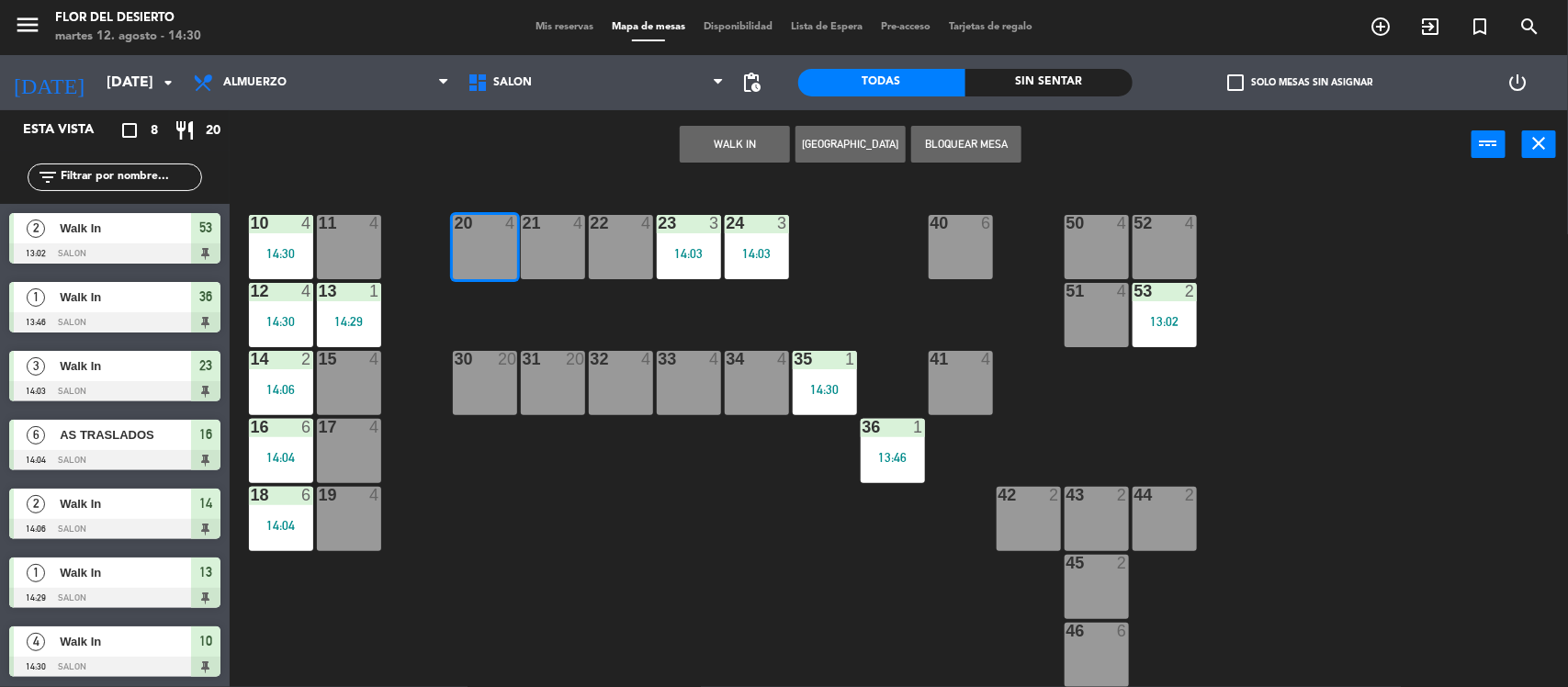
click at [730, 138] on button "WALK IN" at bounding box center [735, 144] width 110 height 37
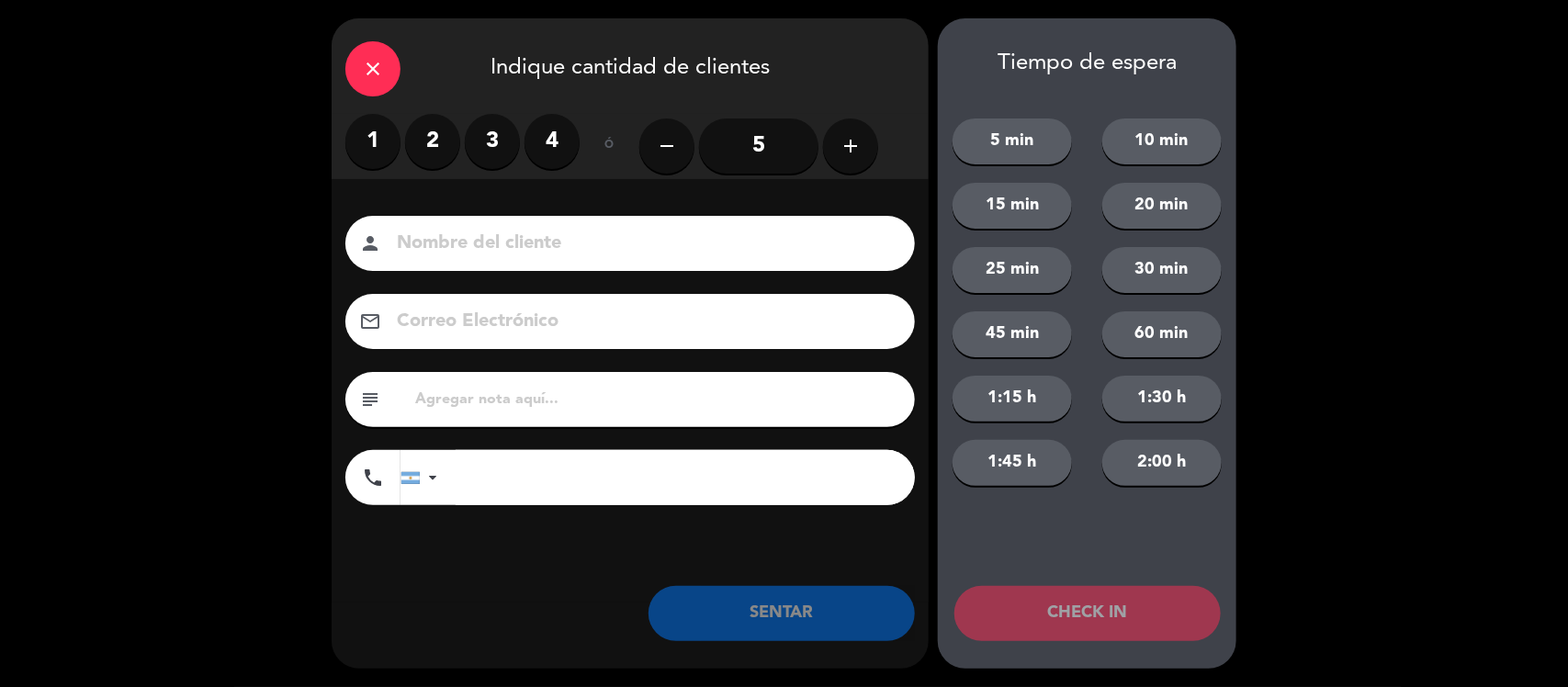
click at [464, 148] on div "1 2 3 4" at bounding box center [462, 142] width 234 height 56
click at [435, 164] on label "2" at bounding box center [433, 142] width 56 height 56
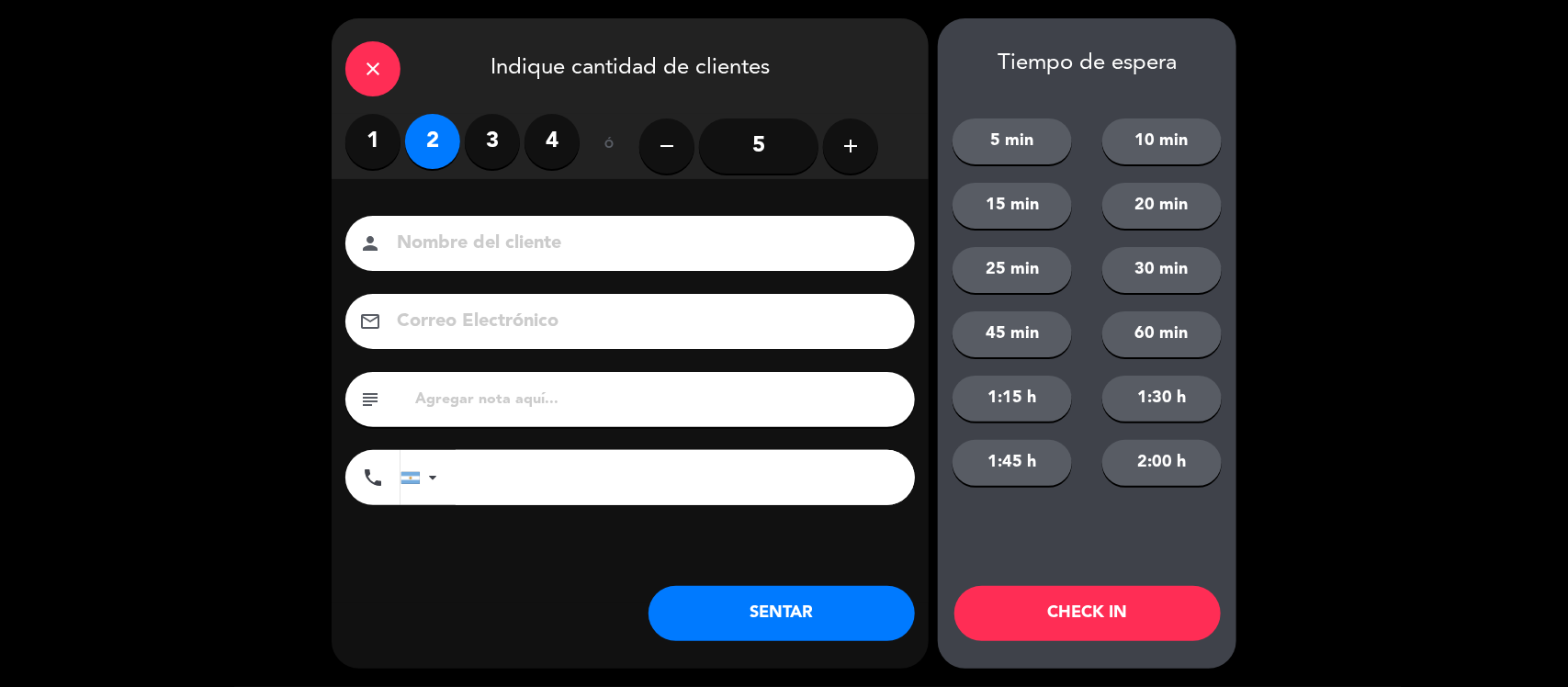
click at [705, 603] on button "SENTAR" at bounding box center [782, 614] width 267 height 56
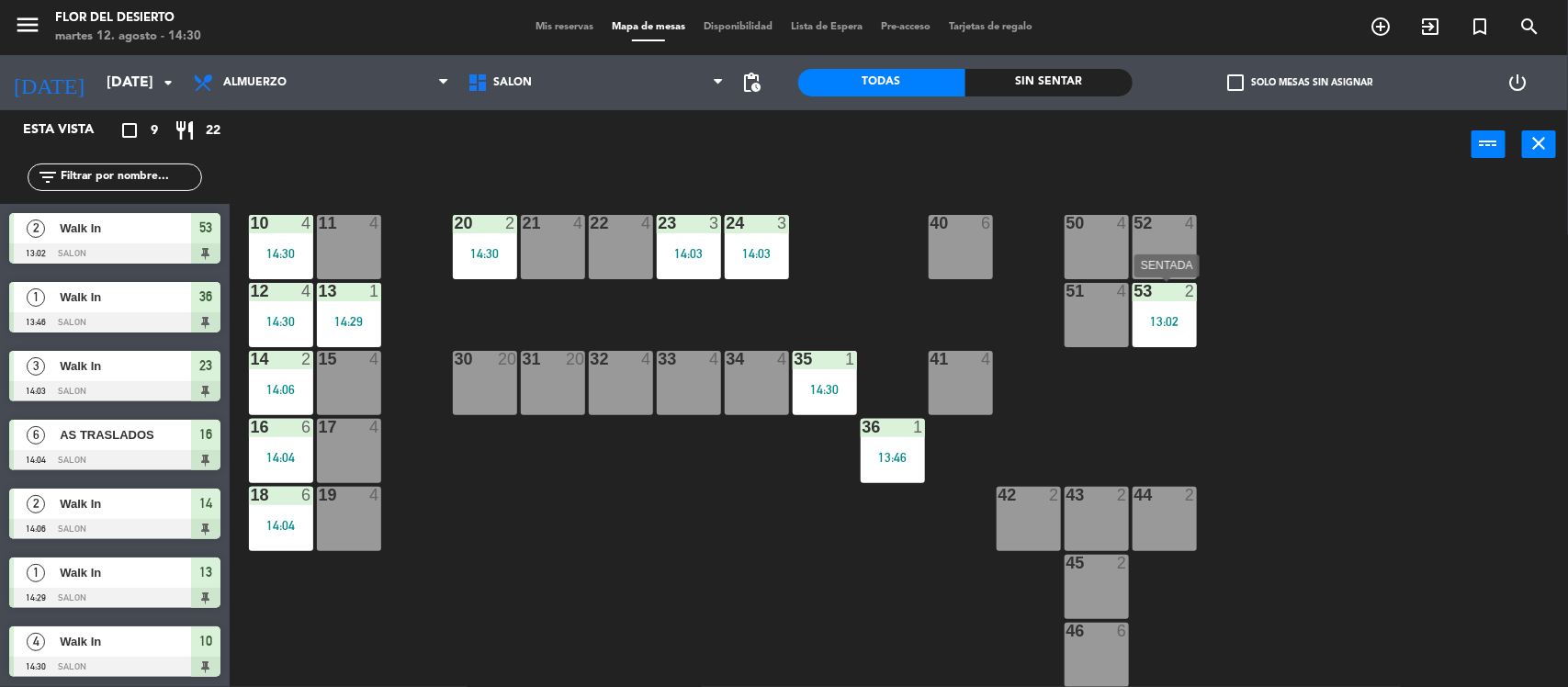
click at [1169, 304] on div "53 2 13:02" at bounding box center [1164, 315] width 64 height 64
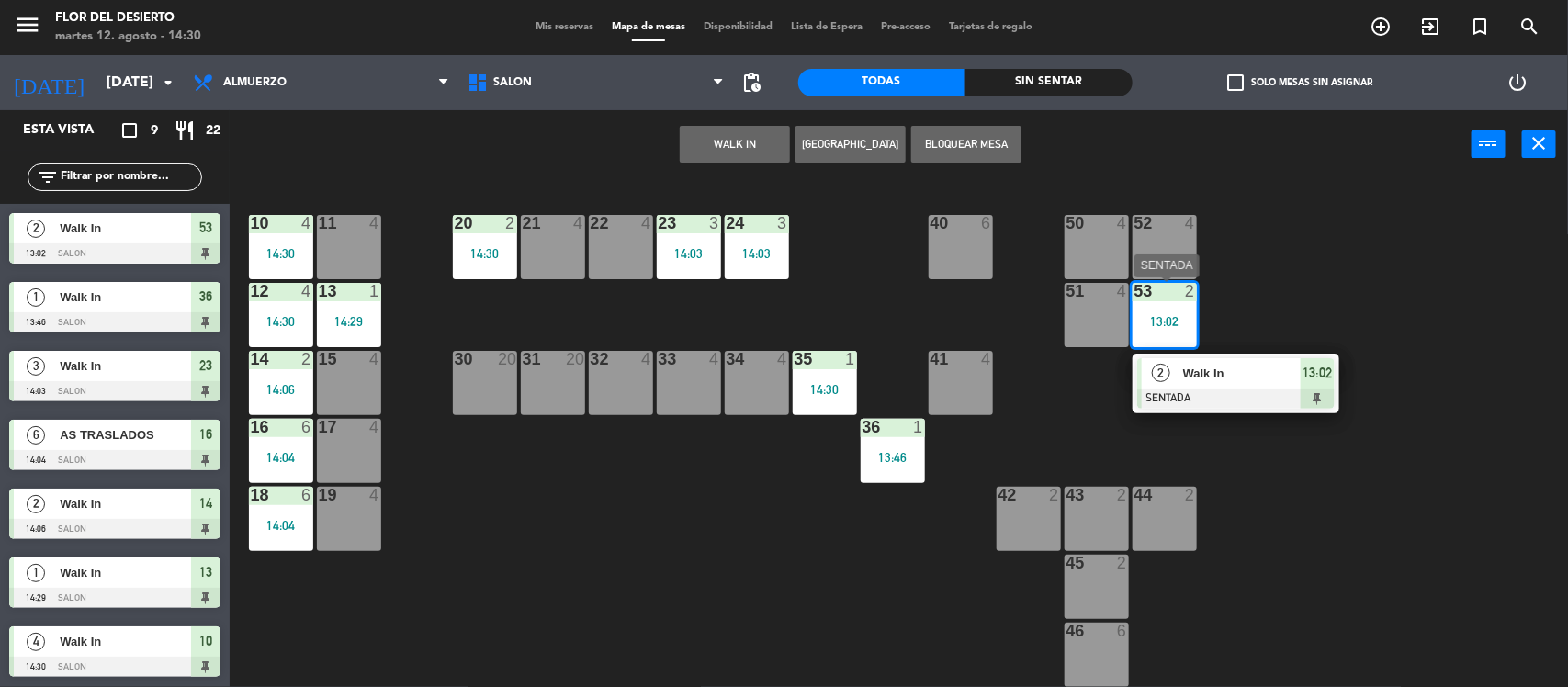
click at [1209, 396] on div at bounding box center [1236, 399] width 197 height 20
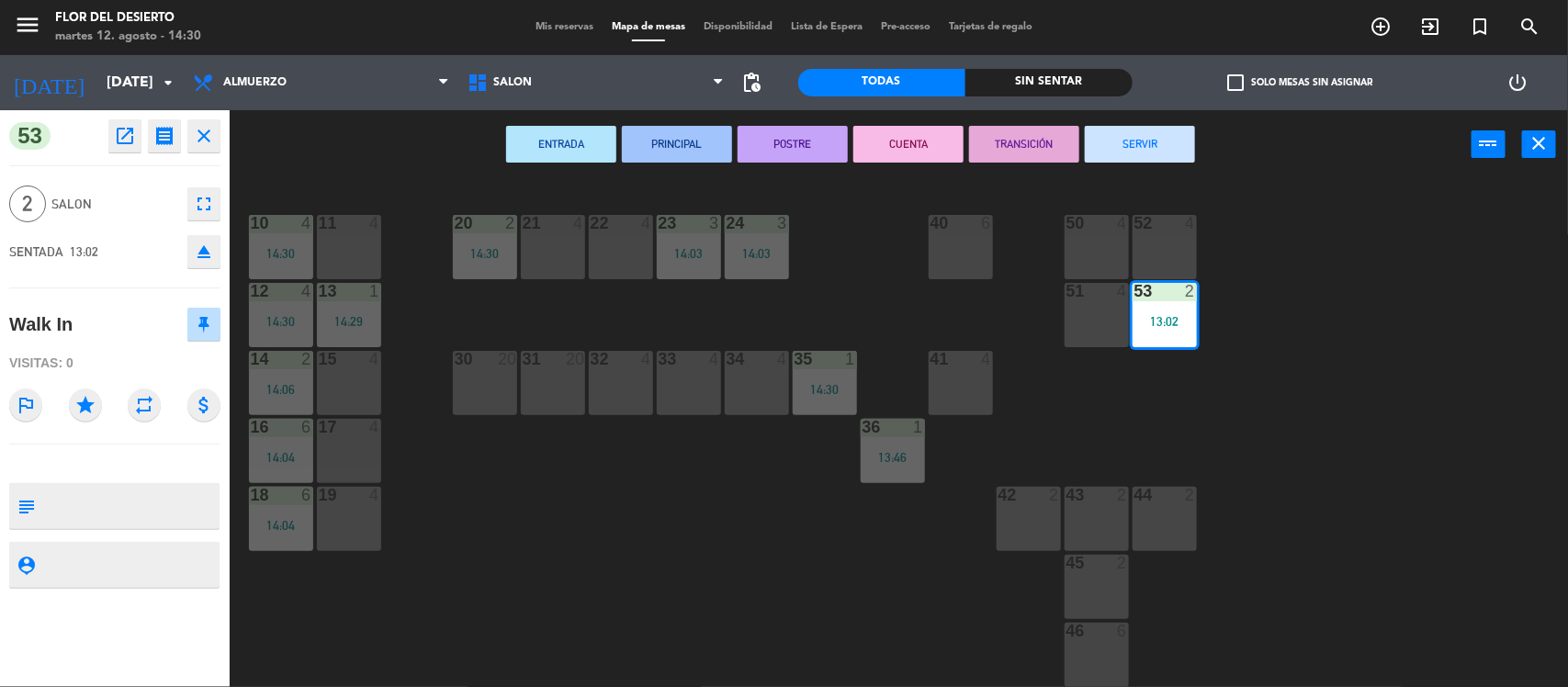
drag, startPoint x: 1117, startPoint y: 144, endPoint x: 1140, endPoint y: 218, distance: 77.5
click at [1117, 144] on button "SERVIR" at bounding box center [1139, 144] width 110 height 37
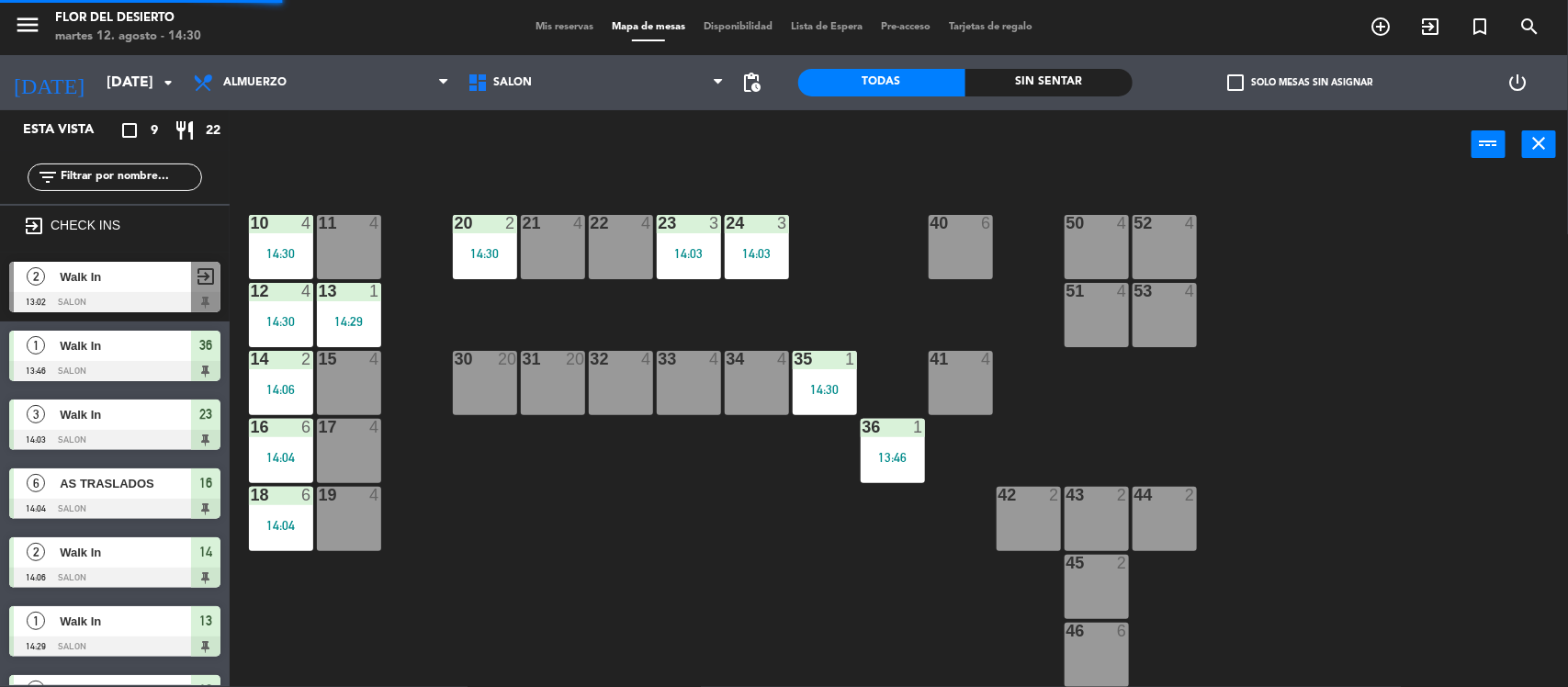
click at [1156, 256] on div "52 4" at bounding box center [1164, 246] width 64 height 64
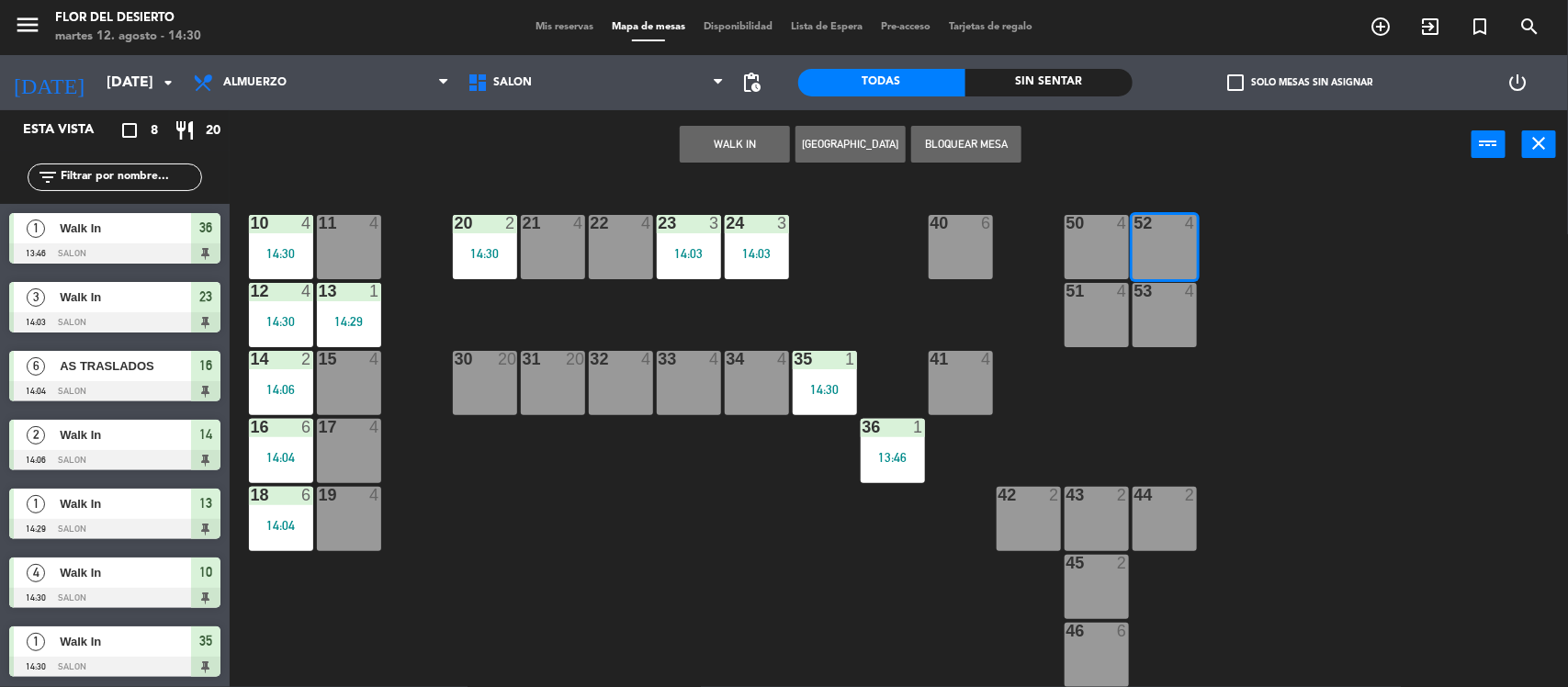
click at [764, 133] on button "WALK IN" at bounding box center [735, 144] width 110 height 37
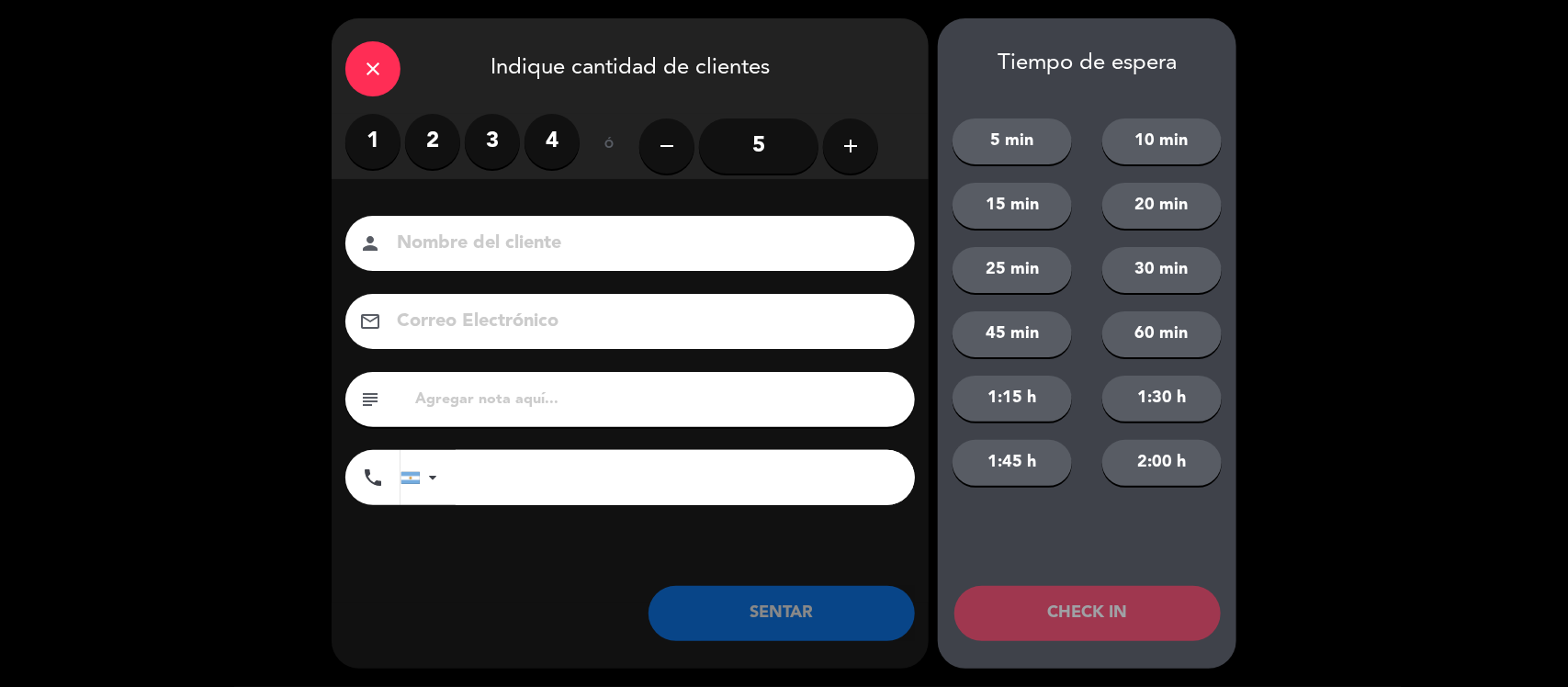
drag, startPoint x: 441, startPoint y: 144, endPoint x: 506, endPoint y: 262, distance: 134.7
click at [442, 144] on label "2" at bounding box center [433, 142] width 56 height 56
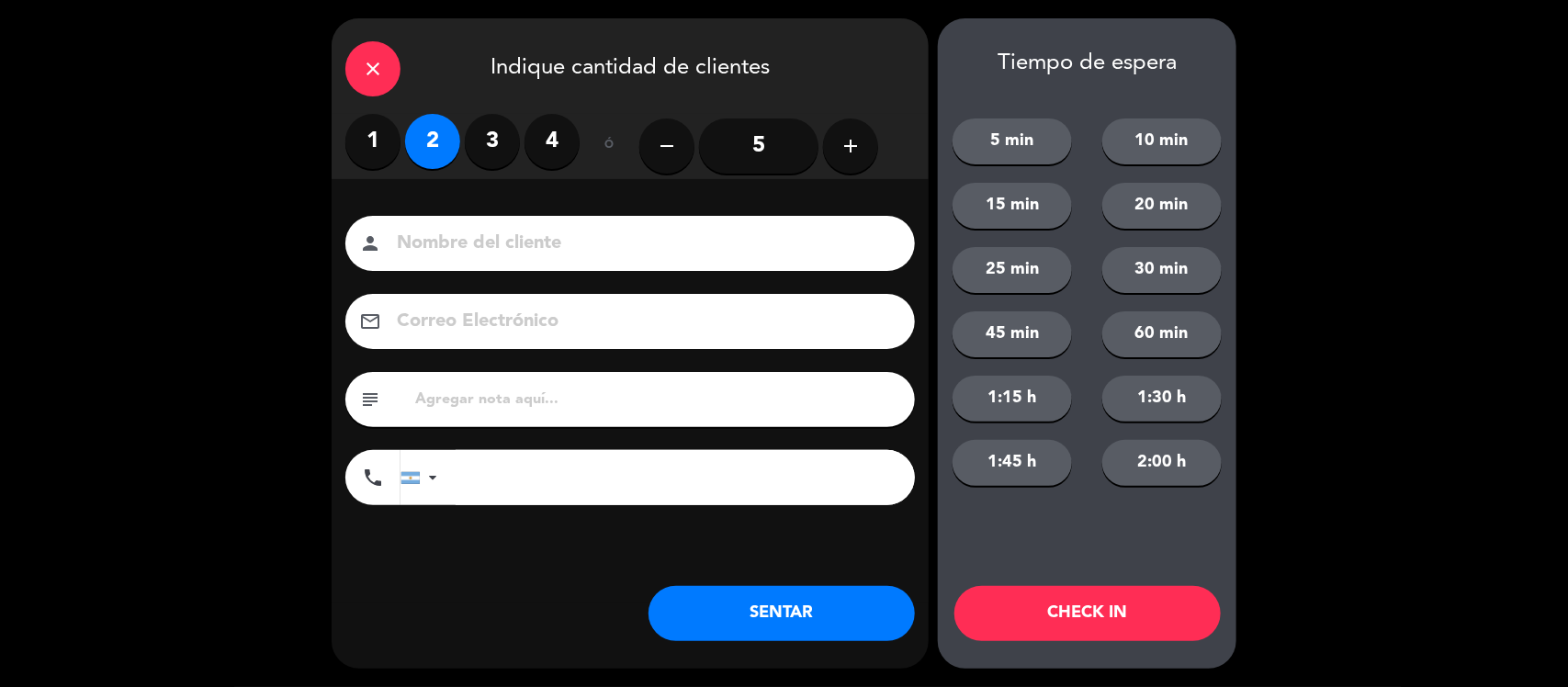
click at [782, 600] on button "SENTAR" at bounding box center [782, 614] width 267 height 56
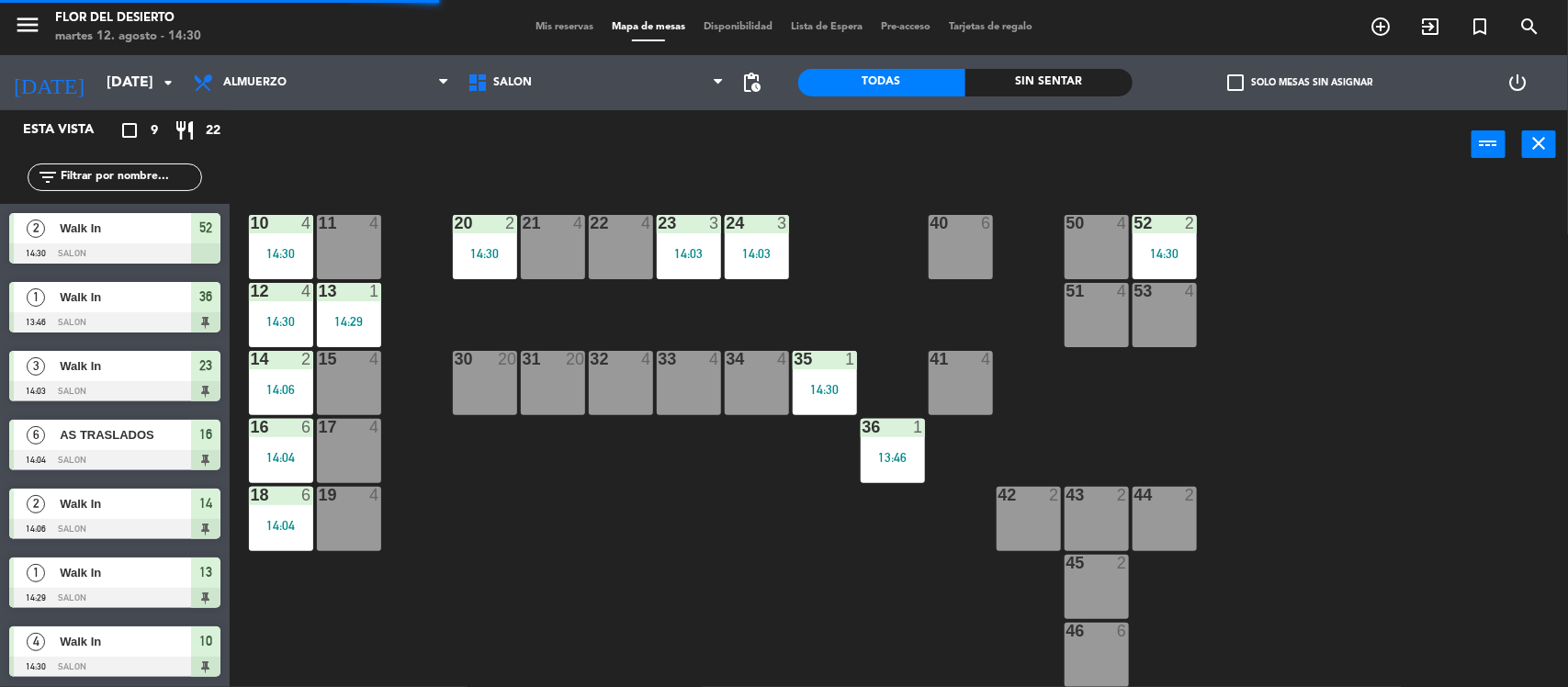
click at [529, 23] on span "Mis reservas" at bounding box center [565, 27] width 76 height 10
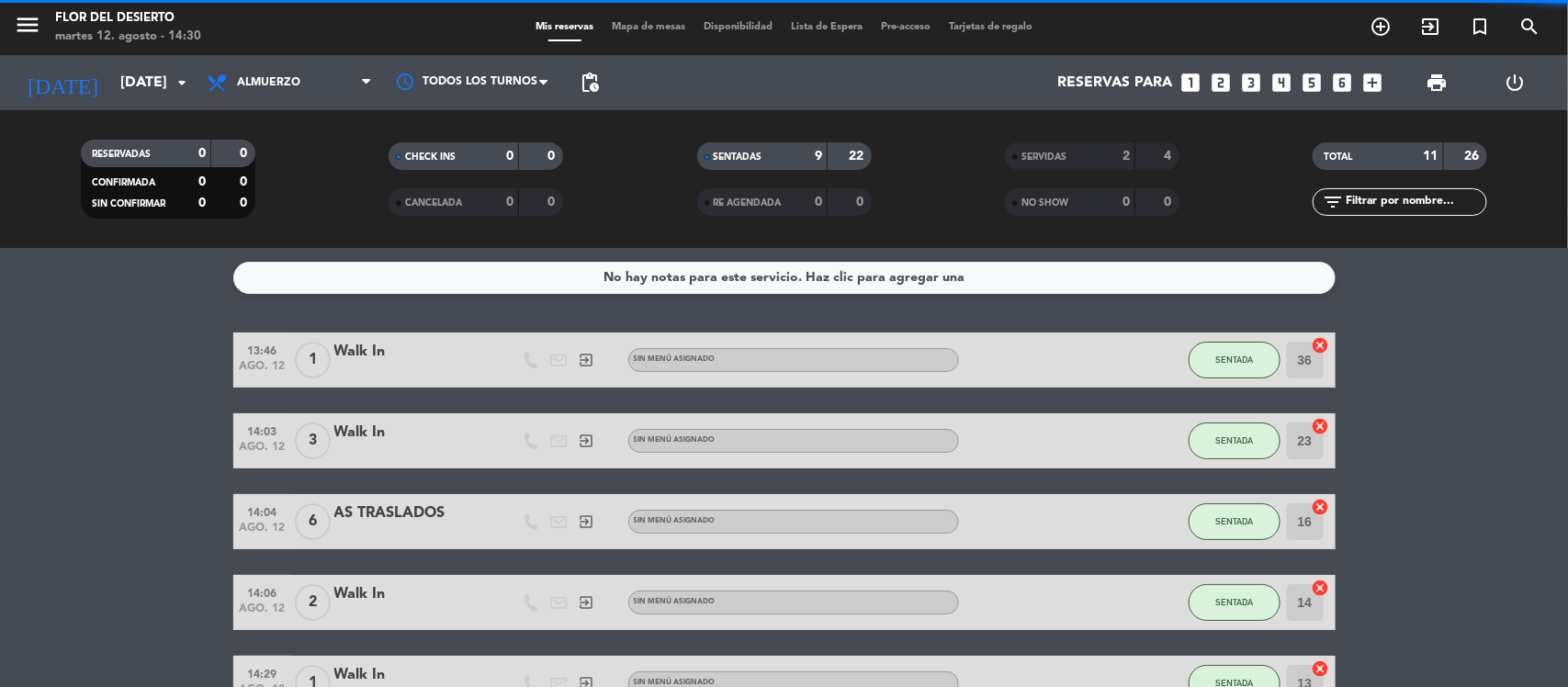
click at [663, 28] on span "Mapa de mesas" at bounding box center [648, 27] width 92 height 10
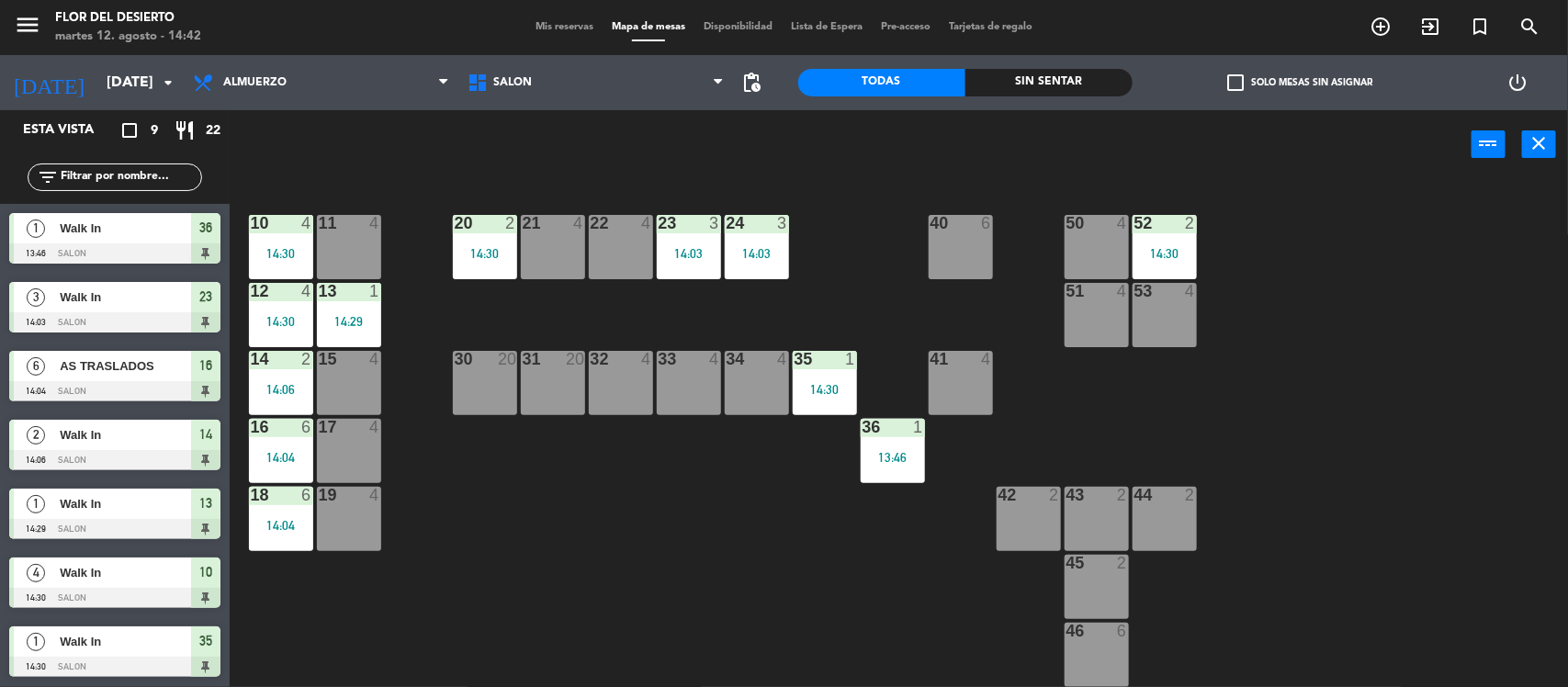
click at [531, 239] on div "21 4" at bounding box center [553, 246] width 64 height 64
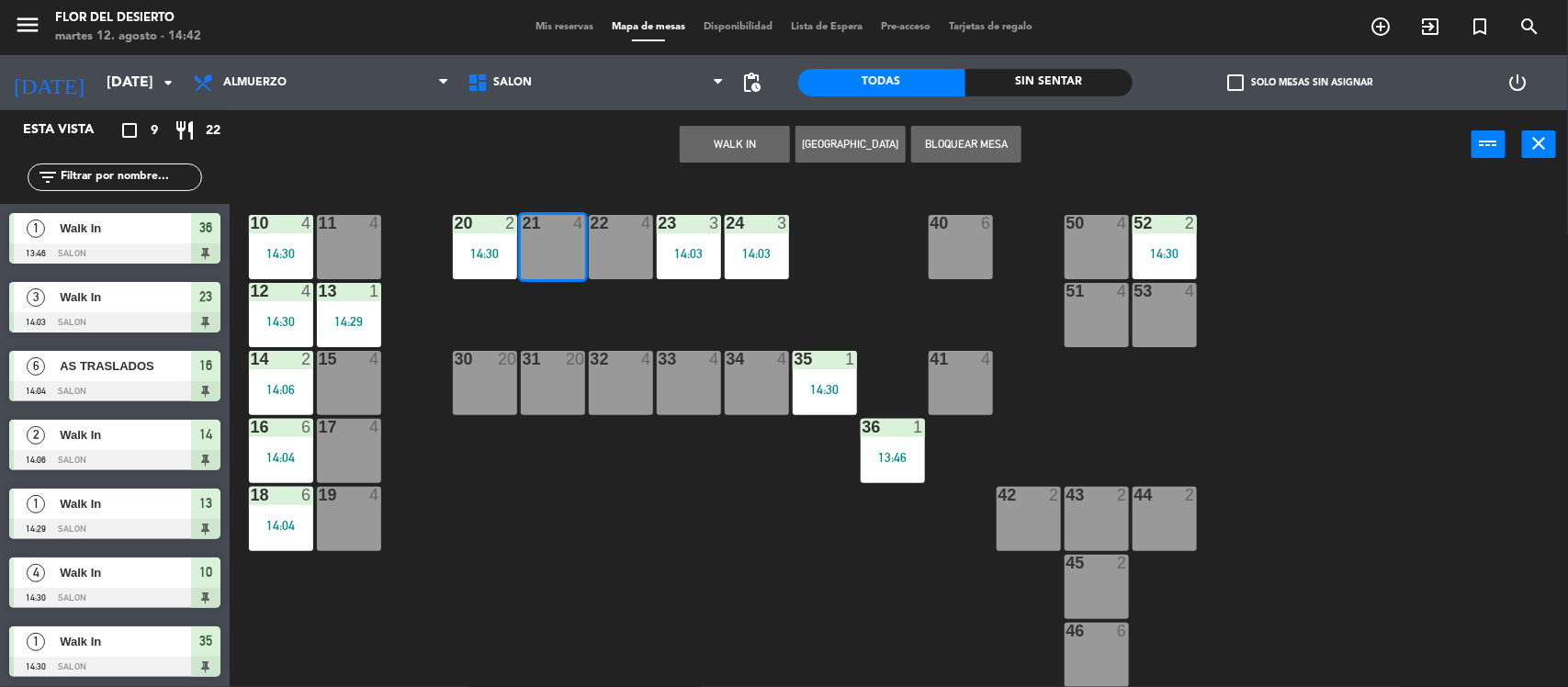
click at [738, 140] on button "WALK IN" at bounding box center [735, 144] width 110 height 37
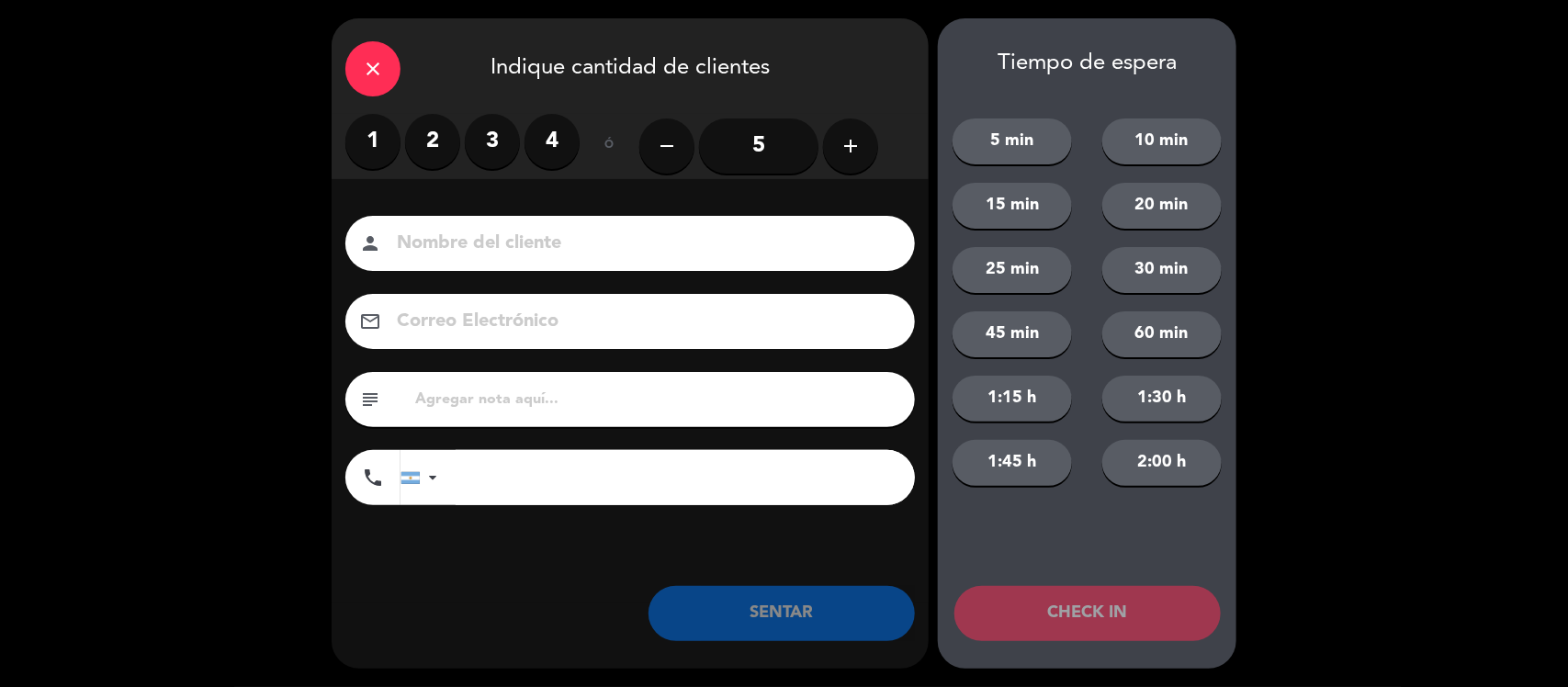
click at [397, 130] on label "1" at bounding box center [373, 142] width 56 height 56
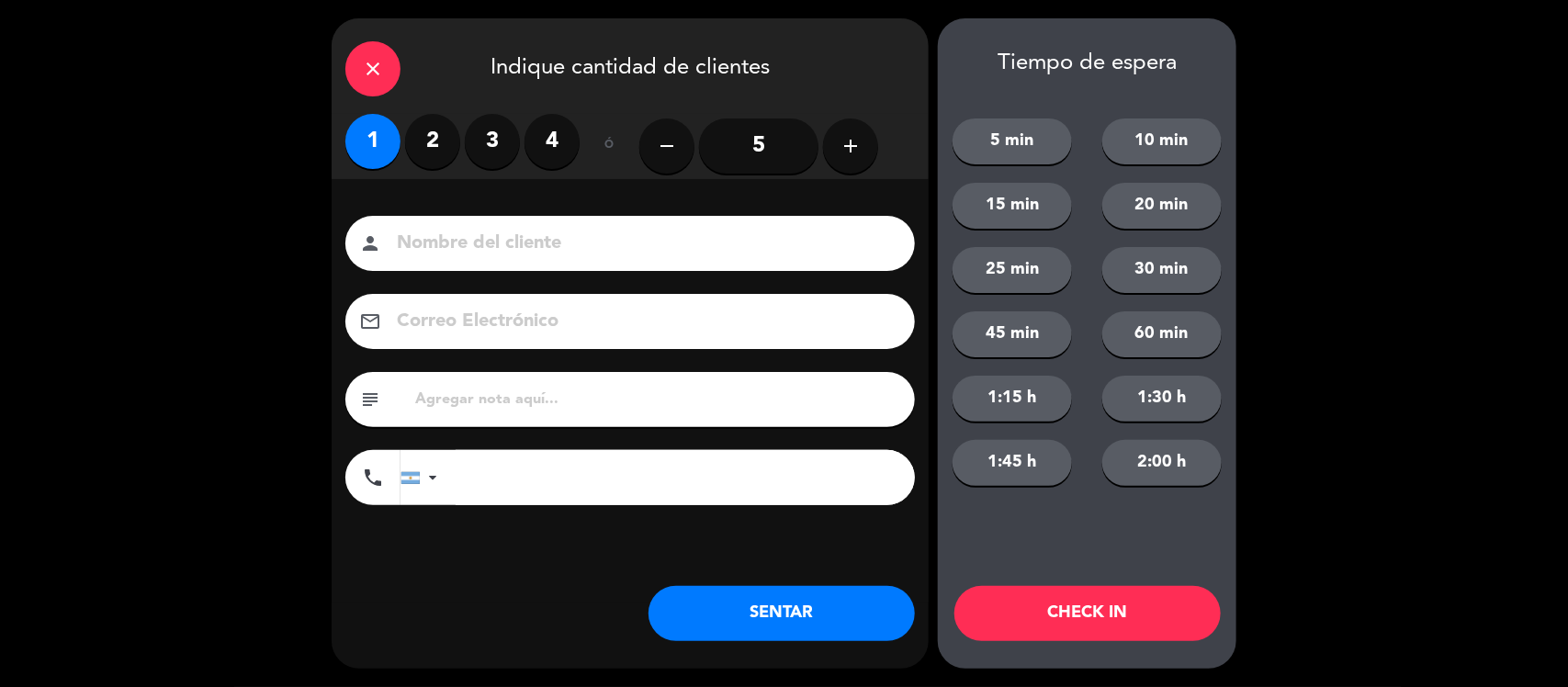
drag, startPoint x: 832, startPoint y: 608, endPoint x: 833, endPoint y: 627, distance: 19.0
click at [833, 611] on button "SENTAR" at bounding box center [782, 614] width 267 height 56
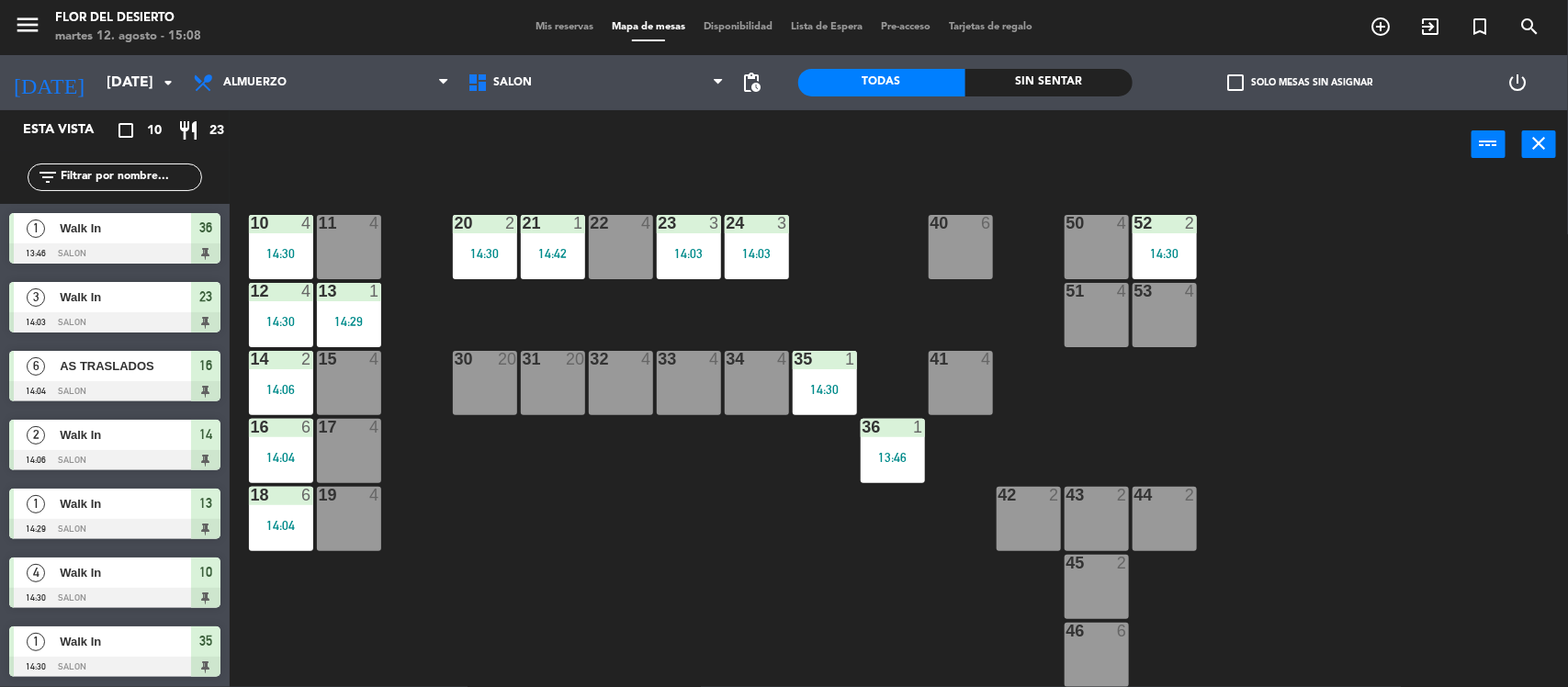
click at [466, 402] on div "30 20" at bounding box center [484, 382] width 64 height 64
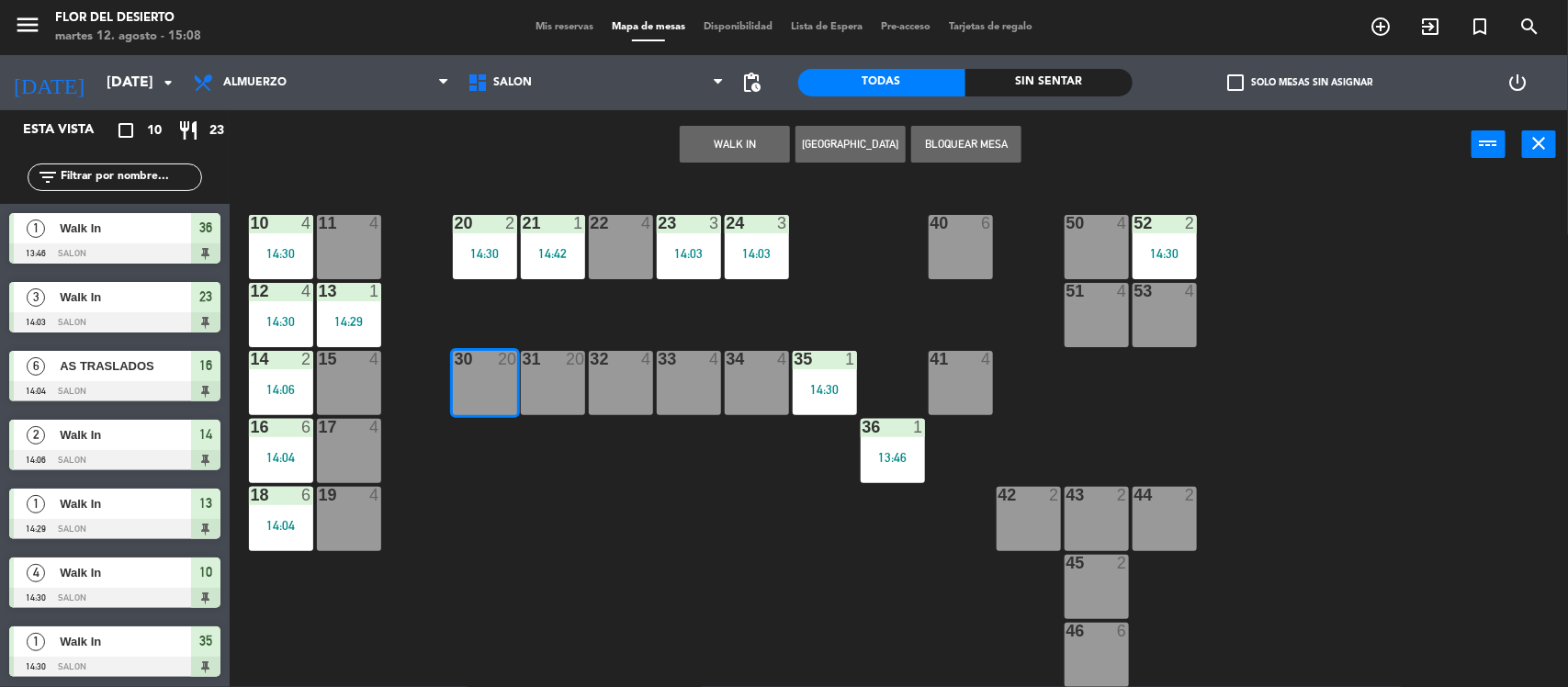
click at [738, 129] on button "WALK IN" at bounding box center [735, 144] width 110 height 37
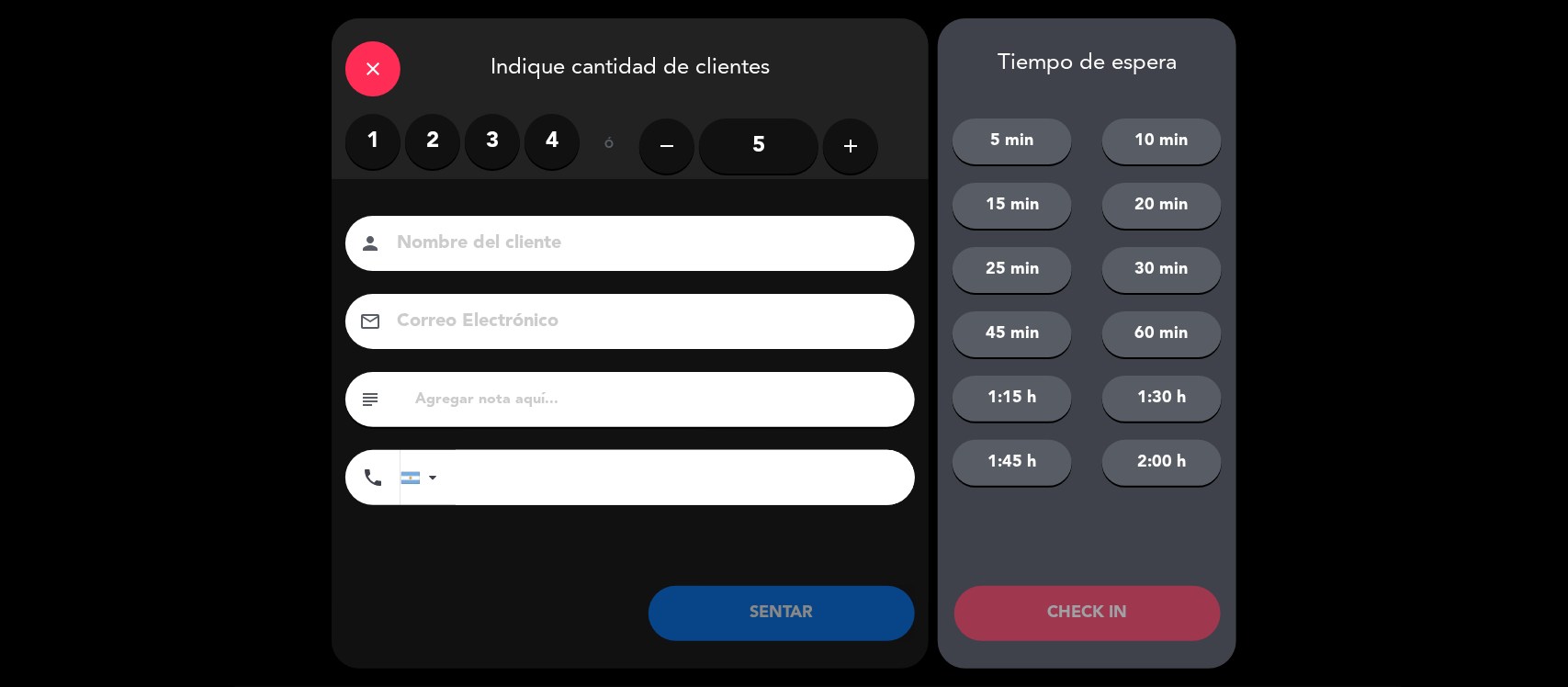
drag, startPoint x: 540, startPoint y: 147, endPoint x: 625, endPoint y: 281, distance: 158.7
click at [541, 148] on label "4" at bounding box center [553, 142] width 56 height 56
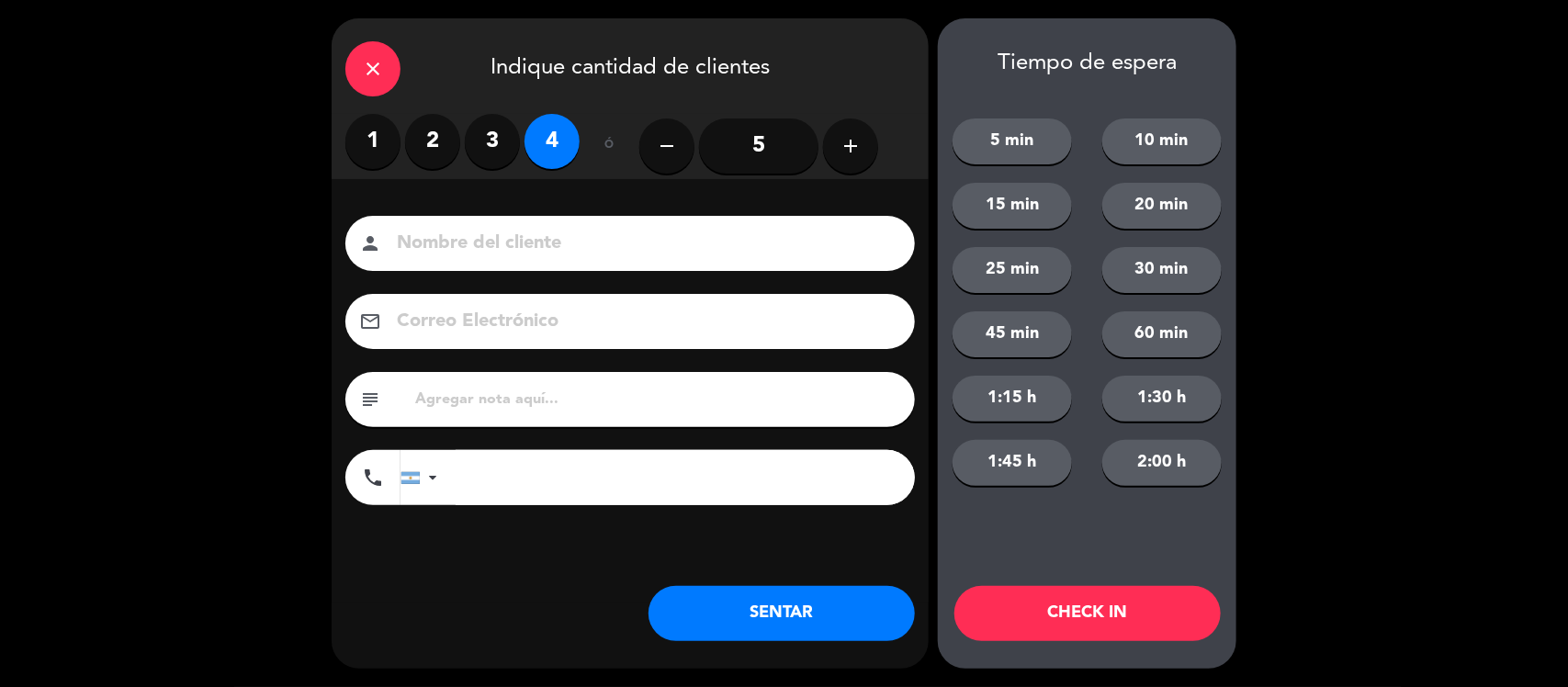
click at [800, 613] on button "SENTAR" at bounding box center [782, 614] width 267 height 56
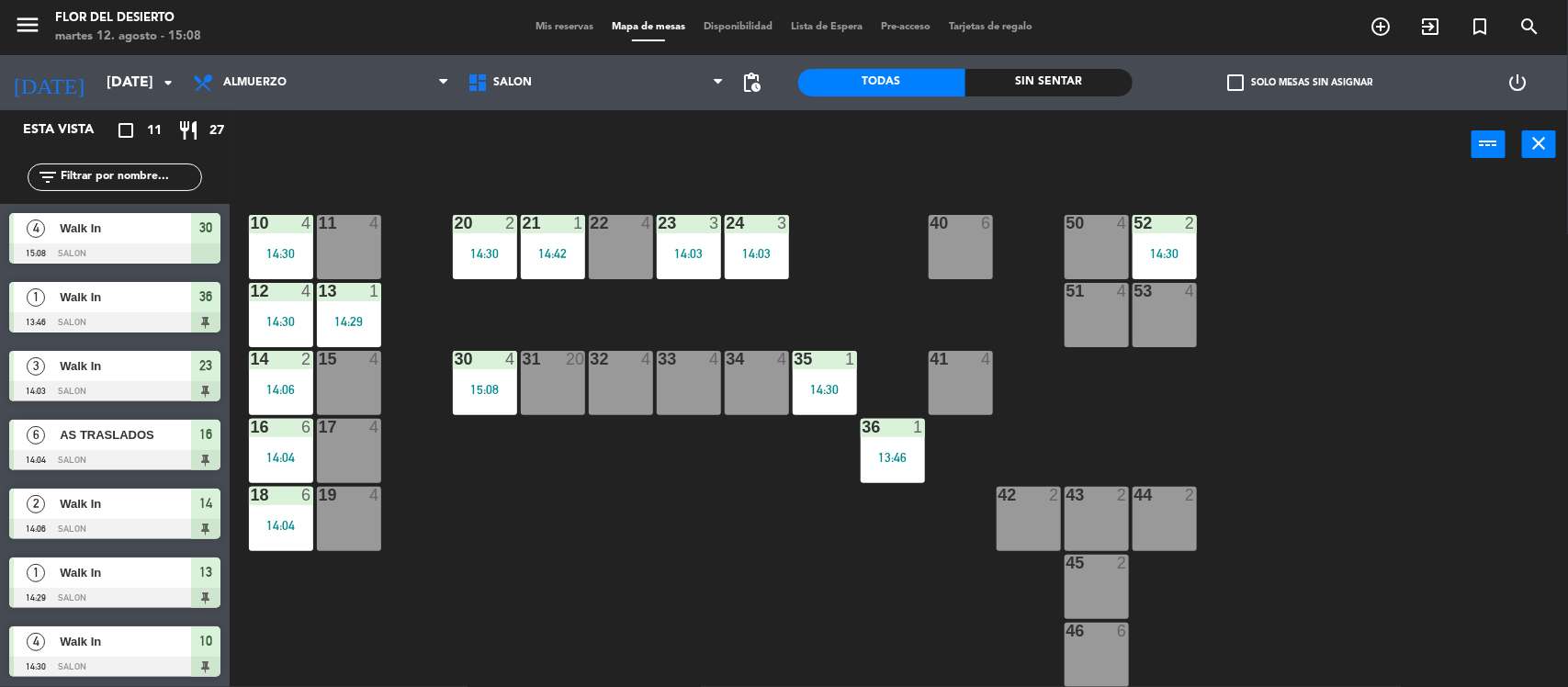
click at [667, 388] on div "33 4" at bounding box center [689, 382] width 64 height 64
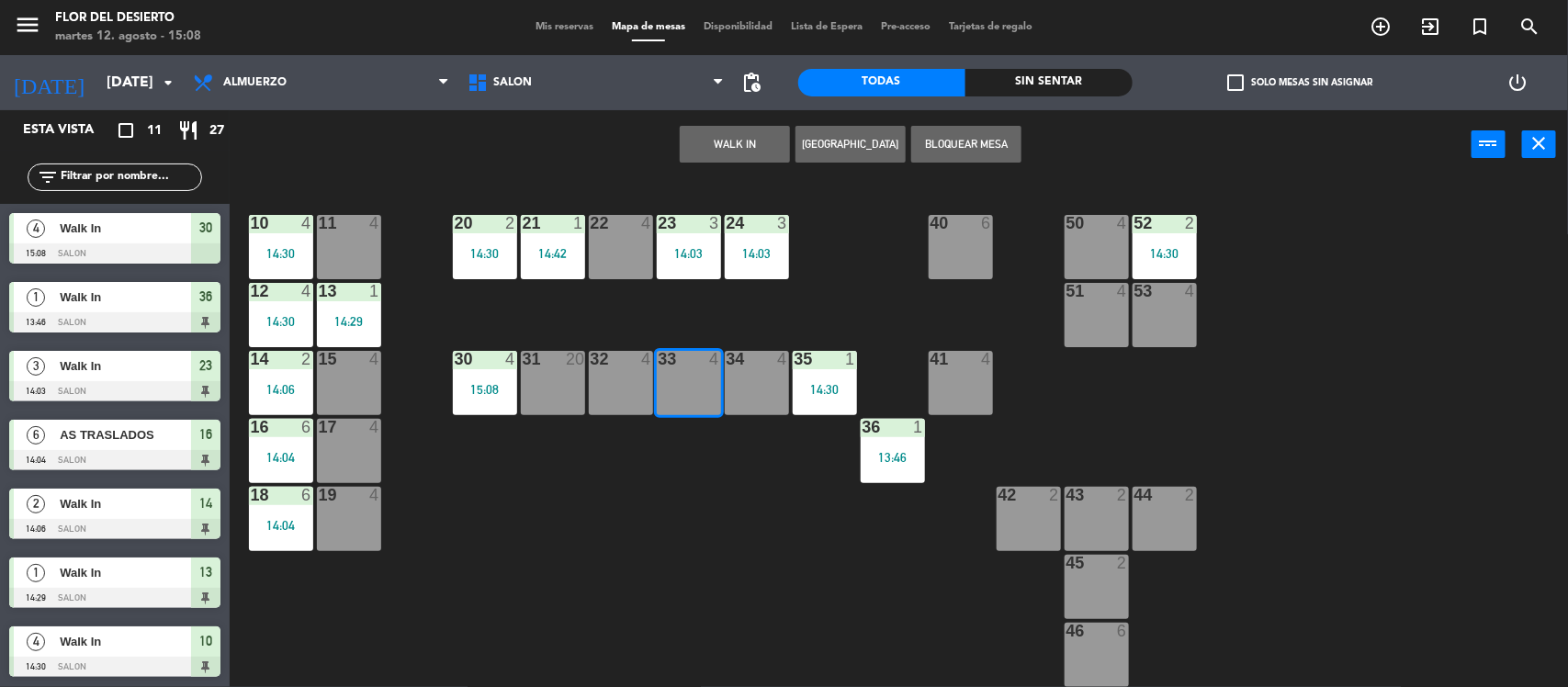
click at [630, 388] on div "32 4" at bounding box center [620, 382] width 64 height 64
click at [718, 135] on button "WALK IN" at bounding box center [735, 144] width 110 height 37
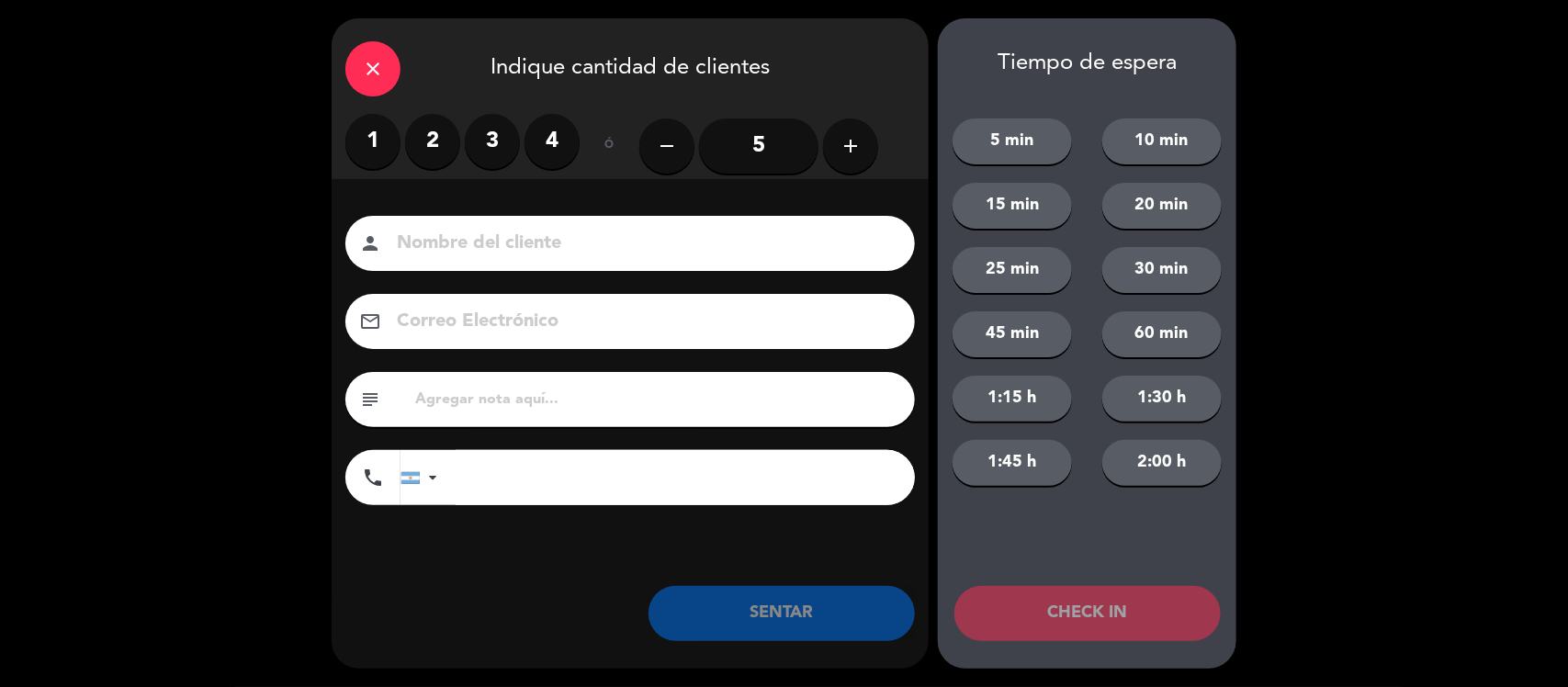
click at [870, 150] on button "add" at bounding box center [851, 146] width 56 height 56
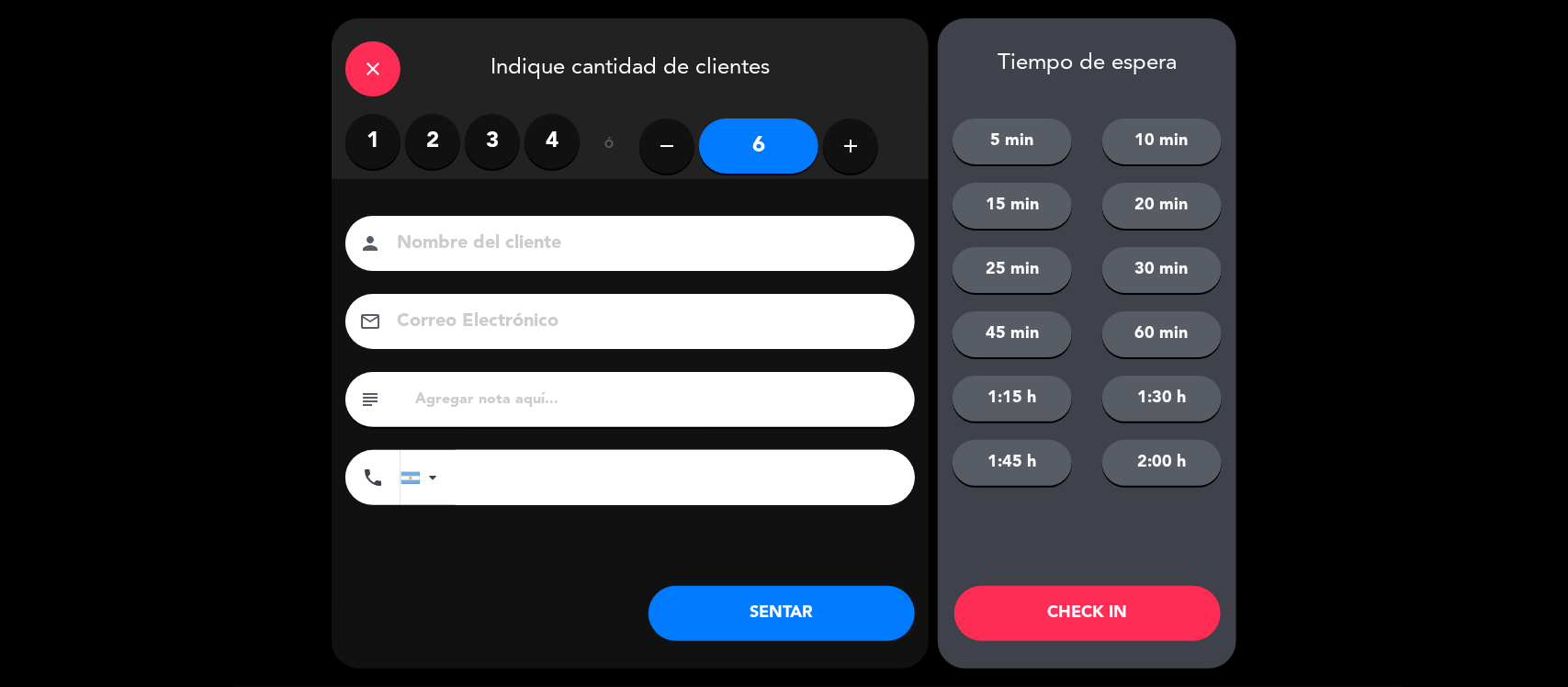
click at [838, 166] on button "add" at bounding box center [851, 146] width 56 height 56
type input "7"
click at [744, 232] on input at bounding box center [643, 244] width 496 height 32
type input "HOTEL SHERATON"
click at [828, 613] on button "SENTAR" at bounding box center [782, 614] width 267 height 56
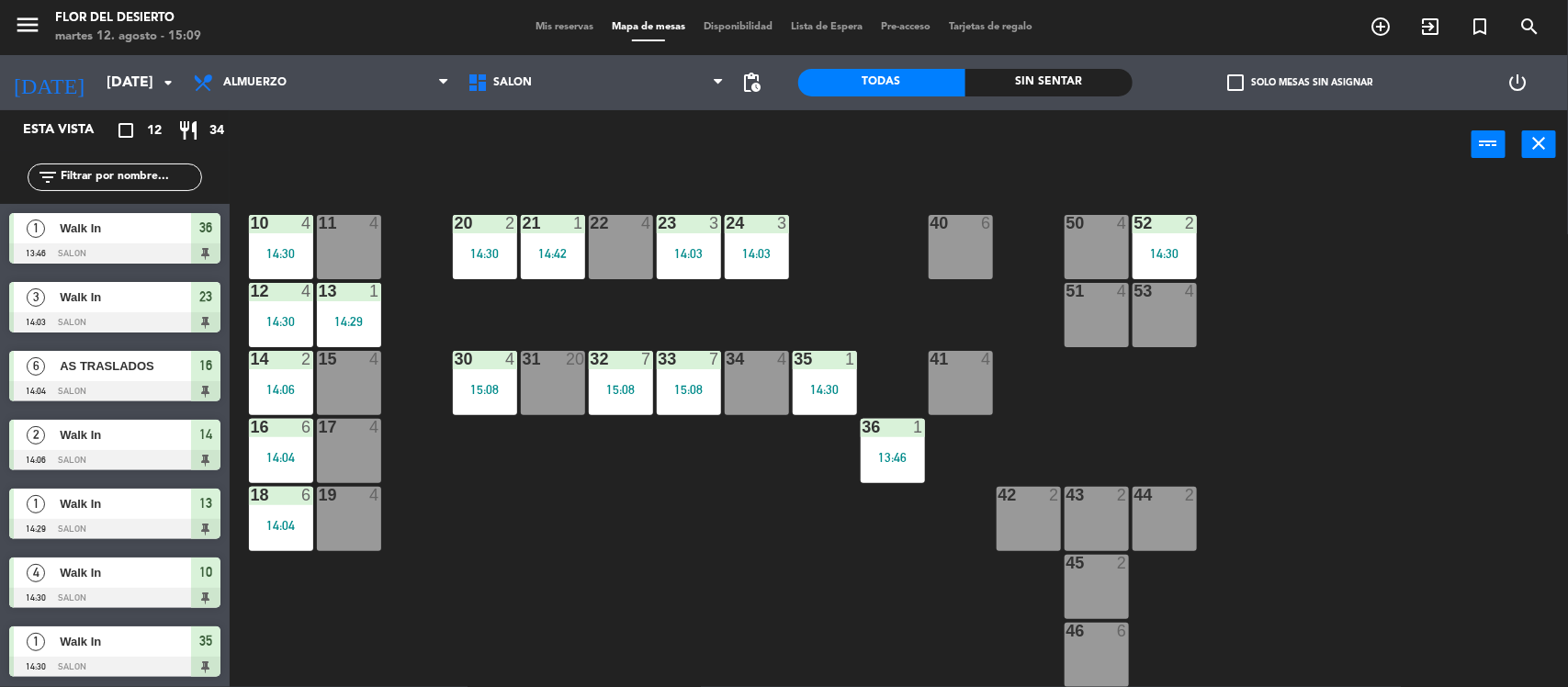
click at [669, 241] on div "23 3 14:03" at bounding box center [689, 246] width 64 height 64
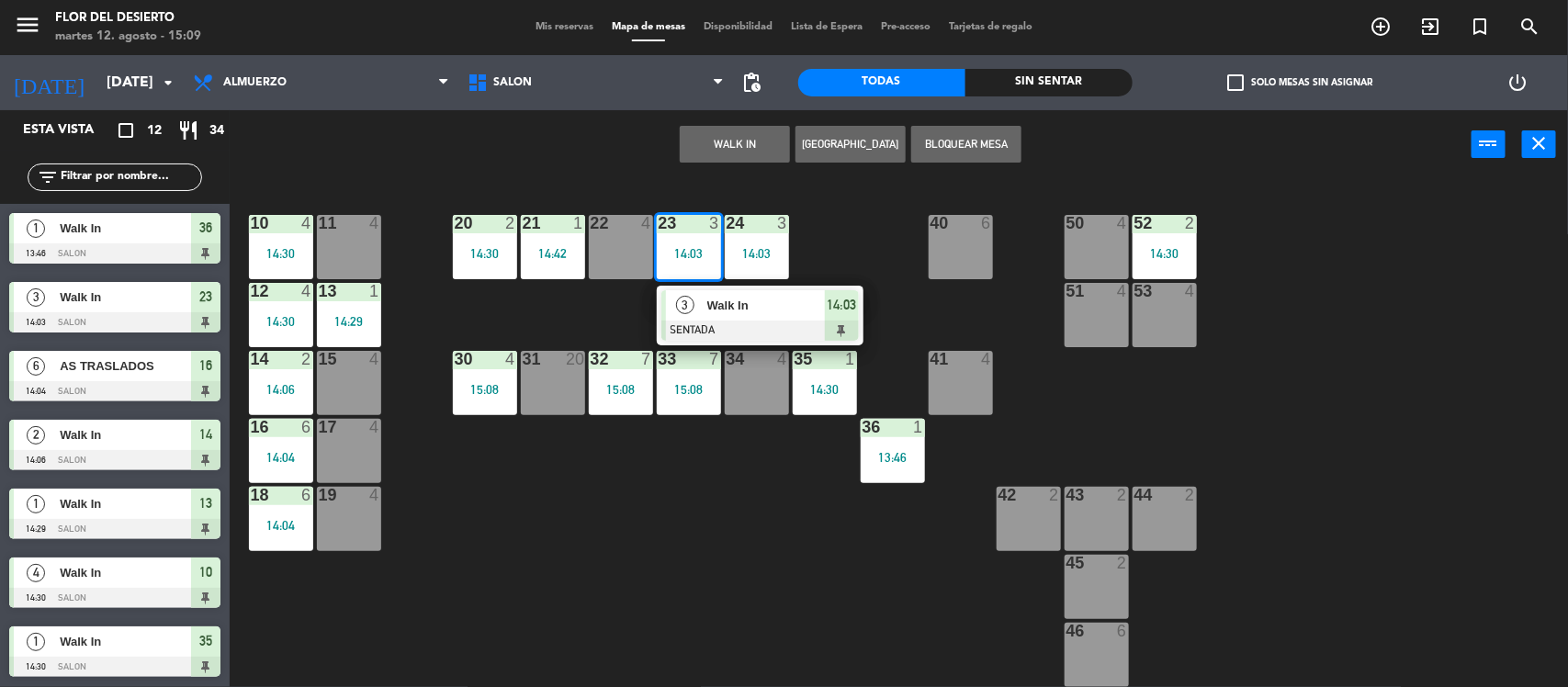
click at [747, 319] on div "3 Walk In SENTADA 14:03" at bounding box center [760, 316] width 234 height 60
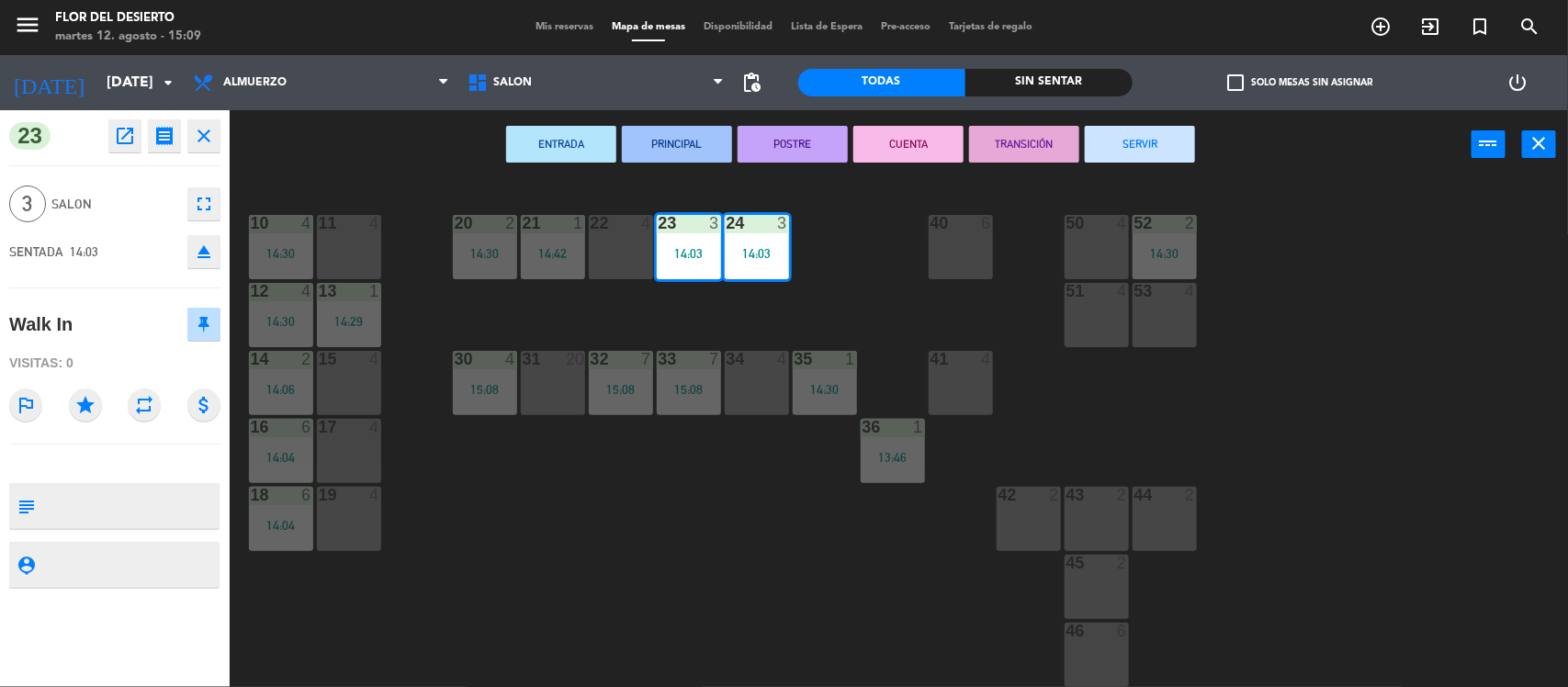
click at [1121, 130] on button "SERVIR" at bounding box center [1139, 144] width 110 height 37
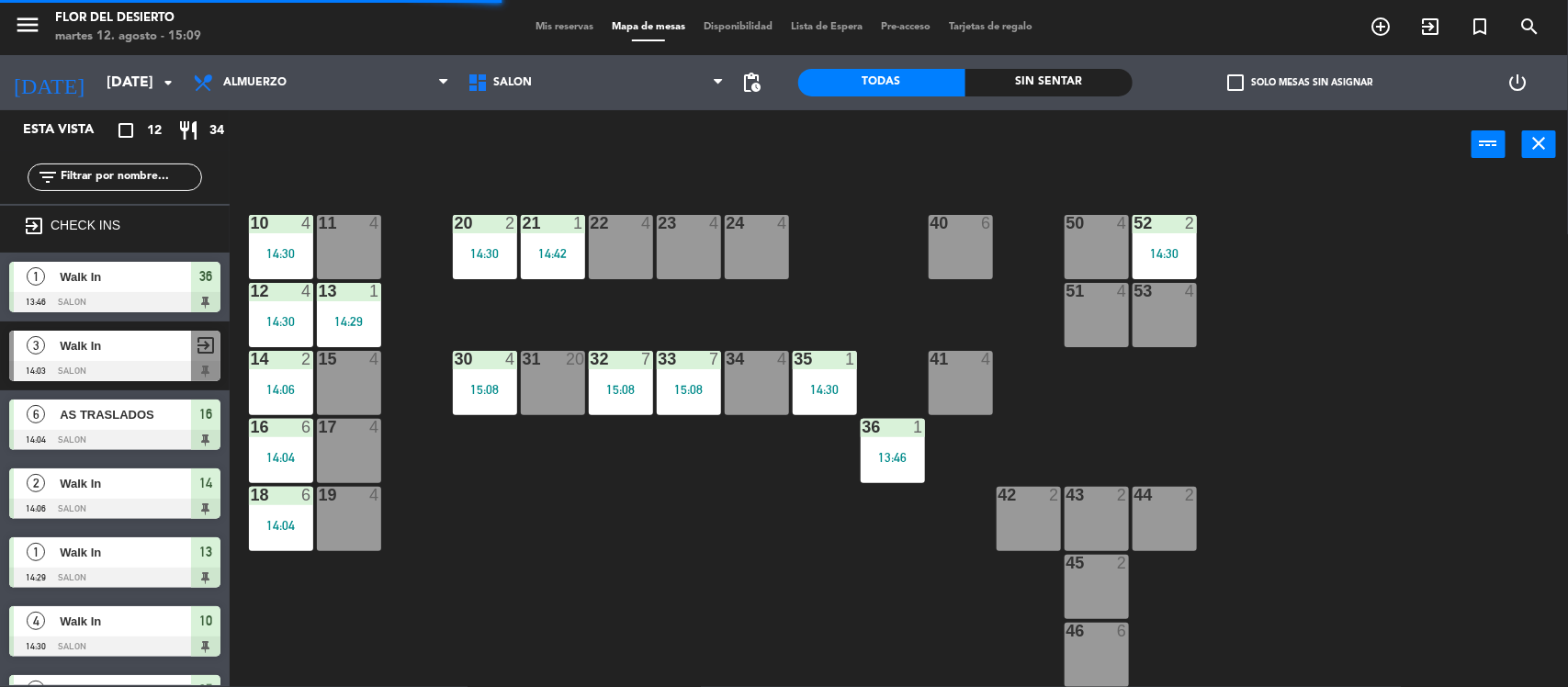
drag, startPoint x: 557, startPoint y: 251, endPoint x: 616, endPoint y: 329, distance: 97.8
click at [566, 255] on div "21 1 14:42" at bounding box center [553, 246] width 64 height 64
click at [566, 248] on div "14:42" at bounding box center [553, 254] width 64 height 13
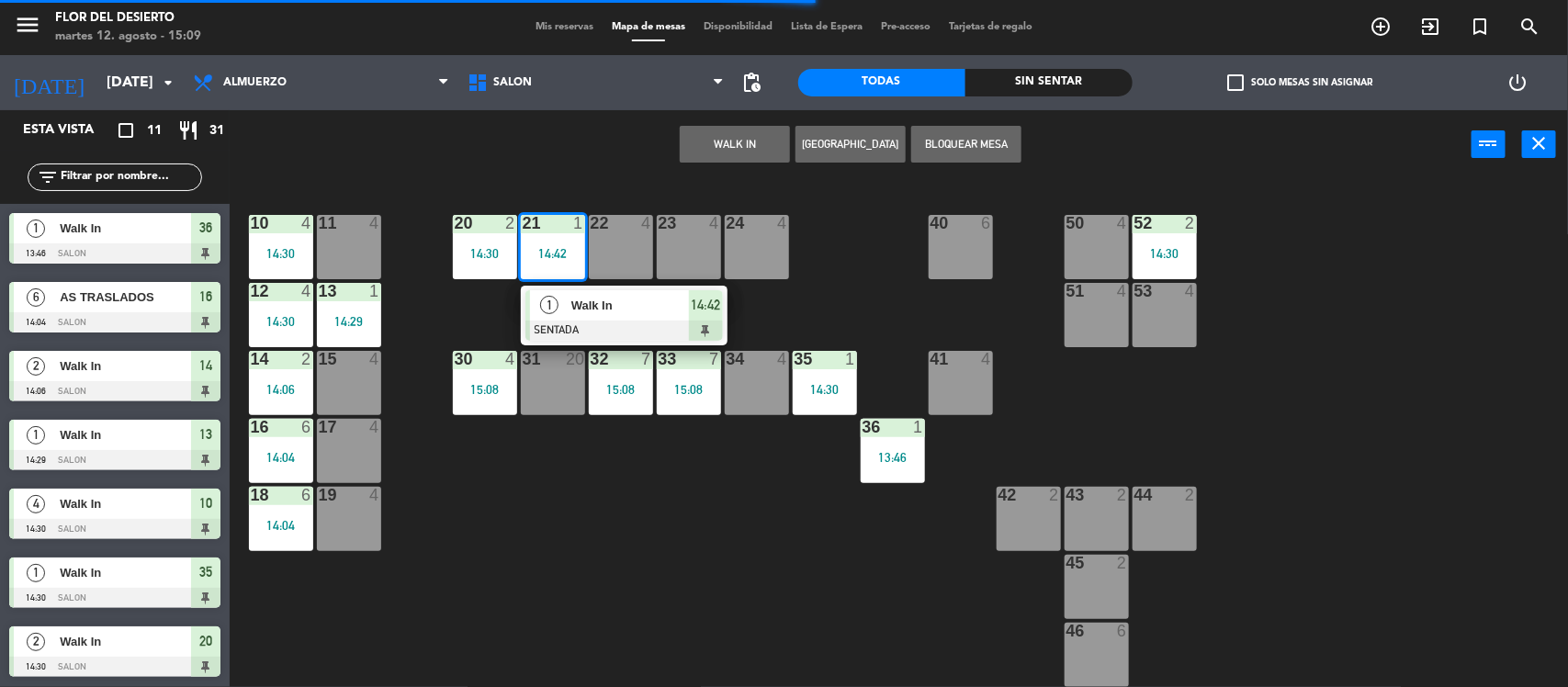
click at [595, 158] on div "WALK IN [GEOGRAPHIC_DATA] Bloquear Mesa power_input close" at bounding box center [851, 144] width 1242 height 69
click at [455, 249] on div "14:30" at bounding box center [484, 254] width 64 height 13
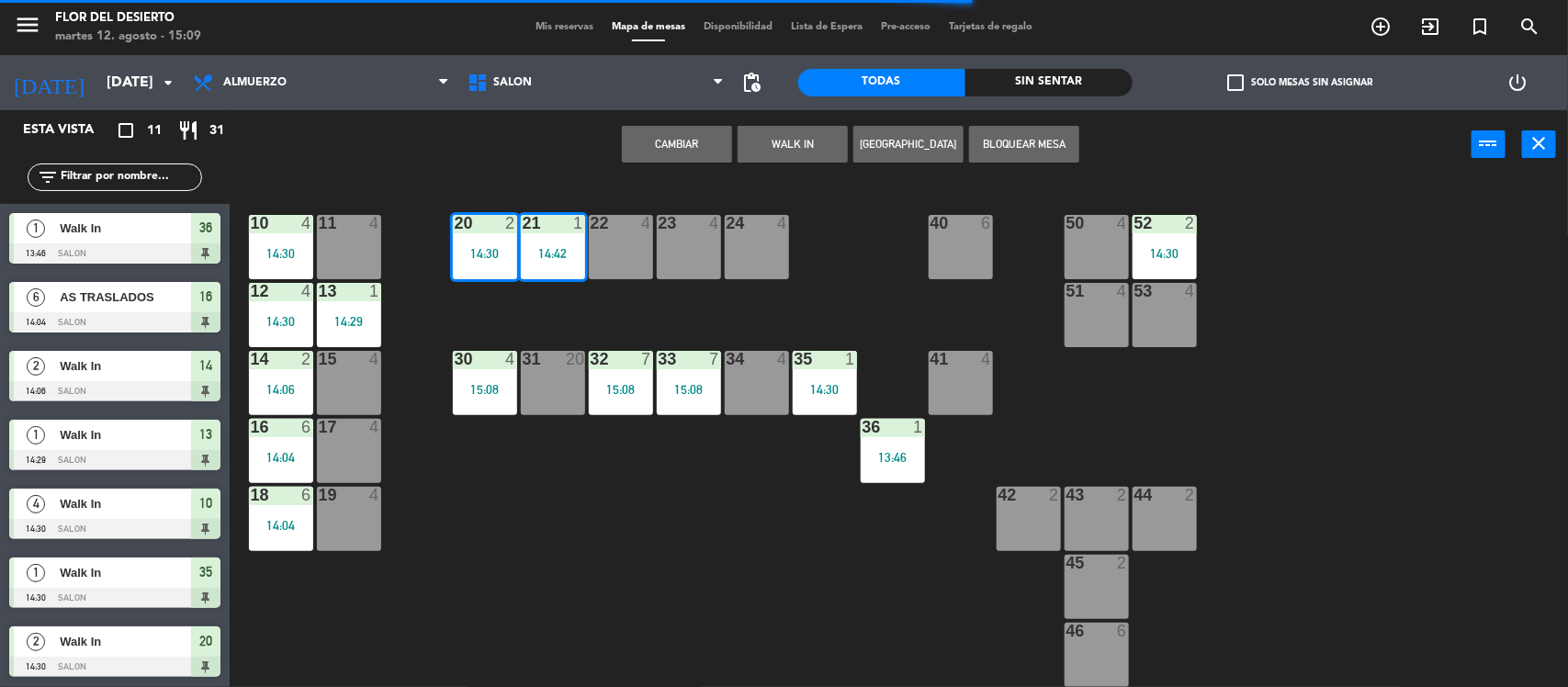
drag, startPoint x: 641, startPoint y: 520, endPoint x: 641, endPoint y: 511, distance: 9.0
click at [641, 524] on div "10 4 14:30 11 4 20 2 14:30 21 1 14:42 22 4 23 4 24 4 40 6 50 4 52 2 14:30 12 4 …" at bounding box center [906, 436] width 1323 height 508
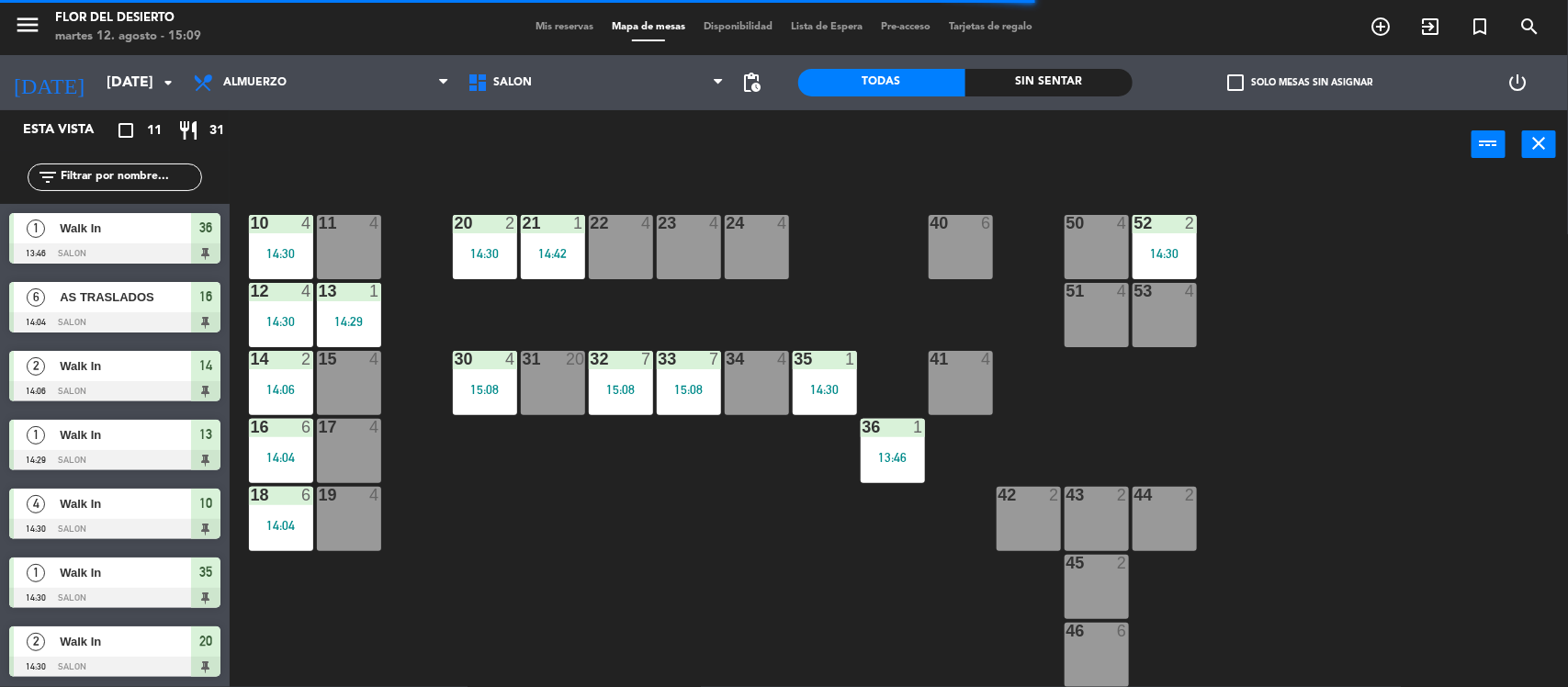
click at [1172, 235] on div "52 2 14:30" at bounding box center [1164, 246] width 64 height 64
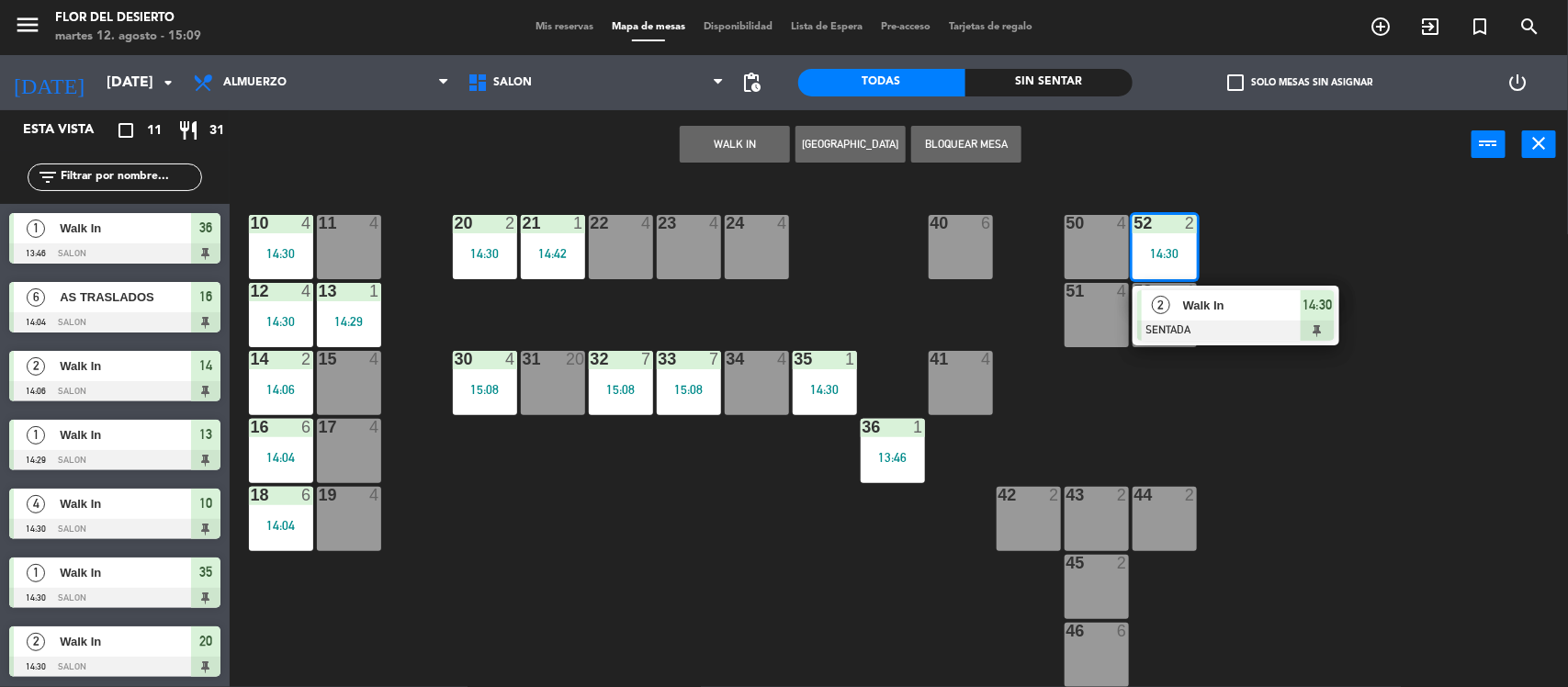
click at [646, 533] on div "10 4 14:30 11 4 20 2 14:30 21 1 14:42 22 4 23 4 24 4 40 6 50 4 52 2 14:30 2 Wal…" at bounding box center [906, 436] width 1323 height 508
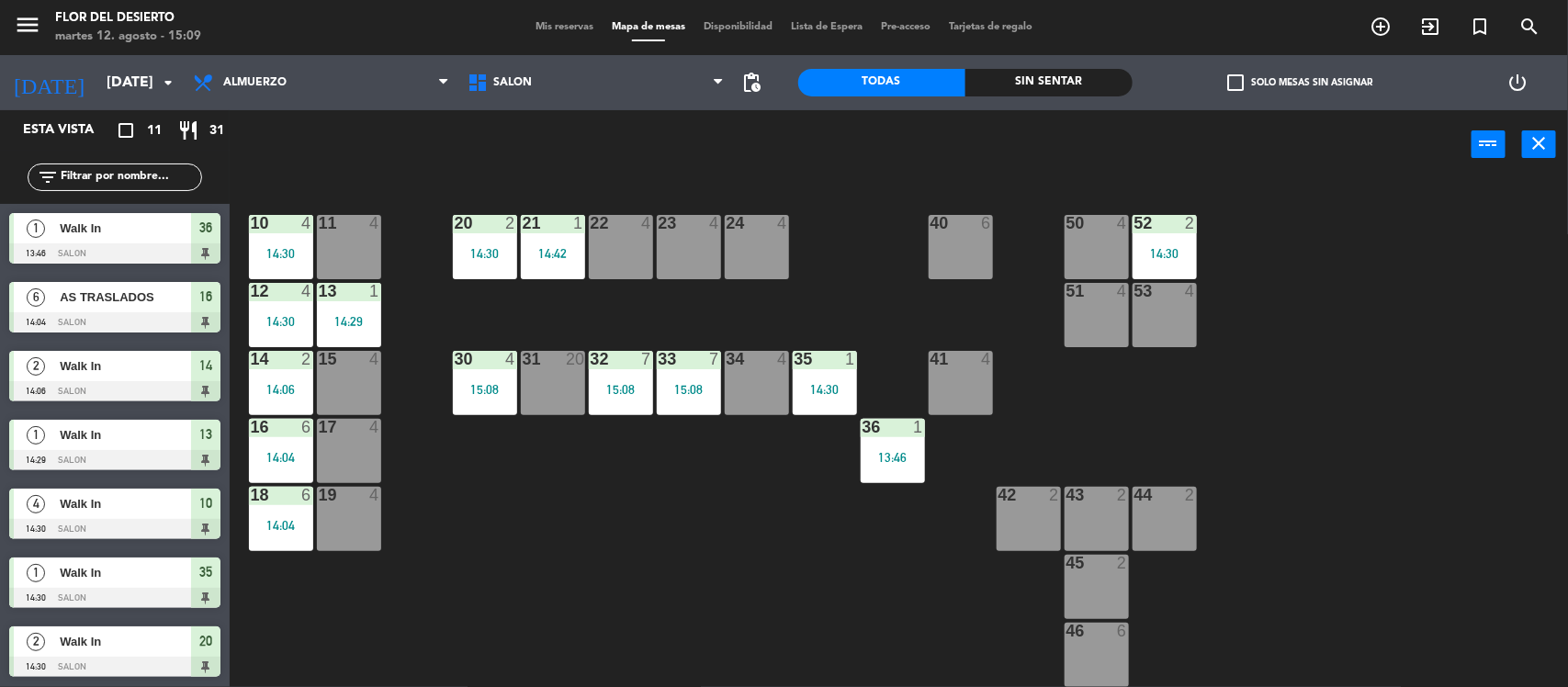
click at [540, 26] on span "Mis reservas" at bounding box center [565, 27] width 76 height 10
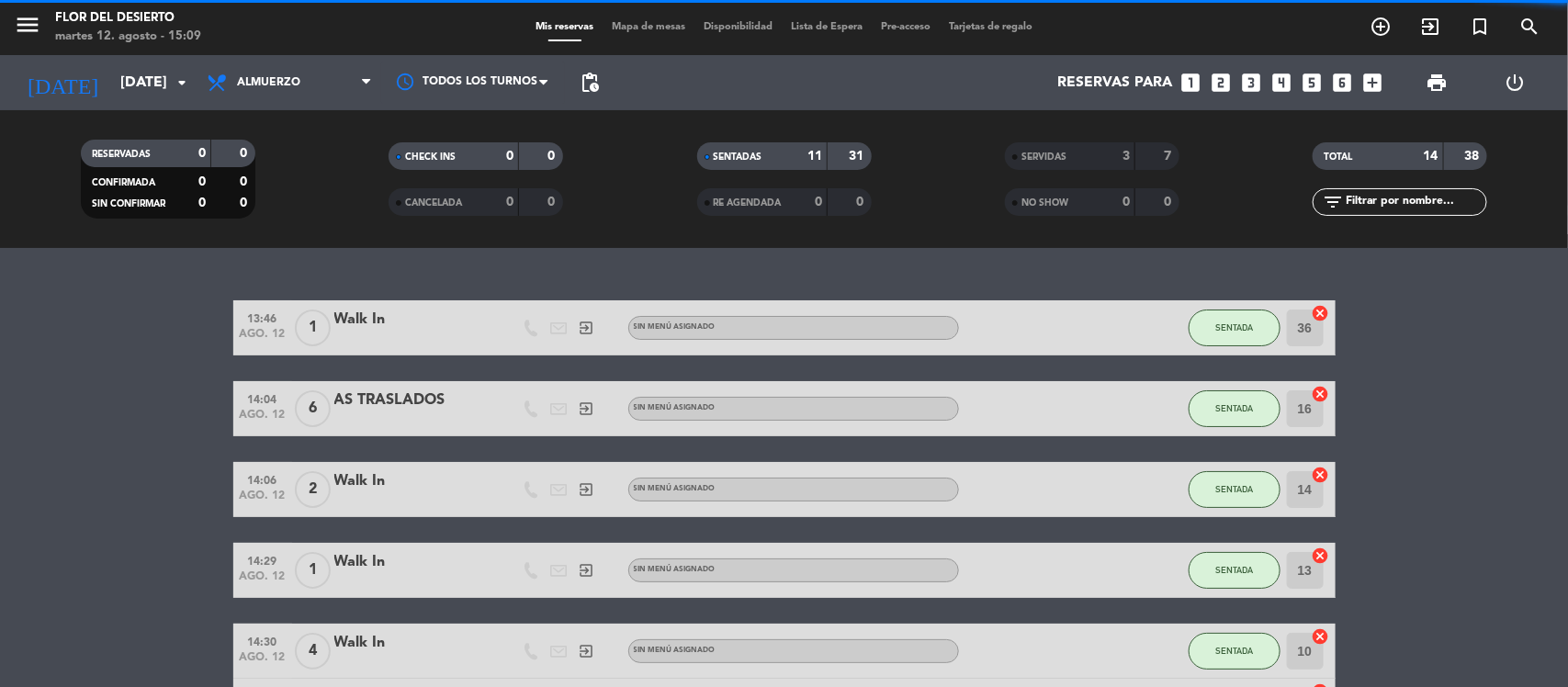
click at [643, 24] on span "Mapa de mesas" at bounding box center [648, 27] width 92 height 10
